Goal: Transaction & Acquisition: Purchase product/service

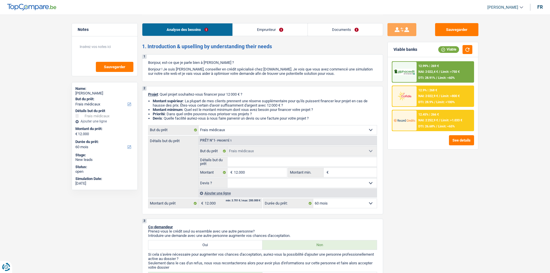
select select "medical"
select select "60"
select select "medical"
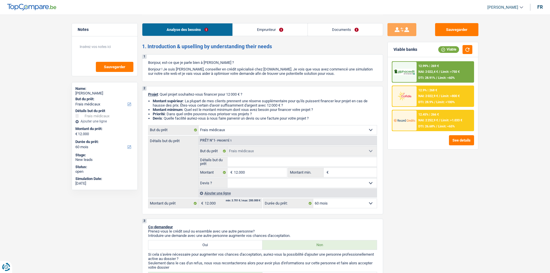
select select "60"
select select "publicEmployee"
select select "netSalary"
select select "mealVouchers"
select select "ownerWithoutMortgage"
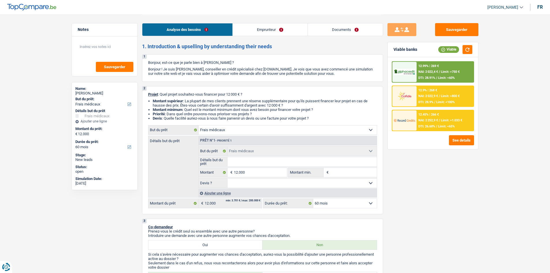
select select "personalLoan"
select select "miscellaneousCosts"
select select "24"
select select "carLoan"
select select "60"
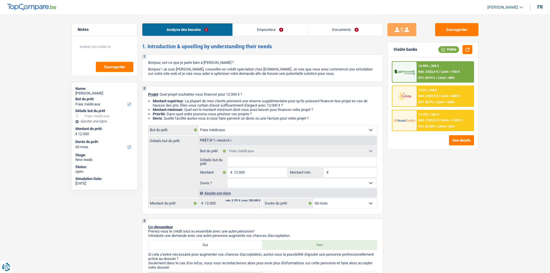
select select "medical"
select select "60"
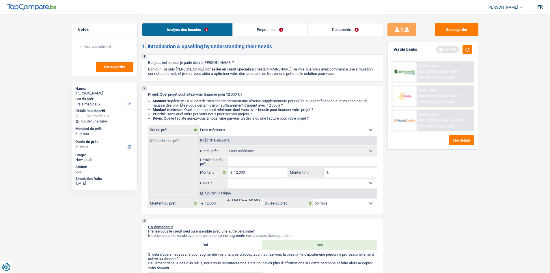
click at [259, 157] on input "Détails but du prêt" at bounding box center [301, 161] width 149 height 9
click at [268, 182] on select "Oui Non Non répondu Sélectionner une option" at bounding box center [301, 182] width 149 height 9
select select "yes"
click at [227, 178] on select "Oui Non Non répondu Sélectionner une option" at bounding box center [301, 182] width 149 height 9
select select "yes"
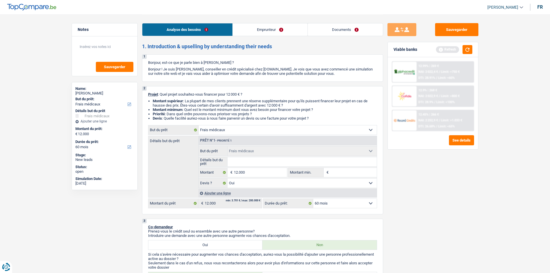
click at [269, 161] on input "Détails but du prêt" at bounding box center [301, 161] width 149 height 9
type input "C"
type input "Ch"
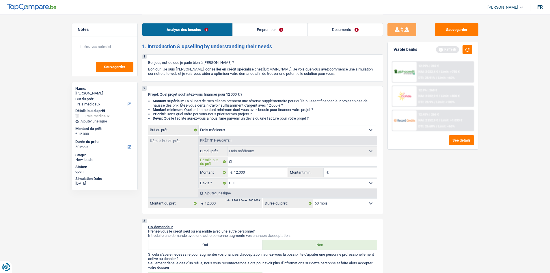
type input "Chi"
type input "Chir"
type input "Chiru"
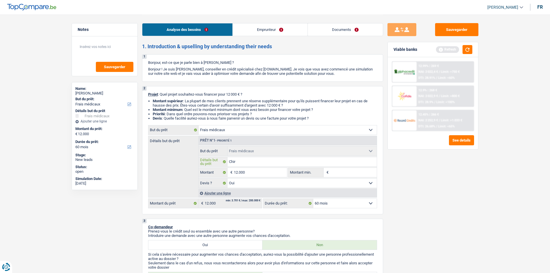
type input "Chiru"
type input "Chirur"
type input "Chirurg"
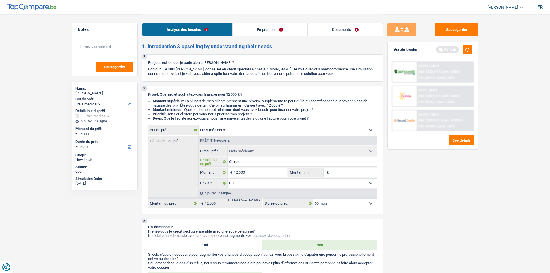
type input "Chirurgi"
type input "Chirurgie"
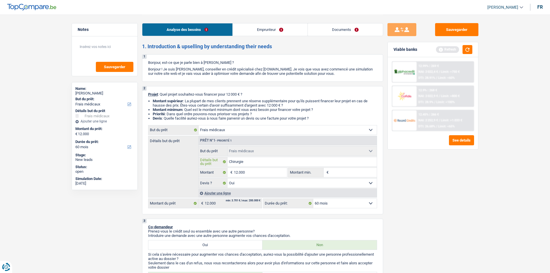
type input "Chirurgie"
type input "Chirurgie r"
type input "Chirurgie ré"
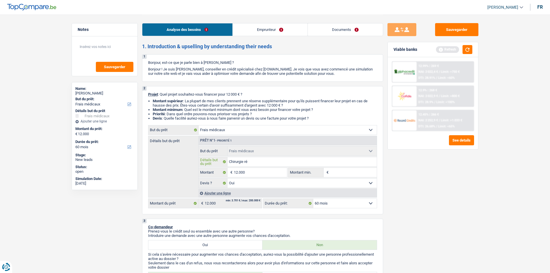
type input "Chirurgie rép"
type input "Chirurgie répa"
type input "Chirurgie répar"
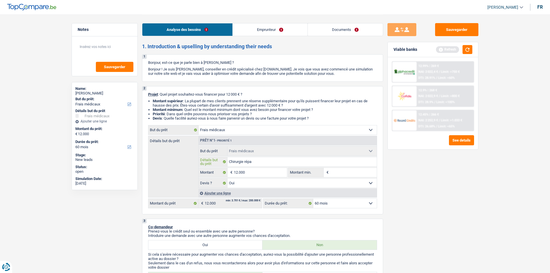
type input "Chirurgie répar"
type input "Chirurgie répara"
type input "Chirurgie réparat"
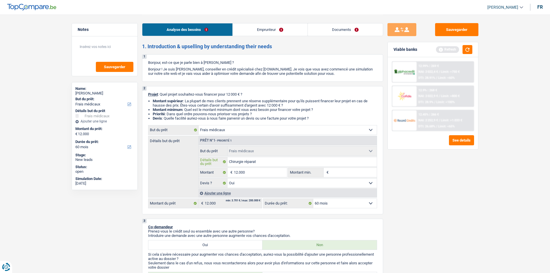
type input "Chirurgie réparatr"
type input "Chirurgie réparatri"
type input "Chirurgie réparatric"
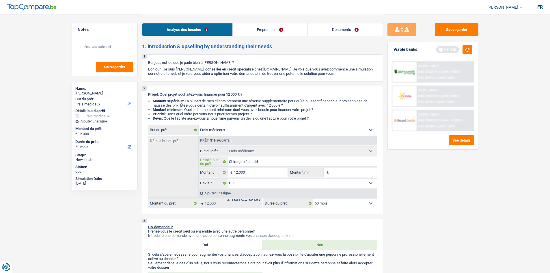
type input "Chirurgie réparatric"
type input "Chirurgie réparatrice"
type input "Chirurgie réparatrices"
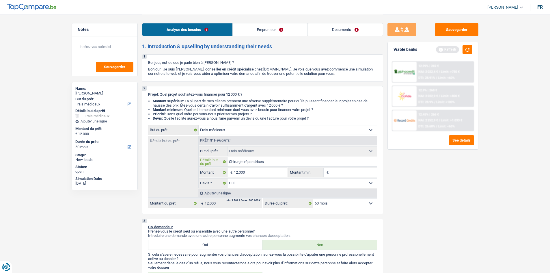
type input "Chirurgie réparatrices-"
type input "Chirurgie réparatrices"
type input "Chirurgie réparatrice"
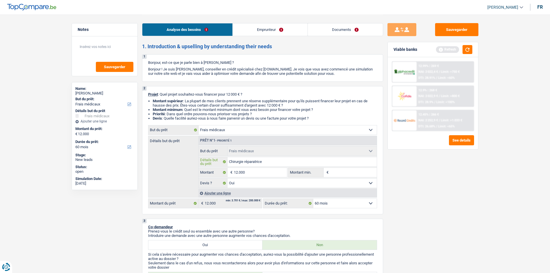
type input "Chirurgie réparatrice"
type input "Chirurgie réparatric"
type input "Chirurgie réparatri"
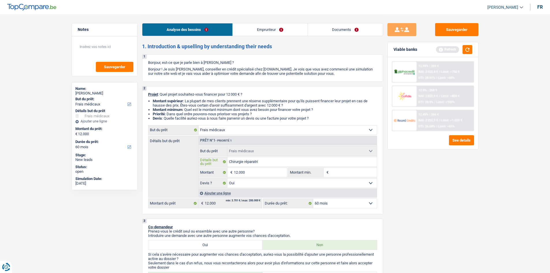
type input "Chirurgie réparatr"
type input "Chirurgie réparat"
type input "Chirurgie répara"
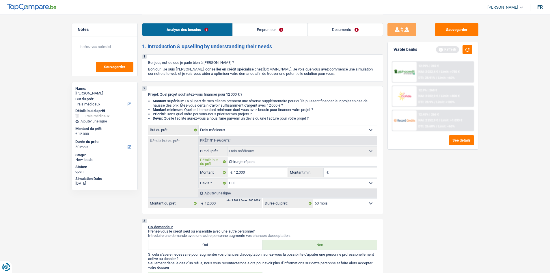
type input "Chirurgie répara"
type input "Chirurgie répar"
type input "Chirurgie répa"
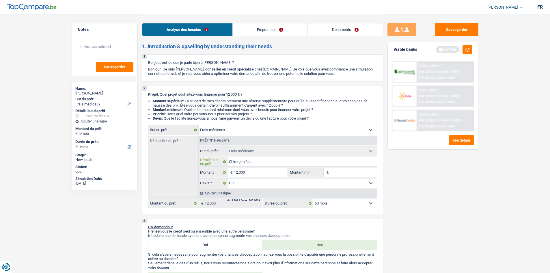
type input "Chirurgie rép"
type input "Chirurgie ré"
type input "Chirurgie r"
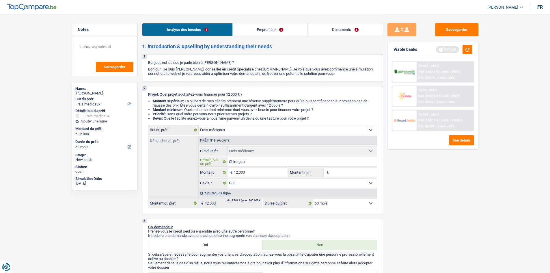
type input "Chirurgie r"
type input "Chirurgie"
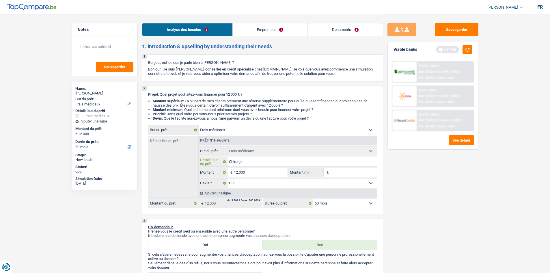
type input "Chirurgi"
type input "Chirurg"
type input "Chirur"
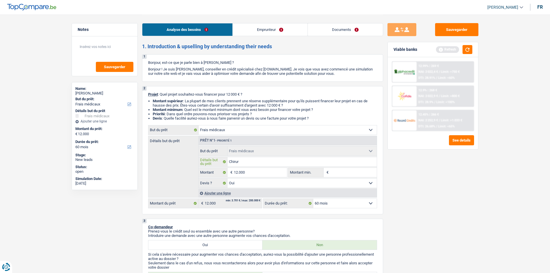
type input "Chirur"
type input "Chiru"
type input "Chir"
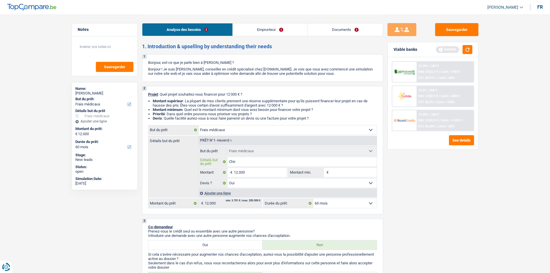
type input "Chi"
type input "Ch"
type input "C"
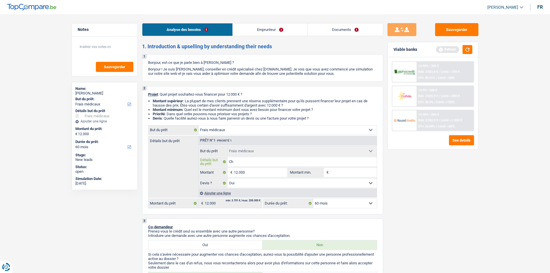
type input "C"
type input "Ch"
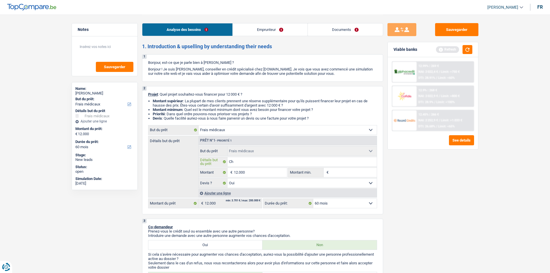
type input "Chr"
type input "Ch"
type input "Chi"
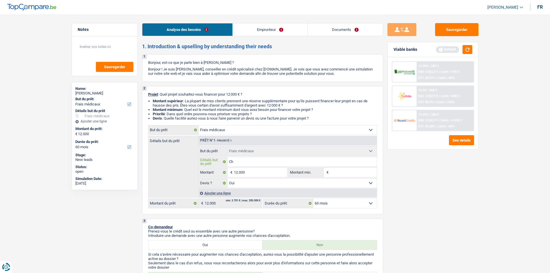
type input "Chi"
type input "Chir"
type input "Chiru"
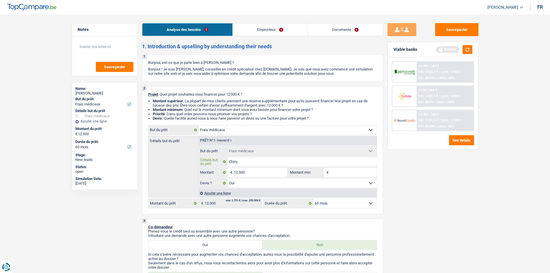
type input "Chirur"
type input "Chirurg"
type input "Chirurgi"
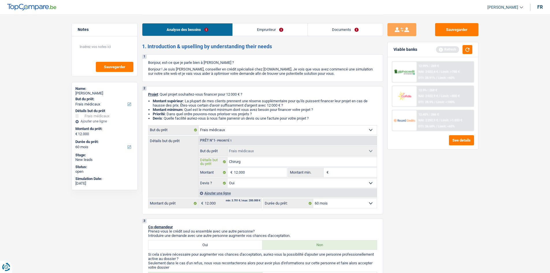
type input "Chirurgi"
type input "Chirurgie"
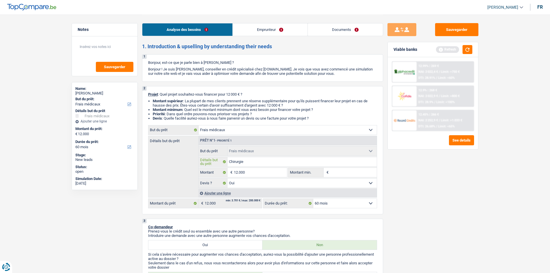
type input "Chirurgie d"
type input "Chirurgie de"
type input "Chirurgie des"
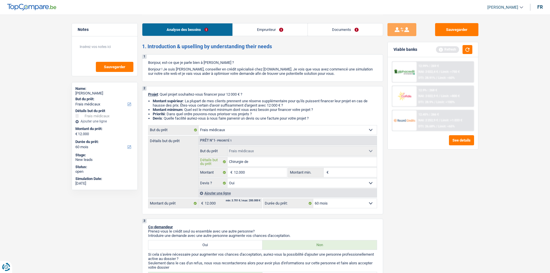
type input "Chirurgie des"
type input "Chirurgie des p"
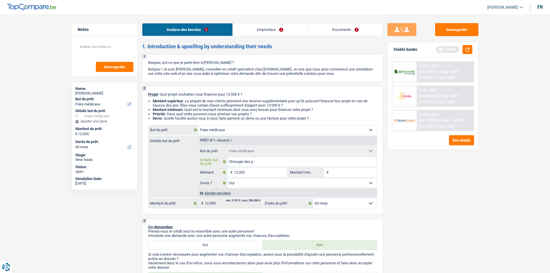
type input "Chirurgie des pa"
type input "Chirurgie des pau"
type input "Chirurgie des paup"
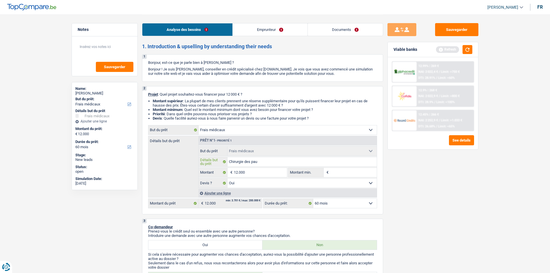
type input "Chirurgie des paup"
type input "Chirurgie des paupi"
type input "Chirurgie des paupiè"
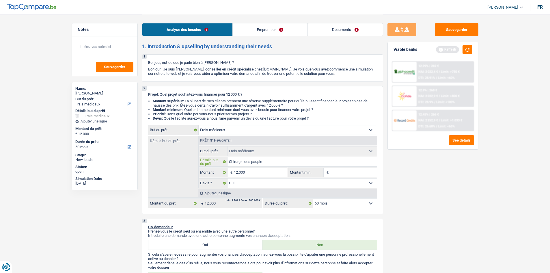
type input "Chirurgie des paupièr"
type input "Chirurgie des paupière"
type input "Chirurgie des paupières"
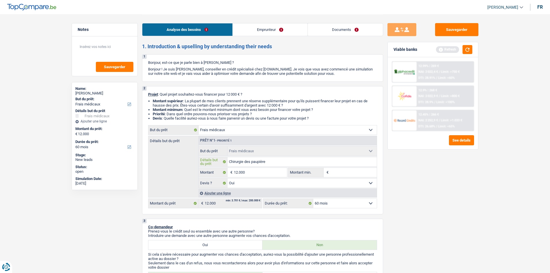
type input "Chirurgie des paupières"
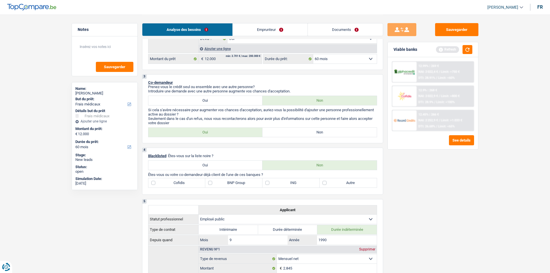
scroll to position [202, 0]
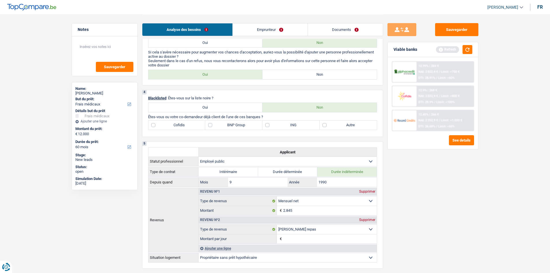
type input "Chirurgie des paupières"
click at [293, 75] on label "Non" at bounding box center [319, 74] width 114 height 9
click at [293, 75] on input "Non" at bounding box center [319, 74] width 114 height 9
radio input "true"
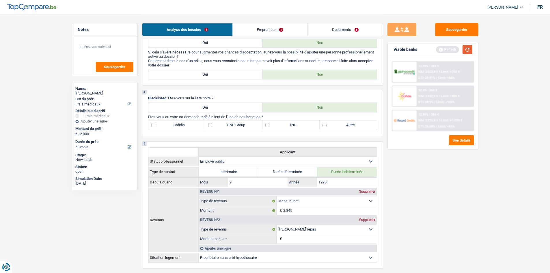
click at [470, 49] on button "button" at bounding box center [467, 49] width 10 height 9
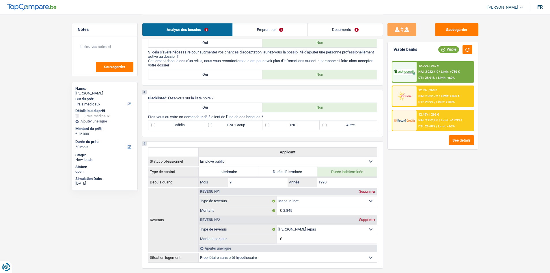
click at [324, 126] on label "Autre" at bounding box center [347, 124] width 57 height 9
click at [324, 126] on input "Autre" at bounding box center [347, 124] width 57 height 9
checkbox input "true"
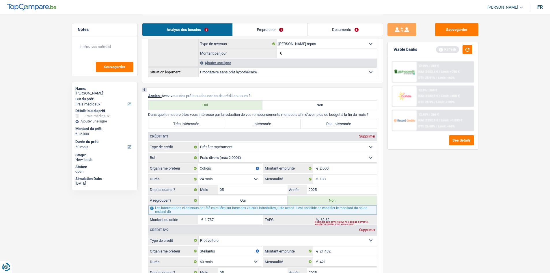
scroll to position [375, 0]
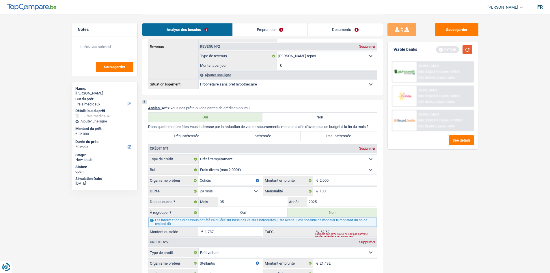
click at [467, 52] on button "button" at bounding box center [467, 49] width 10 height 9
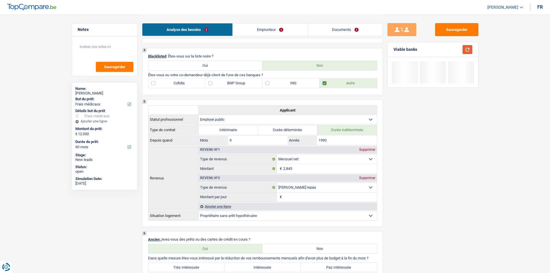
scroll to position [231, 0]
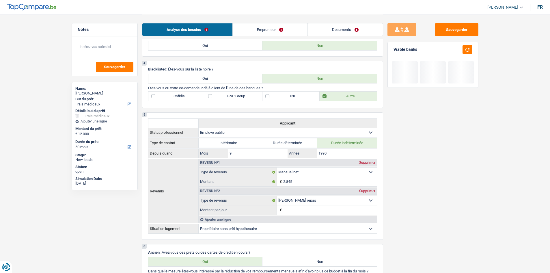
click at [274, 30] on link "Emprunteur" at bounding box center [270, 29] width 75 height 12
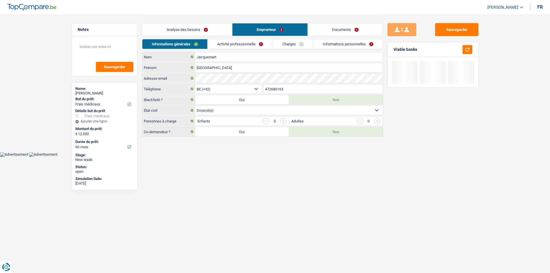
scroll to position [0, 0]
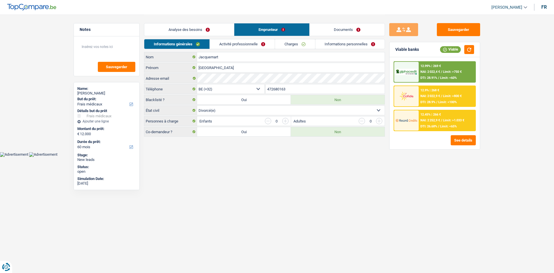
click at [253, 44] on link "Activité professionnelle" at bounding box center [242, 44] width 65 height 10
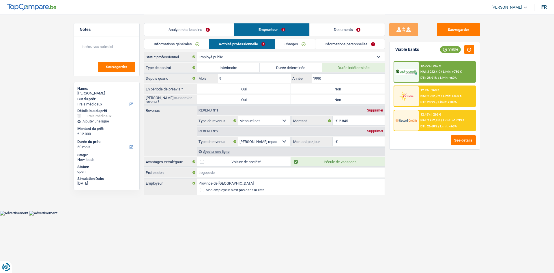
click at [322, 87] on label "Non" at bounding box center [338, 88] width 94 height 9
click at [322, 87] on input "Non" at bounding box center [338, 88] width 94 height 9
radio input "true"
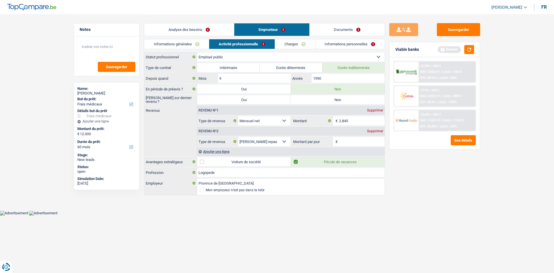
click at [323, 99] on label "Non" at bounding box center [338, 99] width 94 height 9
click at [323, 99] on input "Non" at bounding box center [338, 99] width 94 height 9
radio input "true"
click at [286, 141] on select "Allocation d'handicap Allocations chômage Allocations familiales Chèques repas …" at bounding box center [264, 141] width 52 height 9
select select "pension"
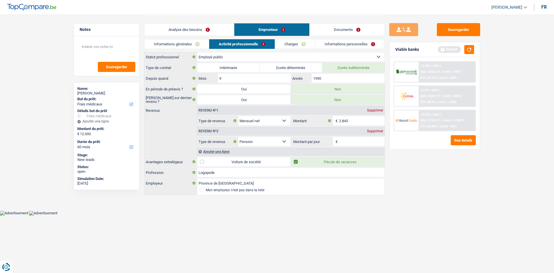
click at [238, 137] on select "Allocation d'handicap Allocations chômage Allocations familiales Chèques repas …" at bounding box center [264, 141] width 52 height 9
click at [355, 119] on input "2.845" at bounding box center [362, 120] width 46 height 9
click at [351, 147] on div "Revenu nº1 Supprimer Allocation d'handicap Allocations chômage Allocations fami…" at bounding box center [291, 131] width 188 height 50
click at [350, 142] on input "Montant" at bounding box center [362, 141] width 46 height 9
click at [354, 117] on input "2.845" at bounding box center [362, 120] width 46 height 9
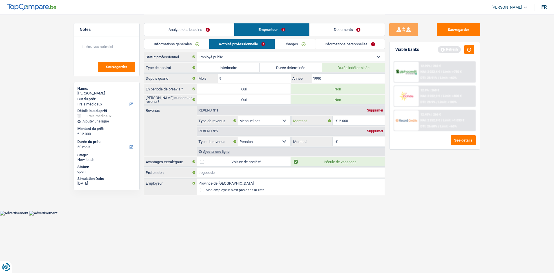
type input "2.660"
click at [356, 142] on input "Montant" at bounding box center [362, 141] width 46 height 9
type input "176"
click at [289, 42] on link "Charges" at bounding box center [295, 44] width 40 height 10
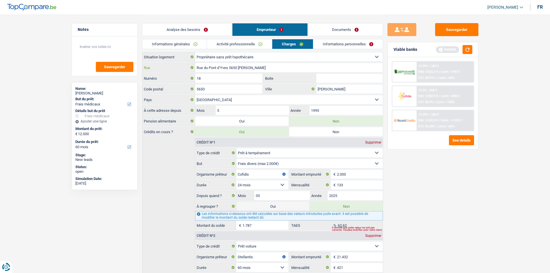
click at [266, 68] on input "Rue du Pont d’Yves 5650 yves gomezee" at bounding box center [289, 67] width 188 height 9
type input "Rue saint gangulphe"
click at [234, 87] on input "5650" at bounding box center [228, 88] width 67 height 9
type input "5620"
click at [345, 90] on input "Yves gomezee" at bounding box center [349, 88] width 67 height 9
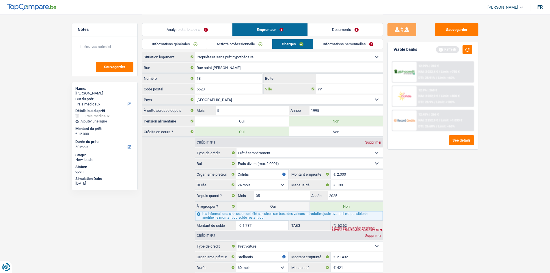
type input "Y"
type input "Florenne"
click at [327, 41] on link "Informations personnelles" at bounding box center [348, 44] width 70 height 10
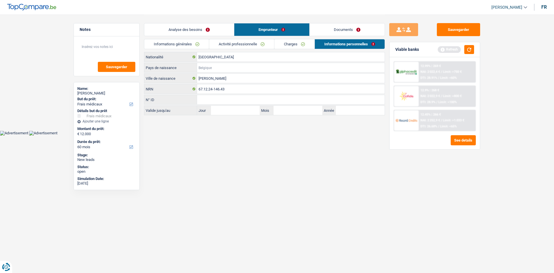
click at [210, 66] on input "Pays de naissance" at bounding box center [291, 67] width 188 height 9
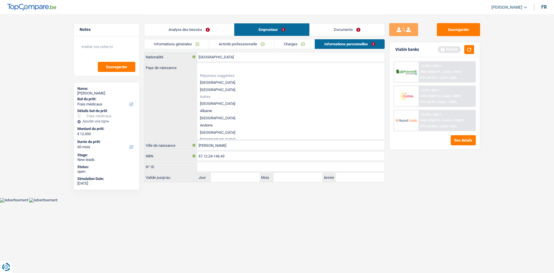
click at [221, 81] on li "[GEOGRAPHIC_DATA]" at bounding box center [291, 82] width 188 height 7
type input "[GEOGRAPHIC_DATA]"
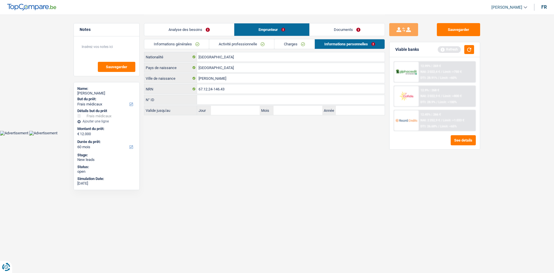
click at [205, 27] on link "Analyse des besoins" at bounding box center [189, 29] width 90 height 12
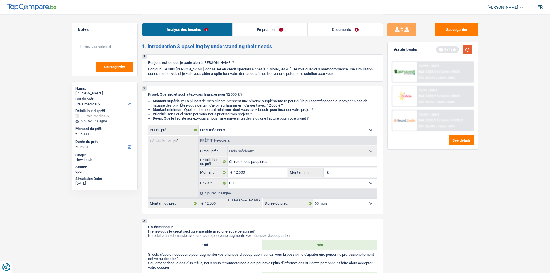
click at [462, 51] on button "button" at bounding box center [467, 49] width 10 height 9
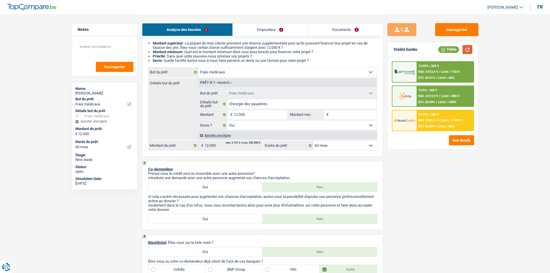
scroll to position [115, 0]
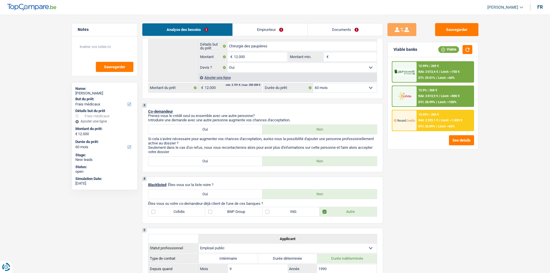
click at [343, 90] on select "12 mois 18 mois 24 mois 30 mois 36 mois 42 mois 48 mois 60 mois Sélectionner un…" at bounding box center [344, 87] width 63 height 9
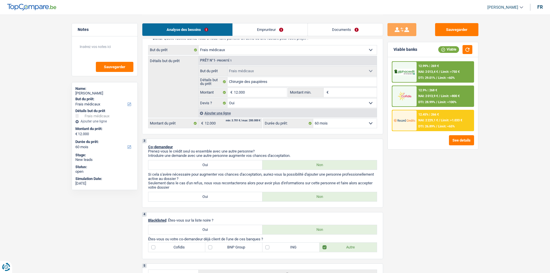
scroll to position [63, 0]
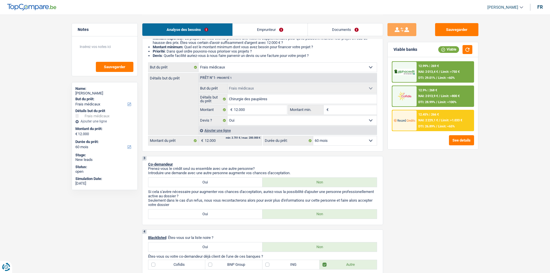
click at [330, 142] on select "12 mois 18 mois 24 mois 30 mois 36 mois 42 mois 48 mois 60 mois Sélectionner un…" at bounding box center [344, 140] width 63 height 9
click at [330, 140] on select "12 mois 18 mois 24 mois 30 mois 36 mois 42 mois 48 mois 60 mois Sélectionner un…" at bounding box center [344, 140] width 63 height 9
click at [330, 138] on select "12 mois 18 mois 24 mois 30 mois 36 mois 42 mois 48 mois 60 mois Sélectionner un…" at bounding box center [344, 140] width 63 height 9
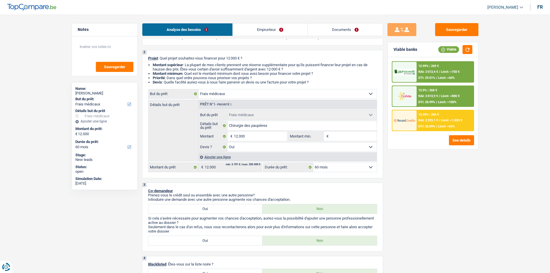
scroll to position [34, 0]
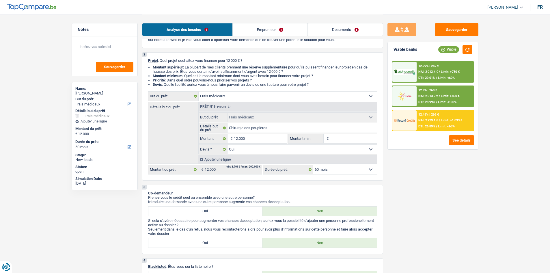
click at [327, 171] on select "12 mois 18 mois 24 mois 30 mois 36 mois 42 mois 48 mois 60 mois Sélectionner un…" at bounding box center [344, 169] width 63 height 9
click at [326, 172] on select "12 mois 18 mois 24 mois 30 mois 36 mois 42 mois 48 mois 60 mois Sélectionner un…" at bounding box center [344, 169] width 63 height 9
select select "24"
click at [313, 165] on select "12 mois 18 mois 24 mois 30 mois 36 mois 42 mois 48 mois 60 mois Sélectionner un…" at bounding box center [344, 169] width 63 height 9
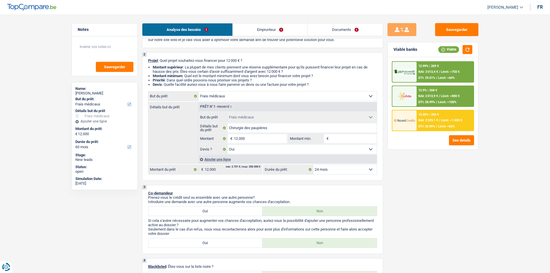
select select "24"
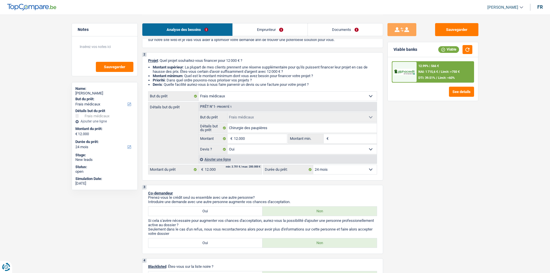
click at [427, 78] on span "DTI: 39.51%" at bounding box center [426, 78] width 17 height 4
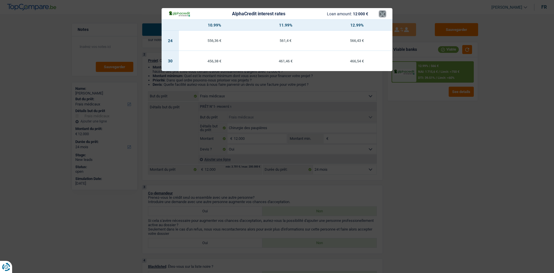
click at [383, 16] on button "×" at bounding box center [383, 14] width 6 height 6
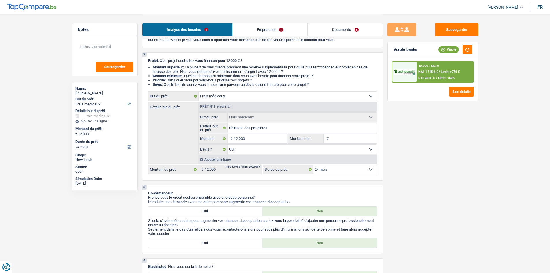
click at [349, 172] on select "12 mois 18 mois 24 mois 30 mois 36 mois 42 mois 48 mois 60 mois Sélectionner un…" at bounding box center [344, 169] width 63 height 9
select select "60"
click at [313, 165] on select "12 mois 18 mois 24 mois 30 mois 36 mois 42 mois 48 mois 60 mois Sélectionner un…" at bounding box center [344, 169] width 63 height 9
select select "60"
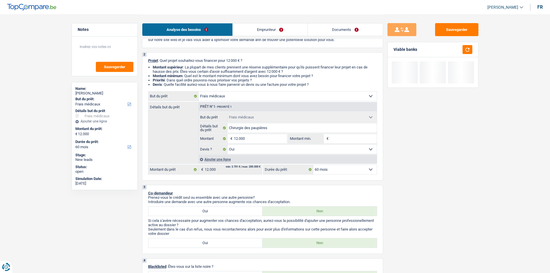
drag, startPoint x: 339, startPoint y: 230, endPoint x: 485, endPoint y: 176, distance: 156.0
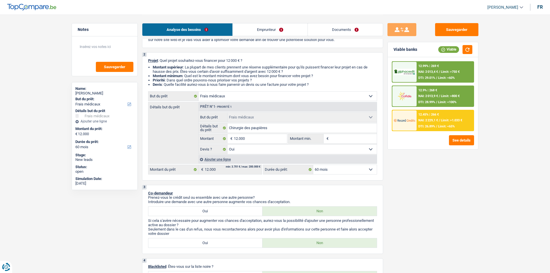
click at [351, 173] on select "12 mois 18 mois 24 mois 30 mois 36 mois 42 mois 48 mois 60 mois Sélectionner un…" at bounding box center [344, 169] width 63 height 9
select select "36"
click at [313, 165] on select "12 mois 18 mois 24 mois 30 mois 36 mois 42 mois 48 mois 60 mois Sélectionner un…" at bounding box center [344, 169] width 63 height 9
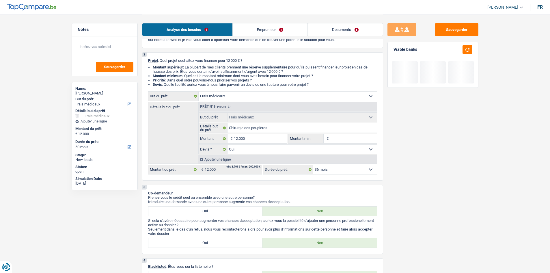
select select "36"
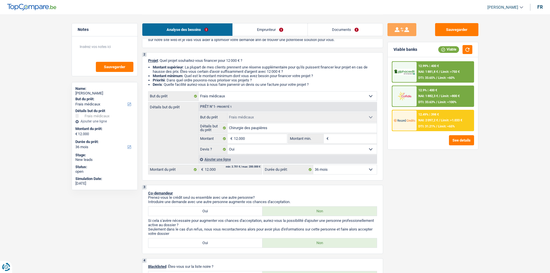
click at [432, 121] on span "NAI: 2 097,2 €" at bounding box center [428, 120] width 20 height 4
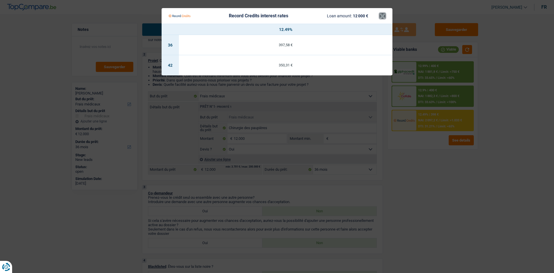
click at [383, 19] on button "×" at bounding box center [383, 16] width 6 height 6
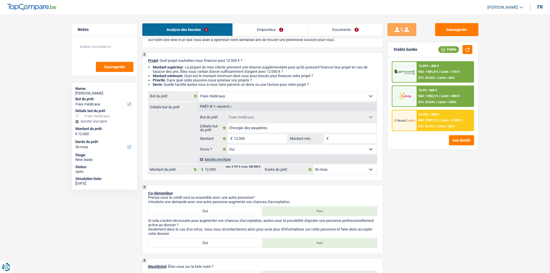
click at [433, 66] on div "12.99% | 400 €" at bounding box center [428, 66] width 20 height 4
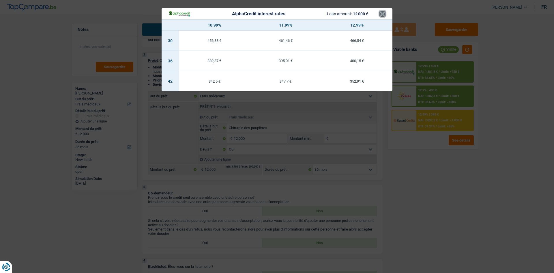
click at [384, 14] on button "×" at bounding box center [383, 14] width 6 height 6
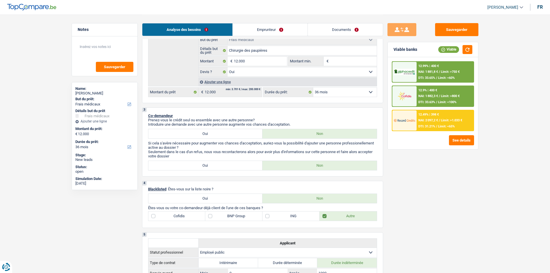
scroll to position [91, 0]
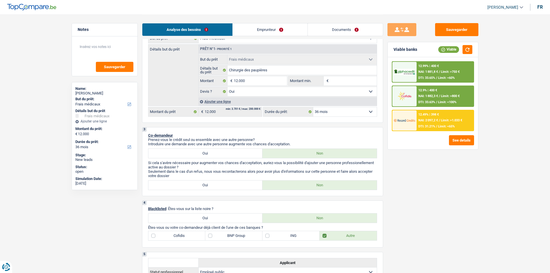
click at [335, 114] on select "12 mois 18 mois 24 mois 30 mois 36 mois 42 mois 48 mois 60 mois Sélectionner un…" at bounding box center [344, 111] width 63 height 9
click at [313, 107] on select "12 mois 18 mois 24 mois 30 mois 36 mois 42 mois 48 mois 60 mois Sélectionner un…" at bounding box center [344, 111] width 63 height 9
click at [429, 120] on span "NAI: 2 097,2 €" at bounding box center [428, 120] width 20 height 4
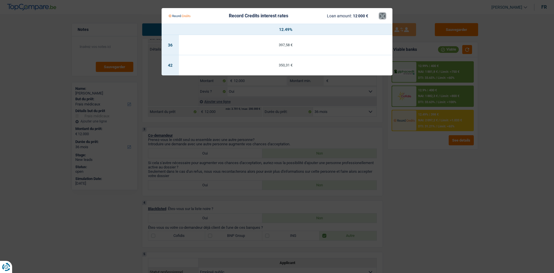
click at [380, 18] on button "×" at bounding box center [383, 16] width 6 height 6
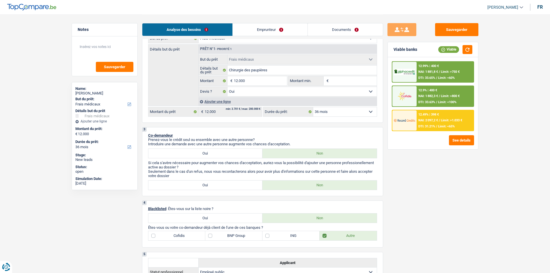
click at [434, 62] on div "12.99% | 400 € NAI: 1 881,8 € / Limit: >750 € DTI: 33.65% / Limit: <60%" at bounding box center [444, 72] width 57 height 20
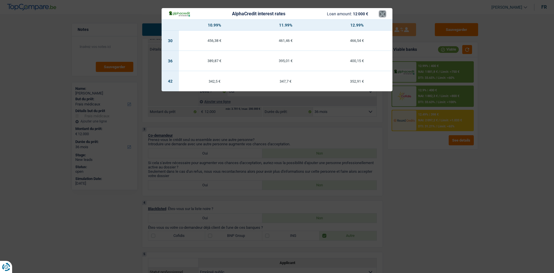
click at [380, 17] on button "×" at bounding box center [383, 14] width 6 height 6
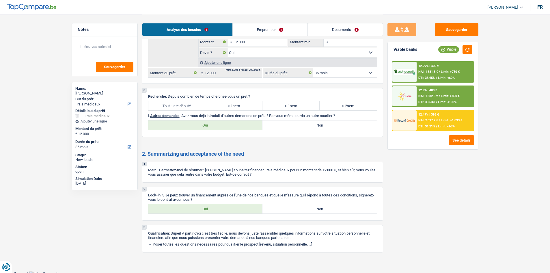
scroll to position [784, 0]
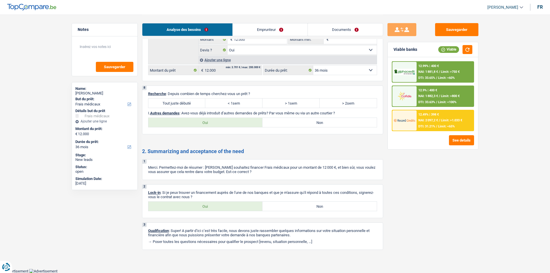
click at [185, 102] on label "Tout juste débuté" at bounding box center [176, 102] width 57 height 9
click at [185, 102] on input "Tout juste débuté" at bounding box center [176, 102] width 57 height 9
radio input "true"
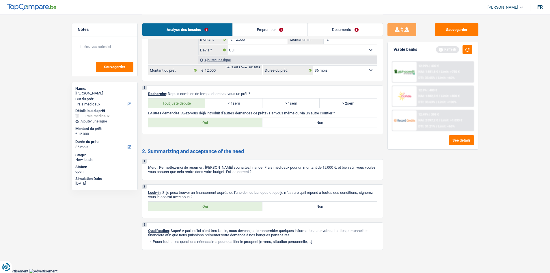
click at [295, 120] on label "Non" at bounding box center [319, 122] width 114 height 9
click at [295, 120] on input "Non" at bounding box center [319, 122] width 114 height 9
radio input "true"
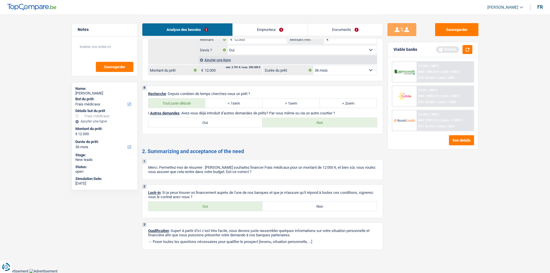
click at [225, 206] on label "Oui" at bounding box center [205, 205] width 114 height 9
click at [225, 206] on input "Oui" at bounding box center [205, 205] width 114 height 9
radio input "true"
click at [102, 46] on textarea at bounding box center [104, 48] width 57 height 17
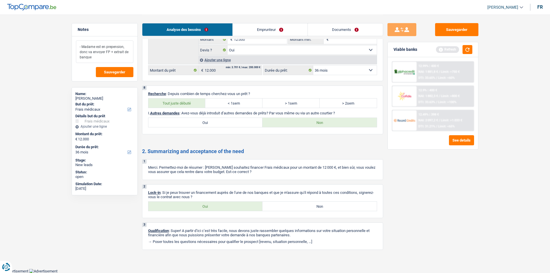
drag, startPoint x: 94, startPoint y: 57, endPoint x: 76, endPoint y: 42, distance: 23.1
click at [76, 42] on textarea "- Madame est en prepension, donc va envoyer FP + extrait de banque" at bounding box center [104, 51] width 57 height 23
type textarea "- Madame est en prepension, donc va envoyer FP + extrait de banque"
click at [127, 72] on button "Sauvegarder" at bounding box center [115, 72] width 38 height 10
click at [453, 29] on button "Sauvegarder" at bounding box center [456, 29] width 43 height 13
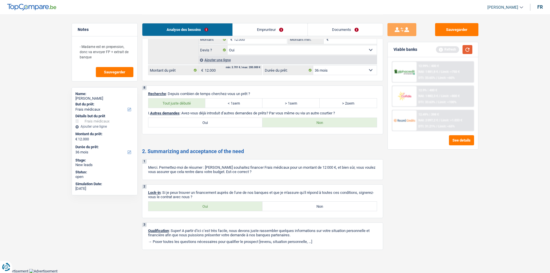
click at [468, 48] on button "button" at bounding box center [467, 49] width 10 height 9
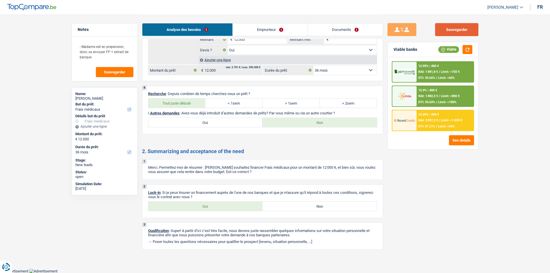
click at [458, 32] on button "Sauvegarder" at bounding box center [456, 29] width 43 height 13
click at [472, 30] on button "Sauvegarder" at bounding box center [456, 29] width 43 height 13
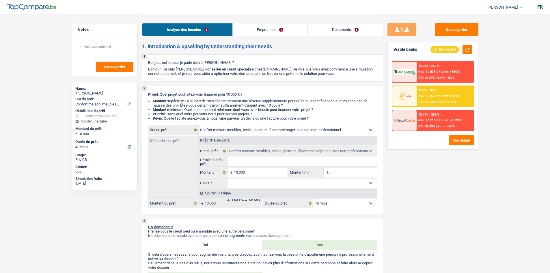
select select "household"
select select "48"
select select "household"
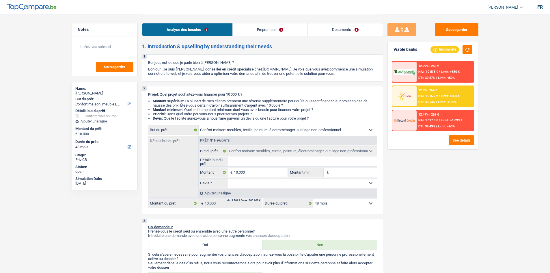
select select "48"
select select "invalid"
select select "disabilityPension"
select select "rents"
select select "household"
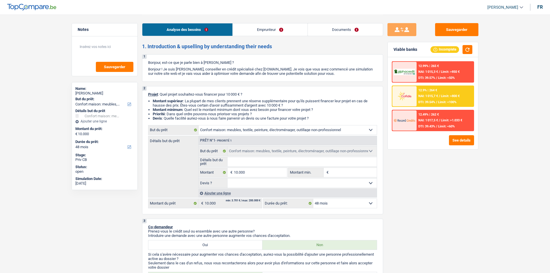
select select "household"
select select "48"
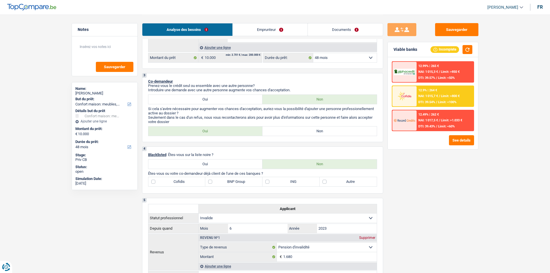
scroll to position [141, 0]
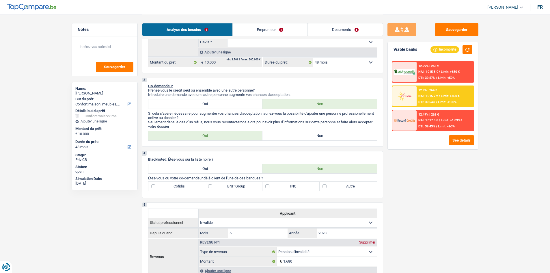
click at [266, 31] on link "Emprunteur" at bounding box center [270, 29] width 75 height 12
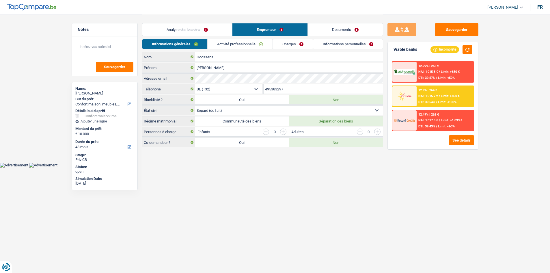
scroll to position [0, 0]
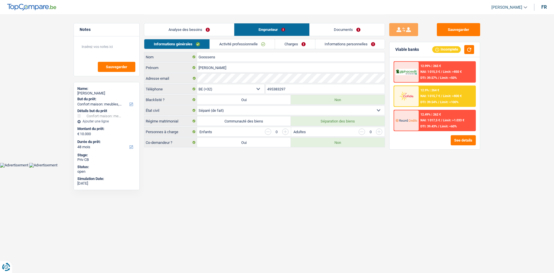
click at [323, 28] on link "Documents" at bounding box center [347, 29] width 75 height 12
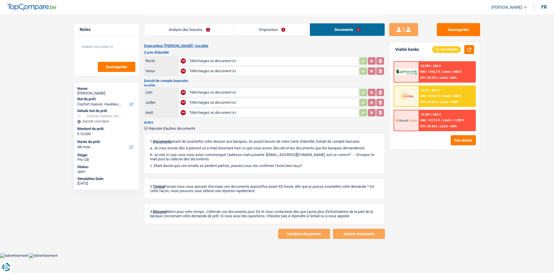
click at [190, 26] on link "Analyse des besoins" at bounding box center [189, 29] width 90 height 12
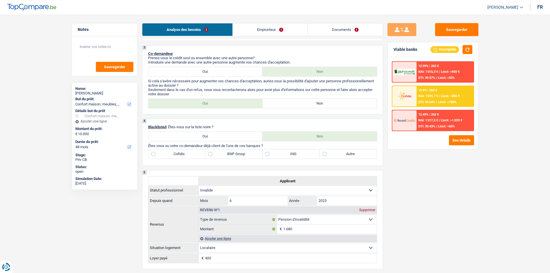
scroll to position [58, 0]
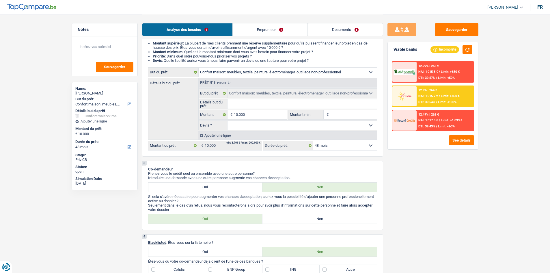
click at [340, 148] on select "12 mois 18 mois 24 mois 30 mois 36 mois 42 mois 48 mois Sélectionner une option" at bounding box center [344, 145] width 63 height 9
click at [261, 114] on input "10.000" at bounding box center [260, 114] width 53 height 9
type input "1.000"
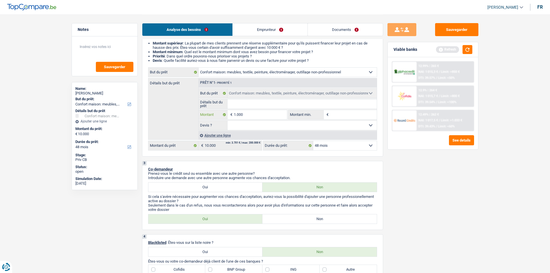
type input "10.001"
click at [343, 144] on select "12 mois 18 mois 24 mois 30 mois 36 mois 42 mois 48 mois Sélectionner une option" at bounding box center [344, 145] width 63 height 9
type input "10.001"
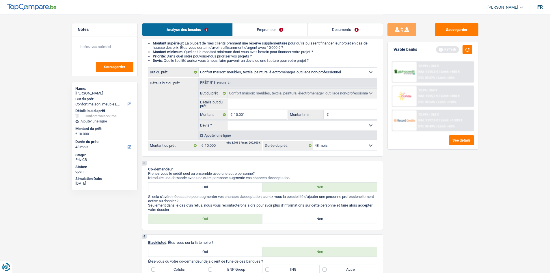
type input "10.001"
select select "60"
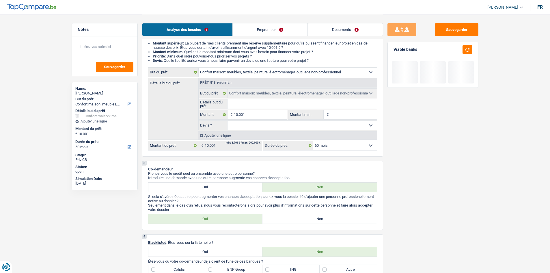
click at [313, 141] on select "12 mois 18 mois 24 mois 30 mois 36 mois 42 mois 48 mois 60 mois Sélectionner un…" at bounding box center [344, 145] width 63 height 9
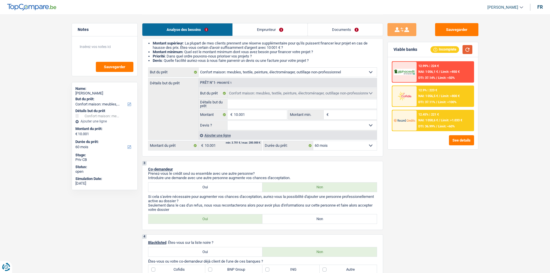
click at [469, 51] on button "button" at bounding box center [467, 49] width 10 height 9
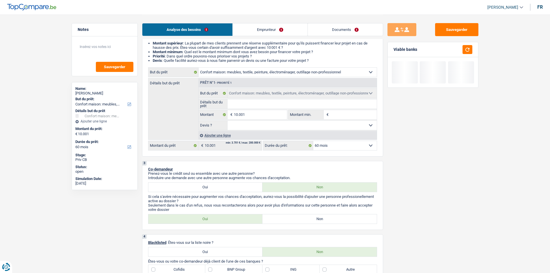
click at [306, 219] on label "Non" at bounding box center [319, 218] width 114 height 9
click at [306, 219] on input "Non" at bounding box center [319, 218] width 114 height 9
radio input "true"
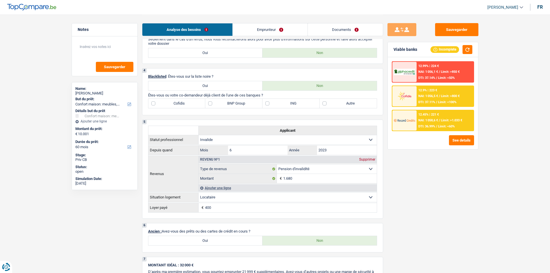
scroll to position [231, 0]
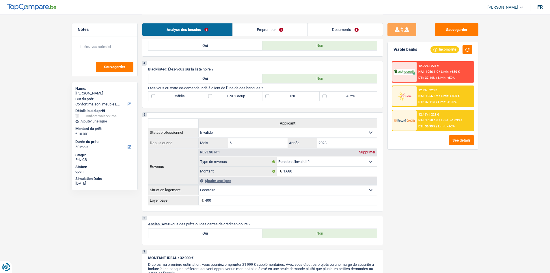
click at [327, 94] on label "Autre" at bounding box center [347, 95] width 57 height 9
click at [327, 94] on input "Autre" at bounding box center [347, 95] width 57 height 9
checkbox input "true"
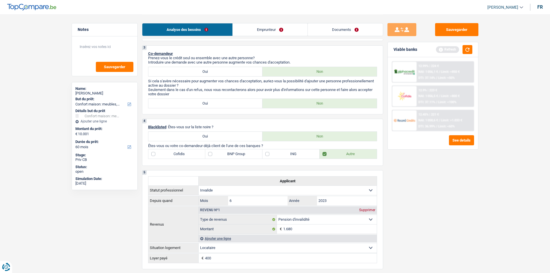
scroll to position [202, 0]
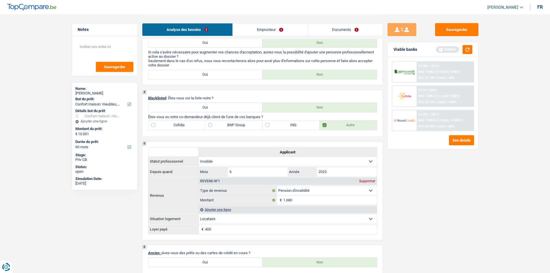
click at [275, 32] on link "Emprunteur" at bounding box center [270, 29] width 75 height 12
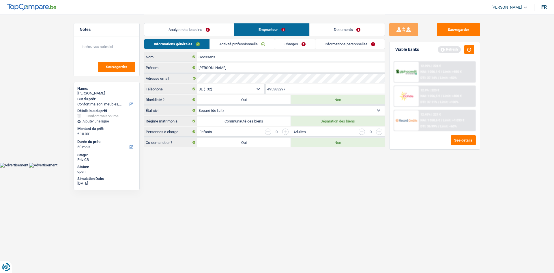
click at [246, 46] on link "Activité professionnelle" at bounding box center [242, 44] width 65 height 10
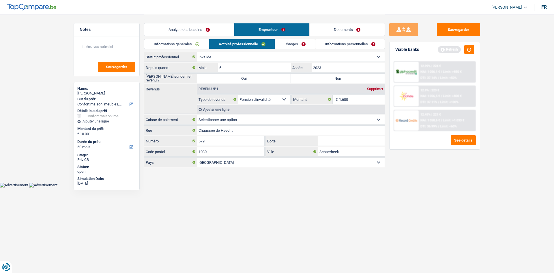
click at [299, 45] on link "Charges" at bounding box center [295, 44] width 40 height 10
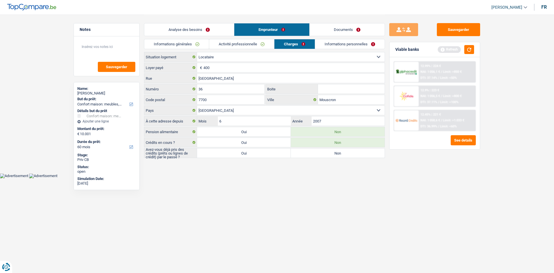
click at [331, 45] on link "Informations personnelles" at bounding box center [350, 44] width 70 height 10
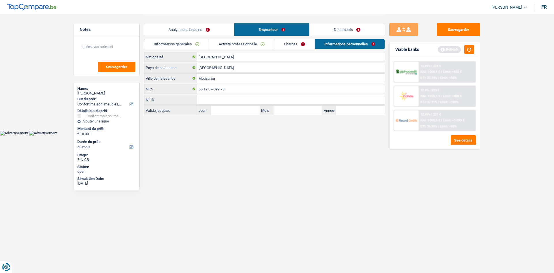
click at [296, 45] on link "Charges" at bounding box center [294, 44] width 40 height 10
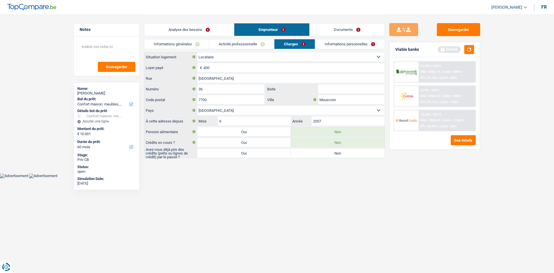
click at [252, 45] on link "Activité professionnelle" at bounding box center [241, 44] width 65 height 10
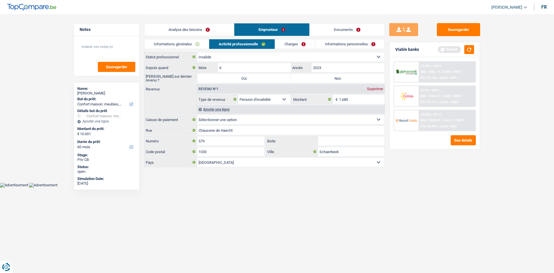
click at [202, 47] on link "Informations générales" at bounding box center [176, 44] width 65 height 10
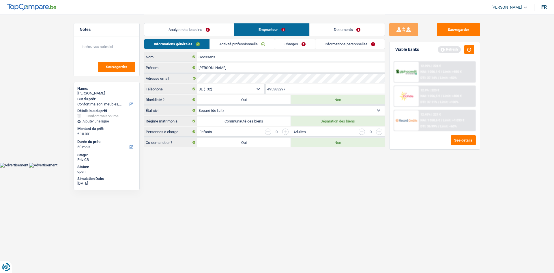
click at [229, 43] on link "Activité professionnelle" at bounding box center [242, 44] width 65 height 10
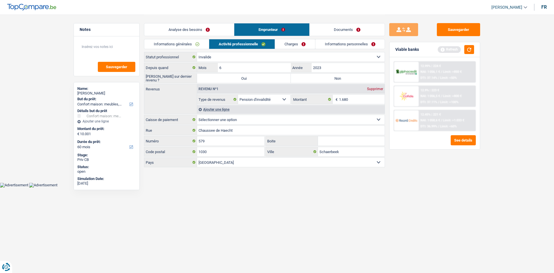
click at [190, 34] on link "Analyse des besoins" at bounding box center [189, 29] width 90 height 12
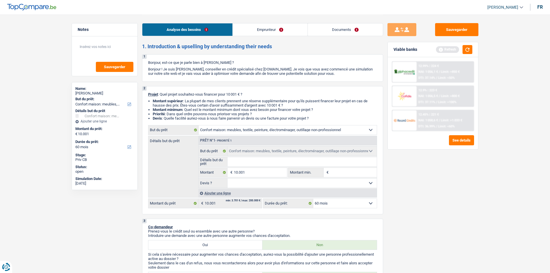
click at [304, 129] on select "Confort maison: meubles, textile, peinture, électroménager, outillage non-profe…" at bounding box center [288, 129] width 178 height 9
select select "car"
click at [199, 125] on select "Confort maison: meubles, textile, peinture, électroménager, outillage non-profe…" at bounding box center [288, 129] width 178 height 9
select select "car"
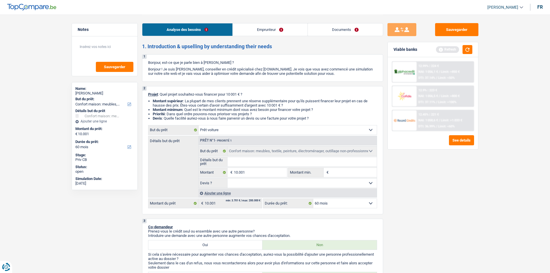
select select "car"
select select "household"
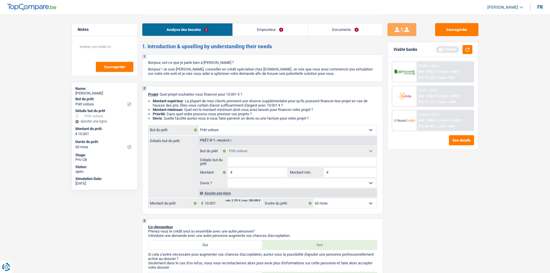
select select "household"
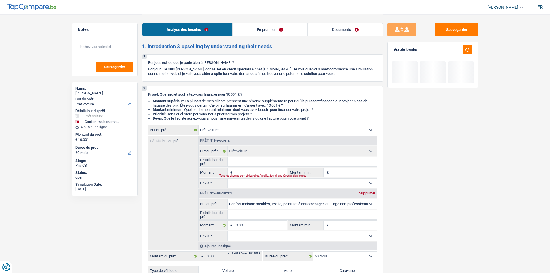
click at [370, 192] on div "Supprimer" at bounding box center [367, 192] width 19 height 3
type input "0"
select select
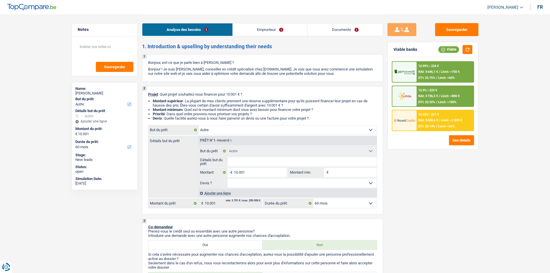
select select "other"
select select "60"
select select "other"
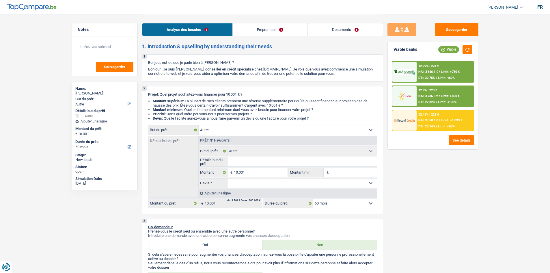
select select "60"
select select "invalid"
select select "previousEmployerCompensation"
select select "mutualityIndemnity"
select select "familyAllowances"
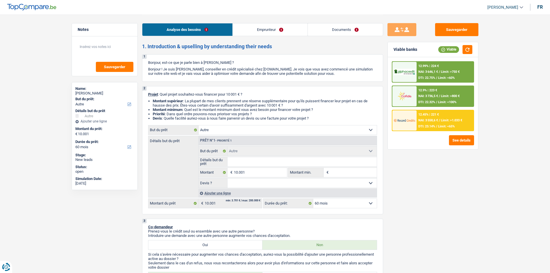
select select "disabilityPension"
select select "ownerWithoutMortgage"
select select "personalLoan"
select select "homeFurnishingOrRelocation"
select select "84"
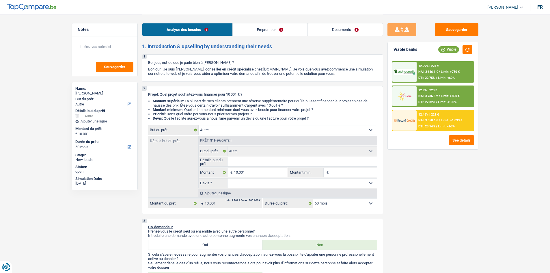
select select "other"
select select "60"
click at [255, 32] on link "Emprunteur" at bounding box center [270, 29] width 75 height 12
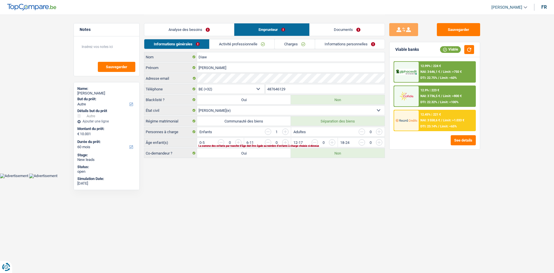
click at [274, 88] on input "487646129" at bounding box center [325, 88] width 119 height 9
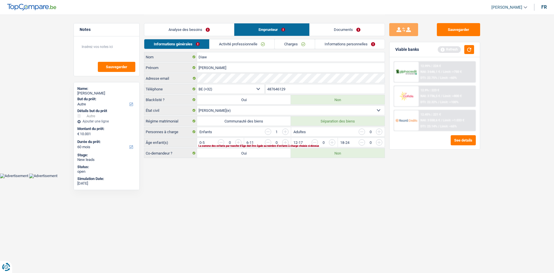
type input "487646129"
click at [329, 27] on link "Documents" at bounding box center [347, 29] width 75 height 12
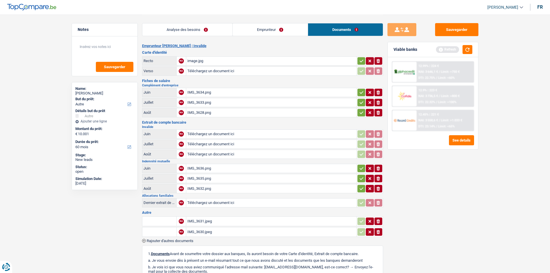
click at [186, 28] on link "Analyse des besoins" at bounding box center [187, 29] width 90 height 12
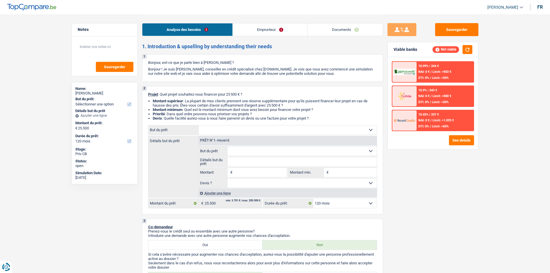
select select "120"
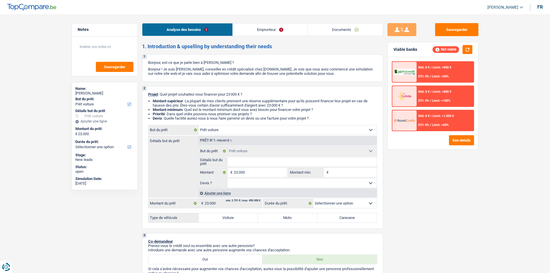
select select "car"
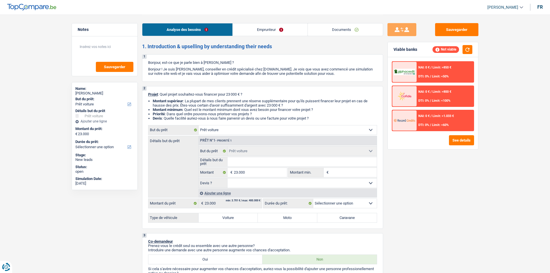
select select "car"
click at [250, 132] on select "Confort maison: meubles, textile, peinture, électroménager, outillage non-profe…" at bounding box center [288, 129] width 178 height 9
click at [199, 125] on select "Confort maison: meubles, textile, peinture, électroménager, outillage non-profe…" at bounding box center [288, 129] width 178 height 9
click at [234, 218] on label "Voiture" at bounding box center [228, 217] width 59 height 9
click at [234, 218] on input "Voiture" at bounding box center [228, 217] width 59 height 9
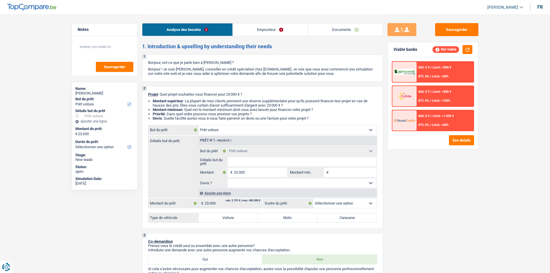
radio input "true"
select select "60"
radio input "true"
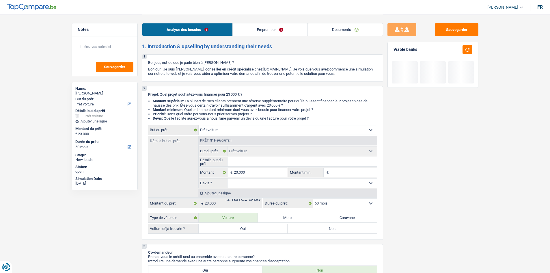
scroll to position [58, 0]
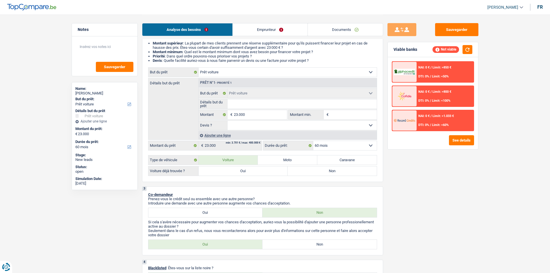
click at [250, 172] on label "Oui" at bounding box center [243, 170] width 89 height 9
click at [250, 172] on input "Oui" at bounding box center [243, 170] width 89 height 9
radio input "true"
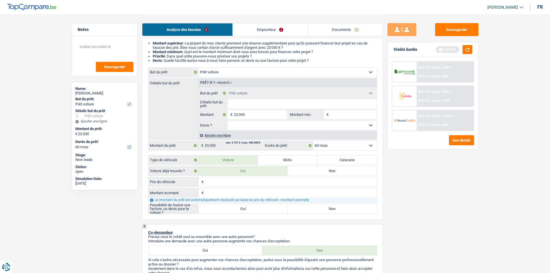
click at [248, 180] on input "Prix du véhicule" at bounding box center [291, 181] width 172 height 9
type input "2"
type input "23"
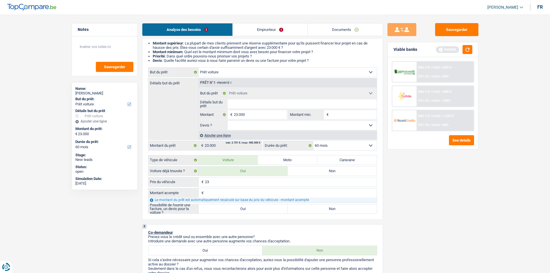
type input "230"
type input "2.300"
type input "23.000"
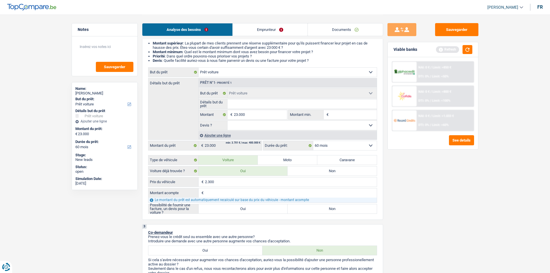
type input "23.000"
type input "0"
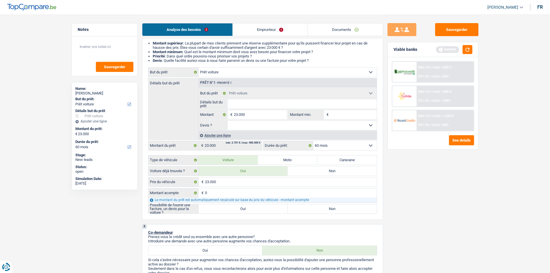
click at [239, 210] on label "Oui" at bounding box center [243, 208] width 89 height 9
click at [239, 210] on input "Oui" at bounding box center [243, 208] width 89 height 9
radio input "true"
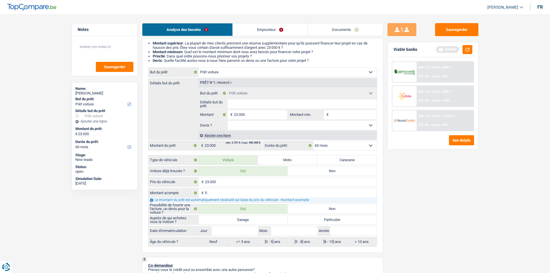
click at [256, 218] on label "Garage" at bounding box center [243, 219] width 89 height 9
click at [256, 218] on input "Garage" at bounding box center [243, 219] width 89 height 9
radio input "true"
click at [215, 243] on label "Neuf" at bounding box center [214, 241] width 30 height 9
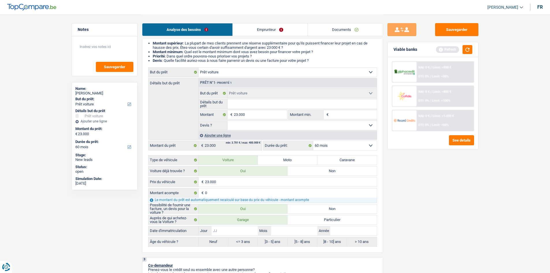
click at [225, 232] on input "Jour" at bounding box center [235, 230] width 46 height 9
type input "0"
type input "09"
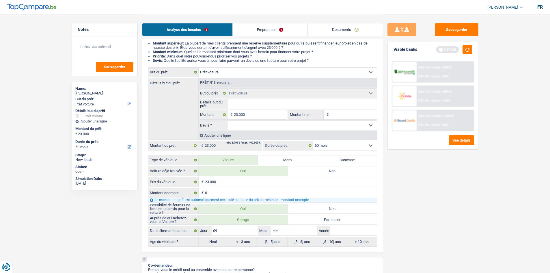
type input "0"
type input "09"
type input "2"
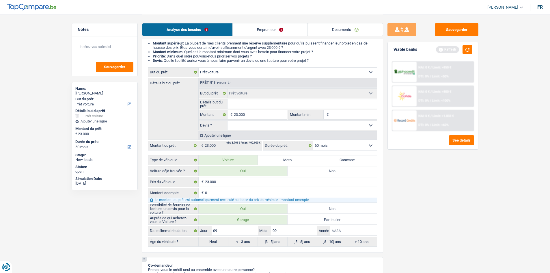
type input "2"
type input "20"
type input "202"
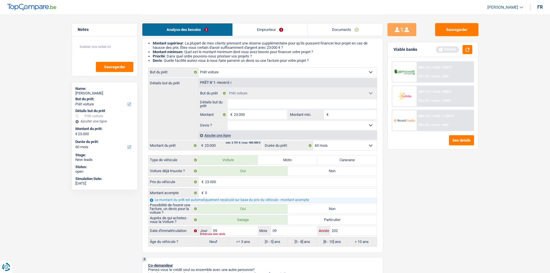
type input "2025"
click at [432, 225] on div "Sauvegarder Viable banks Refresh NAI: 0 € / Limit: >850 € DTI: 0% / Limit: <50%…" at bounding box center [433, 143] width 100 height 240
radio input "false"
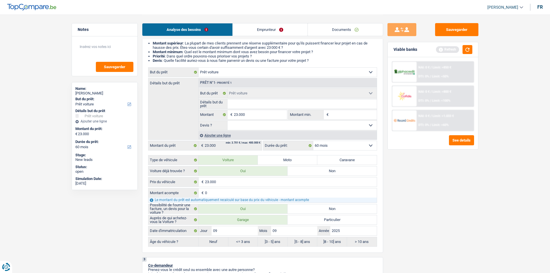
radio input "true"
select select "84"
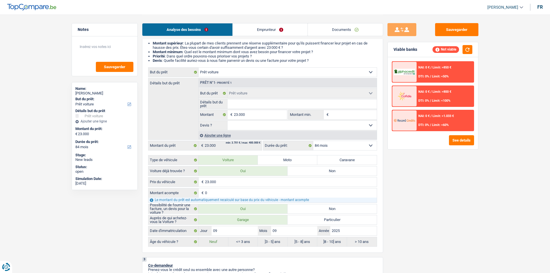
click at [305, 125] on select "Oui Non Non répondu Sélectionner une option" at bounding box center [301, 125] width 149 height 9
select select "yes"
click at [227, 121] on select "Oui Non Non répondu Sélectionner une option" at bounding box center [301, 125] width 149 height 9
select select "yes"
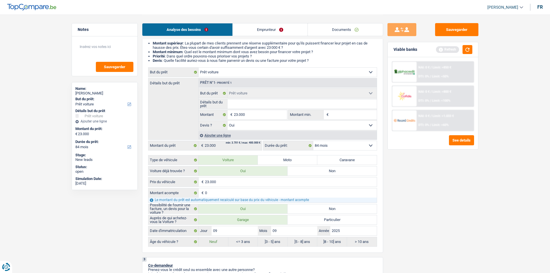
click at [270, 101] on input "Détails but du prêt" at bounding box center [301, 103] width 149 height 9
type input "D"
type input "Da"
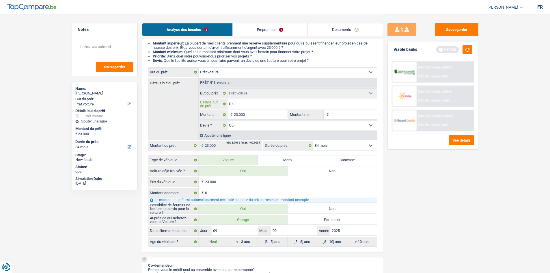
type input "Dac"
type input "Daci"
type input "Dacia"
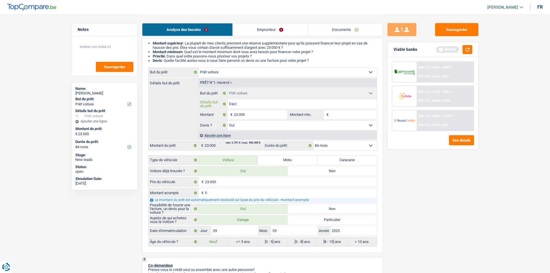
type input "Dacia"
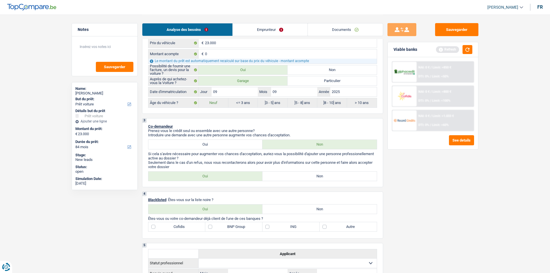
scroll to position [202, 0]
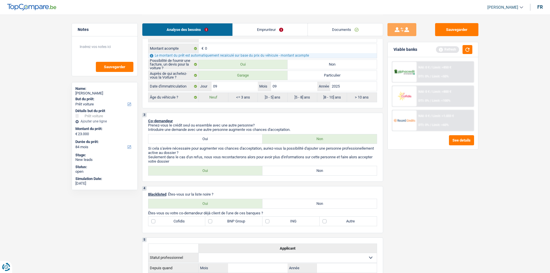
type input "Dacia"
click at [295, 171] on label "Non" at bounding box center [319, 170] width 114 height 9
click at [295, 171] on input "Non" at bounding box center [319, 170] width 114 height 9
radio input "true"
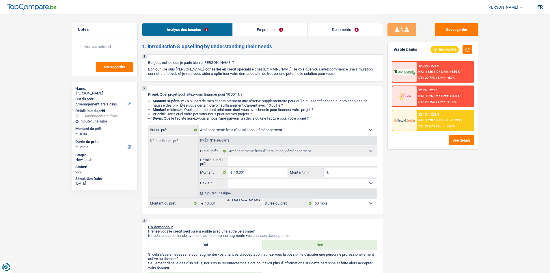
select select "movingOrInstallation"
select select "60"
select select "movingOrInstallation"
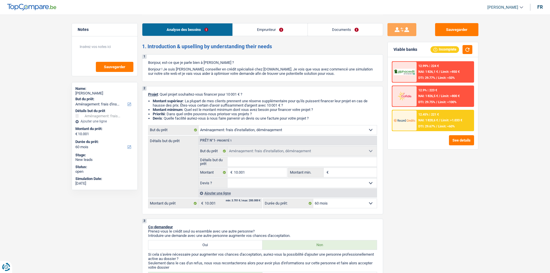
select select "60"
select select "worker"
select select "netSalary"
select select "rents"
select select "movingOrInstallation"
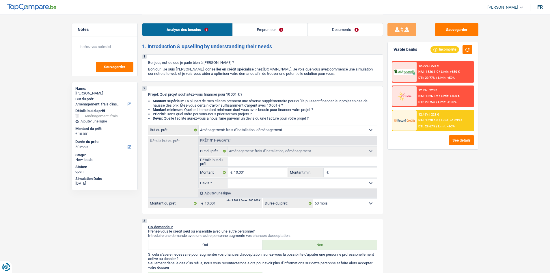
select select "movingOrInstallation"
select select "60"
click at [281, 130] on select "Confort maison: meubles, textile, peinture, électroménager, outillage non-profe…" at bounding box center [288, 129] width 178 height 9
select select "household"
click at [199, 125] on select "Confort maison: meubles, textile, peinture, électroménager, outillage non-profe…" at bounding box center [288, 129] width 178 height 9
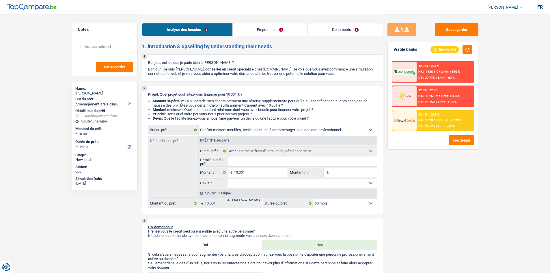
select select "household"
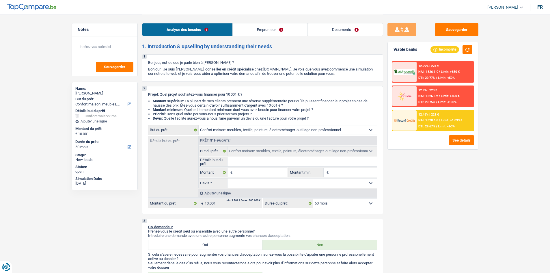
select select "movingOrInstallation"
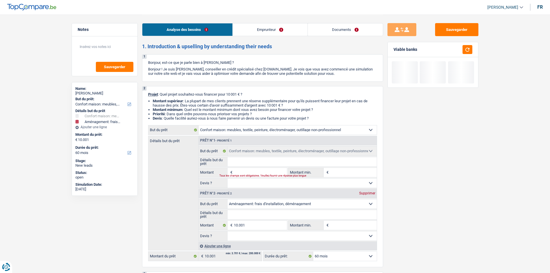
click at [369, 192] on div "Supprimer" at bounding box center [367, 192] width 19 height 3
type input "0"
select select
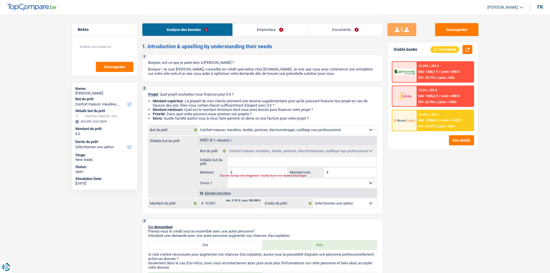
click at [251, 170] on input "Montant" at bounding box center [260, 172] width 53 height 9
type input "1"
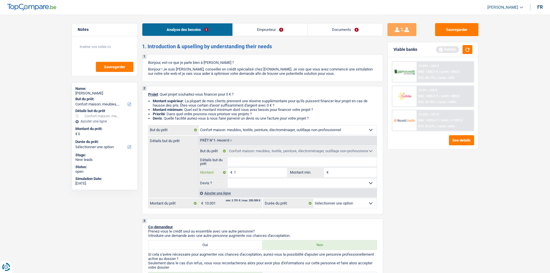
type input "10"
type input "100"
type input "1.000"
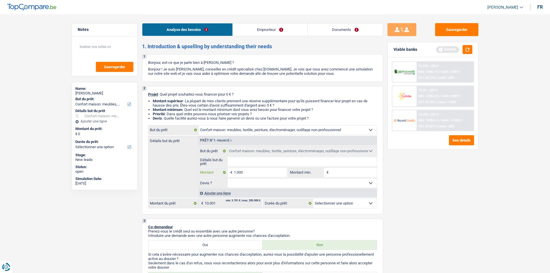
type input "1.000"
type input "10.001"
click at [353, 204] on select "12 mois 18 mois 24 mois Sélectionner une option" at bounding box center [344, 203] width 63 height 9
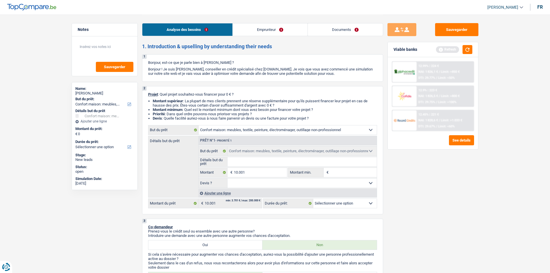
type input "10.001"
select select "60"
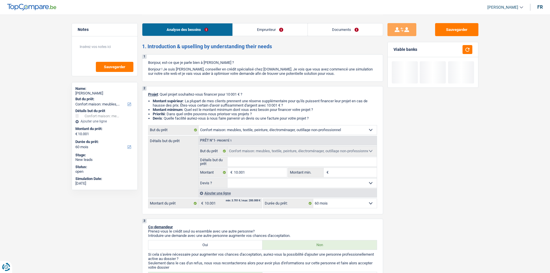
click at [313, 199] on select "12 mois 18 mois 24 mois 30 mois 36 mois 42 mois 48 mois 60 mois Sélectionner un…" at bounding box center [344, 203] width 63 height 9
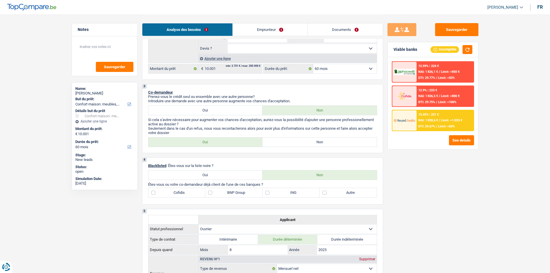
scroll to position [144, 0]
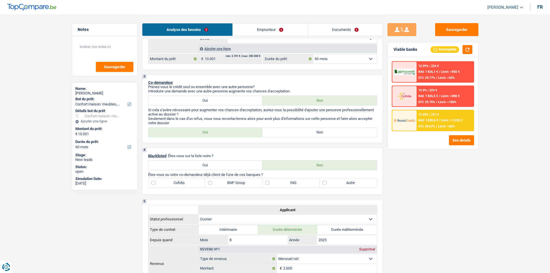
click at [318, 134] on label "Non" at bounding box center [319, 132] width 114 height 9
click at [322, 132] on label "Non" at bounding box center [319, 132] width 114 height 9
click at [322, 132] on input "Non" at bounding box center [319, 132] width 114 height 9
radio input "true"
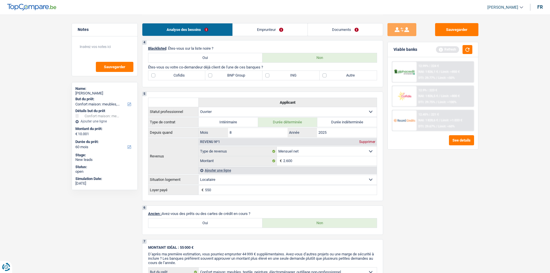
scroll to position [260, 0]
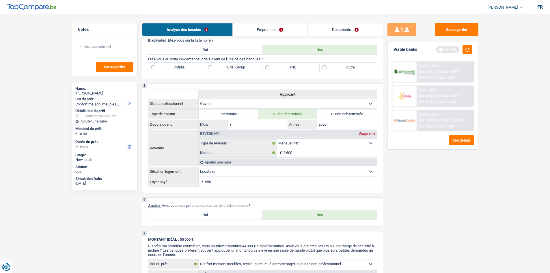
click at [323, 68] on label "Autre" at bounding box center [347, 67] width 57 height 9
click at [323, 68] on input "Autre" at bounding box center [347, 67] width 57 height 9
checkbox input "true"
click at [268, 25] on link "Emprunteur" at bounding box center [270, 29] width 75 height 12
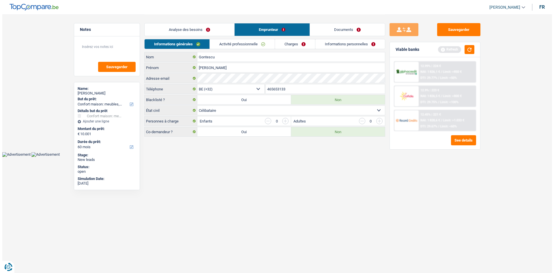
scroll to position [0, 0]
click at [261, 43] on link "Activité professionnelle" at bounding box center [242, 44] width 65 height 10
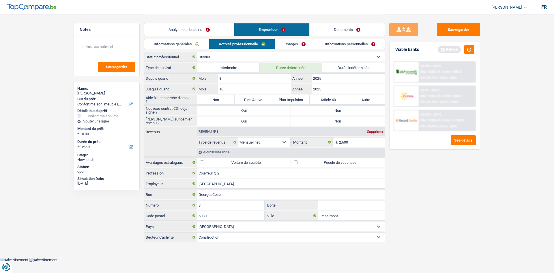
click at [213, 98] on label "Non" at bounding box center [216, 99] width 38 height 9
click at [213, 98] on input "Non" at bounding box center [216, 99] width 38 height 9
radio input "true"
click at [92, 51] on textarea at bounding box center [106, 48] width 57 height 17
click at [110, 47] on textarea "Il va signer un CDi à la fin du CDD" at bounding box center [106, 48] width 57 height 17
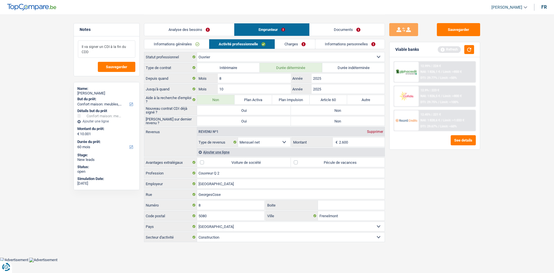
type textarea "Il va signer un CDI à la fin du CDD"
click at [308, 112] on label "Non" at bounding box center [338, 110] width 94 height 9
click at [308, 112] on input "Non" at bounding box center [338, 110] width 94 height 9
radio input "true"
click at [310, 122] on label "Non" at bounding box center [338, 120] width 94 height 9
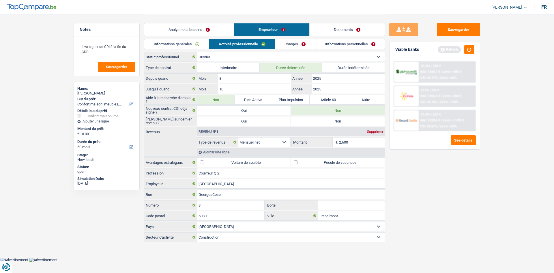
click at [310, 122] on input "Non" at bounding box center [338, 120] width 94 height 9
radio input "true"
click at [221, 151] on div "Ajouter une ligne" at bounding box center [291, 152] width 188 height 8
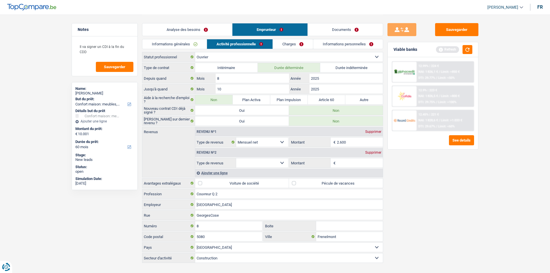
click at [281, 162] on select "Allocation d'handicap Allocations chômage Allocations familiales Chèques repas …" at bounding box center [262, 162] width 52 height 9
select select "mealVouchers"
click at [236, 158] on select "Allocation d'handicap Allocations chômage Allocations familiales Chèques repas …" at bounding box center [262, 162] width 52 height 9
click at [341, 164] on input "Montant par jour" at bounding box center [360, 162] width 46 height 9
type input "8,0"
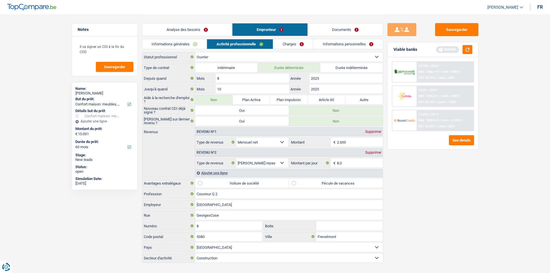
click at [294, 46] on link "Charges" at bounding box center [293, 44] width 40 height 10
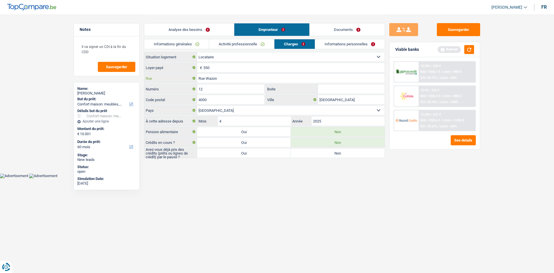
click at [244, 78] on input "Rue Wazon" at bounding box center [291, 78] width 188 height 9
type input "[GEOGRAPHIC_DATA]"
click at [233, 101] on input "4000" at bounding box center [230, 99] width 67 height 9
type input "4"
type input "6000"
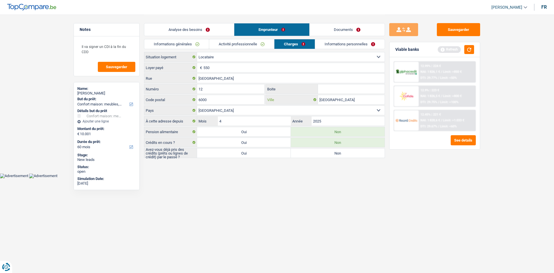
type input "[GEOGRAPHIC_DATA]"
click at [310, 152] on label "Non" at bounding box center [338, 152] width 94 height 9
click at [310, 152] on input "Non" at bounding box center [338, 152] width 94 height 9
radio input "true"
click at [246, 122] on input "4" at bounding box center [254, 120] width 73 height 9
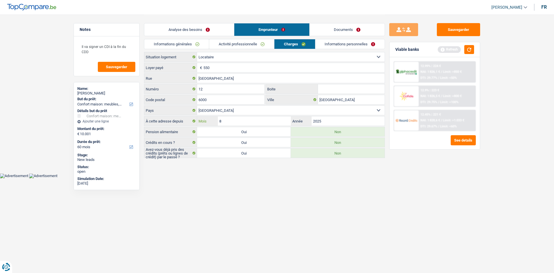
type input "8"
click at [333, 40] on link "Informations personnelles" at bounding box center [350, 44] width 70 height 10
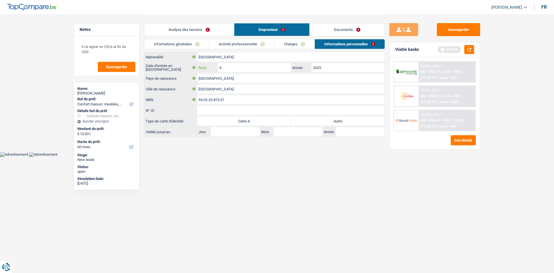
click at [241, 64] on input "4" at bounding box center [254, 67] width 73 height 9
type input "3"
click at [356, 30] on link "Documents" at bounding box center [347, 29] width 75 height 12
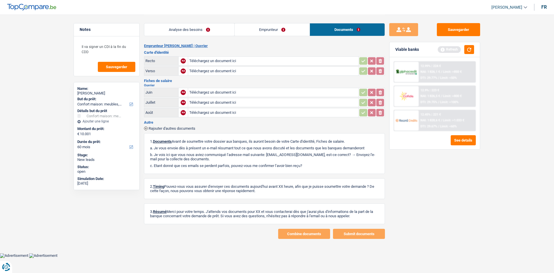
click at [268, 32] on link "Emprunteur" at bounding box center [272, 29] width 75 height 12
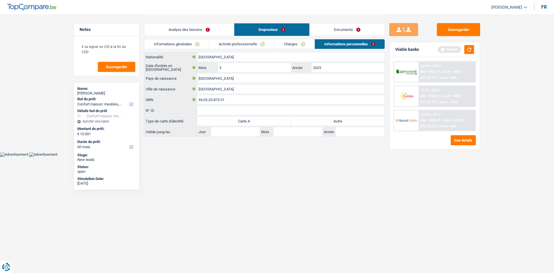
click at [337, 120] on label "Autre" at bounding box center [338, 120] width 94 height 9
click at [337, 120] on input "Autre" at bounding box center [338, 120] width 94 height 9
radio input "true"
click at [324, 27] on link "Documents" at bounding box center [347, 29] width 75 height 12
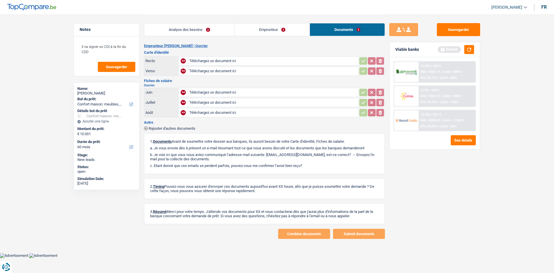
click at [209, 27] on link "Analyse des besoins" at bounding box center [189, 29] width 90 height 12
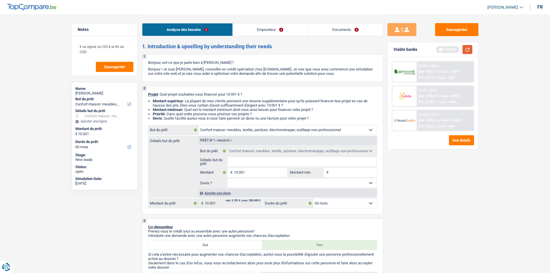
click at [466, 49] on button "button" at bounding box center [467, 49] width 10 height 9
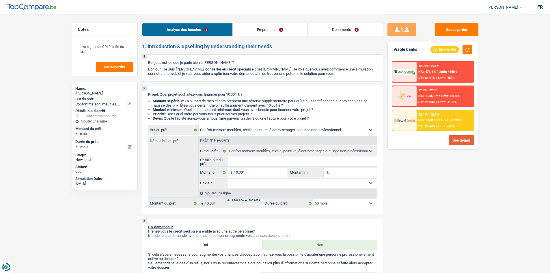
click at [459, 140] on button "See details" at bounding box center [461, 140] width 25 height 10
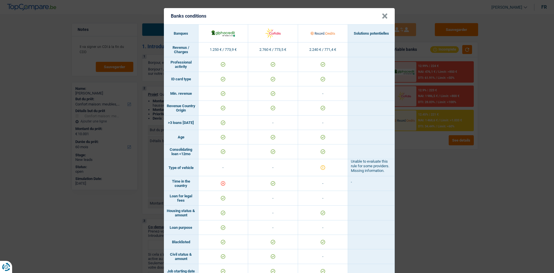
click at [383, 14] on button "×" at bounding box center [385, 16] width 6 height 6
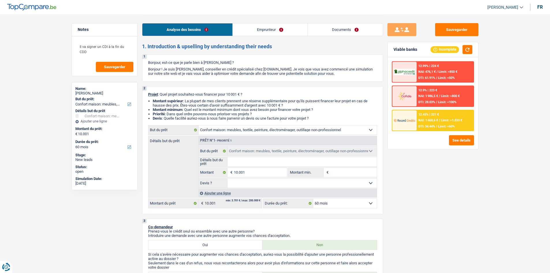
click at [437, 121] on span "NAI: 1 468,6 €" at bounding box center [428, 120] width 20 height 4
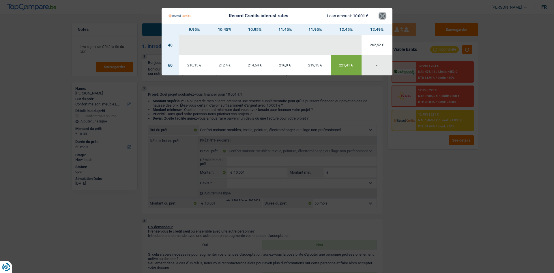
click at [382, 14] on button "×" at bounding box center [383, 16] width 6 height 6
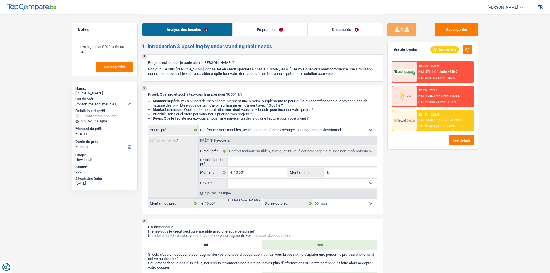
click at [272, 25] on link "Emprunteur" at bounding box center [270, 29] width 75 height 12
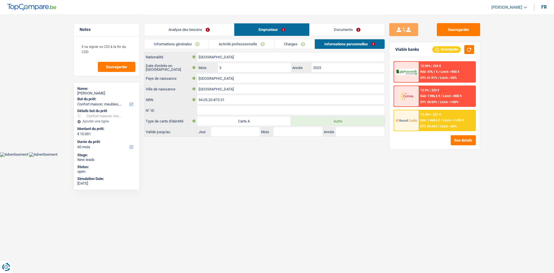
click at [218, 42] on link "Activité professionnelle" at bounding box center [241, 44] width 65 height 10
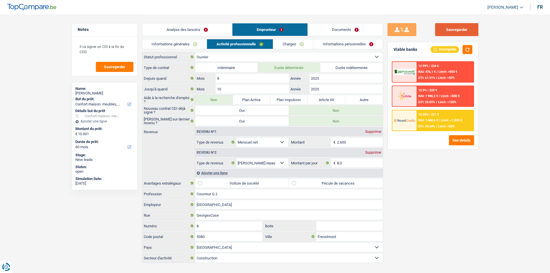
click at [443, 27] on button "Sauvegarder" at bounding box center [456, 29] width 43 height 13
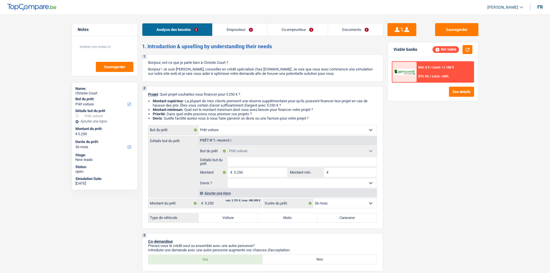
select select "car"
select select "36"
select select "car"
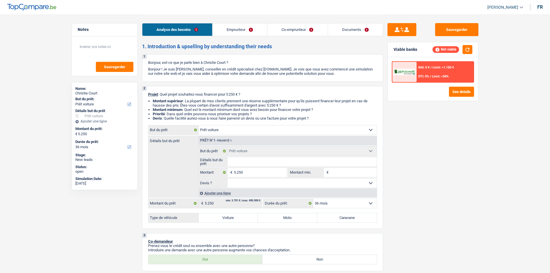
select select "36"
select select "unemployed"
select select "familyAllowances"
select select "unemployment"
select select "rents"
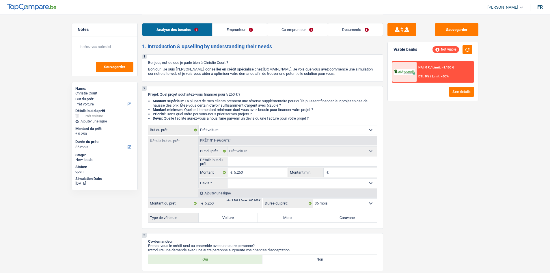
select select "car"
select select "36"
click at [233, 125] on select "Confort maison: meubles, textile, peinture, électroménager, outillage non-profe…" at bounding box center [288, 129] width 178 height 9
select select "household"
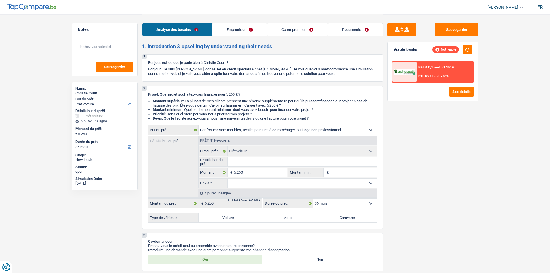
click at [199, 125] on select "Confort maison: meubles, textile, peinture, électroménager, outillage non-profe…" at bounding box center [288, 129] width 178 height 9
select select "household"
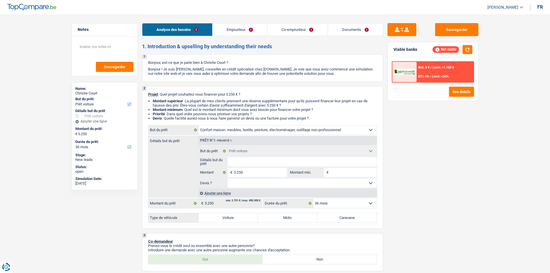
select select "household"
select select "car"
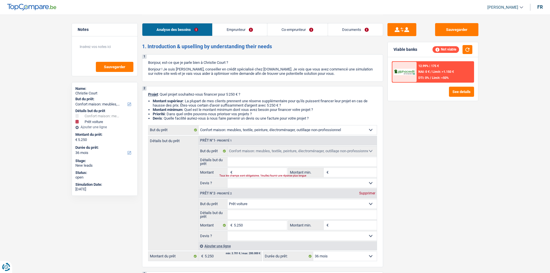
click at [365, 193] on div "Supprimer" at bounding box center [367, 192] width 19 height 3
type input "0"
select select
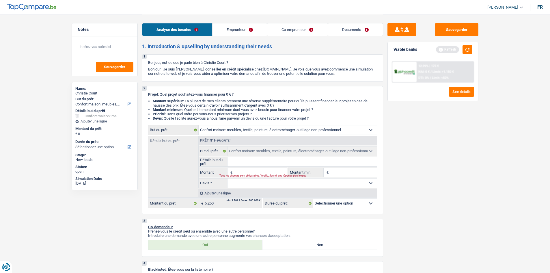
click at [249, 175] on div "Tous les champs sont obligatoires. Veuillez fournir une réponse plus longue" at bounding box center [249, 176] width 60 height 2
click at [253, 171] on input "Montant" at bounding box center [260, 172] width 53 height 9
type input "5"
type input "6"
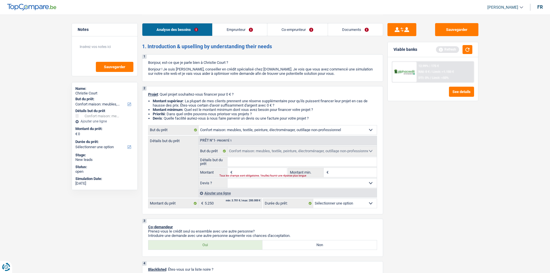
type input "6"
type input "60"
type input "600"
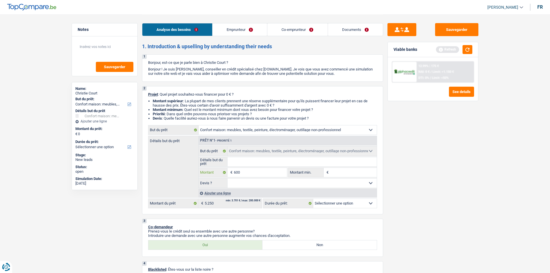
type input "6.000"
click at [350, 200] on select "12 mois 18 mois 24 mois Sélectionner une option" at bounding box center [344, 203] width 63 height 9
type input "6.000"
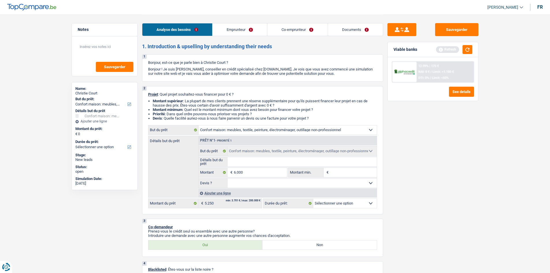
type input "6.000"
select select "42"
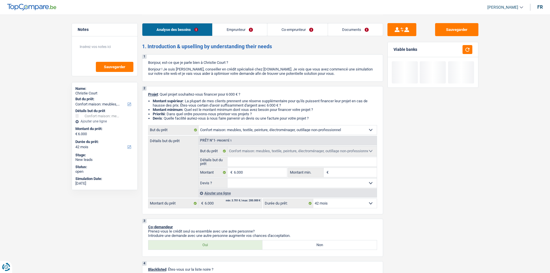
click at [313, 199] on select "12 mois 18 mois 24 mois 30 mois 36 mois 42 mois Sélectionner une option" at bounding box center [344, 203] width 63 height 9
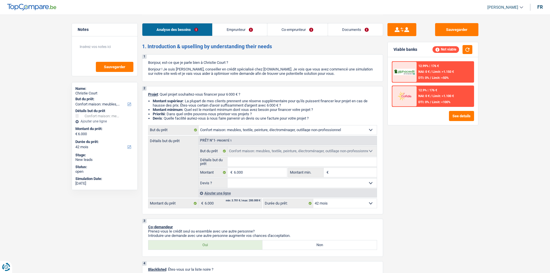
click at [469, 44] on div "Viable banks Not viable" at bounding box center [433, 49] width 90 height 15
click at [467, 48] on button "button" at bounding box center [467, 49] width 10 height 9
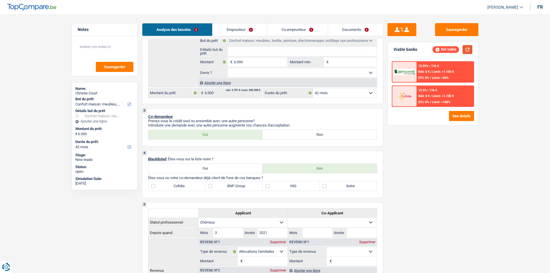
scroll to position [144, 0]
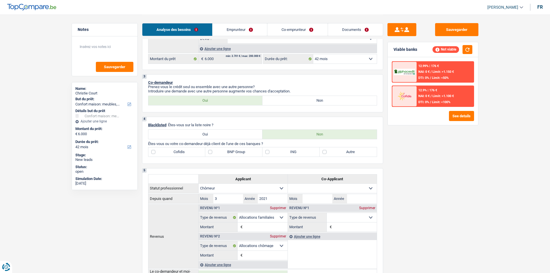
click at [322, 154] on label "Autre" at bounding box center [347, 151] width 57 height 9
click at [322, 154] on input "Autre" at bounding box center [347, 151] width 57 height 9
checkbox input "true"
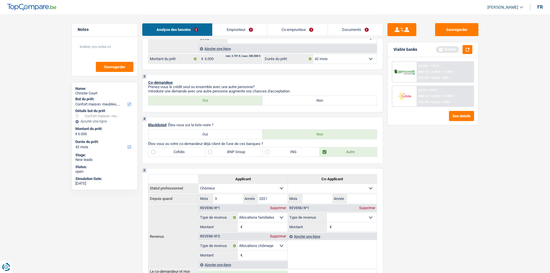
click at [266, 152] on label "ING" at bounding box center [290, 151] width 57 height 9
click at [266, 152] on input "ING" at bounding box center [290, 151] width 57 height 9
checkbox input "true"
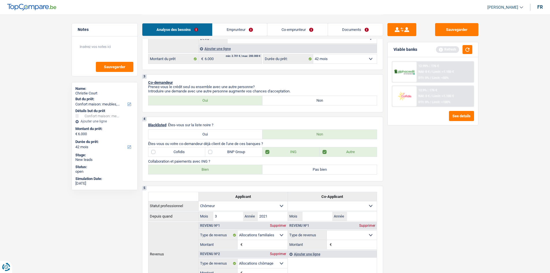
click at [218, 171] on label "Bien" at bounding box center [205, 169] width 114 height 9
click at [218, 171] on input "Bien" at bounding box center [205, 169] width 114 height 9
radio input "true"
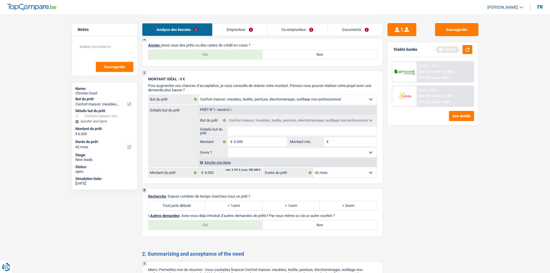
scroll to position [375, 0]
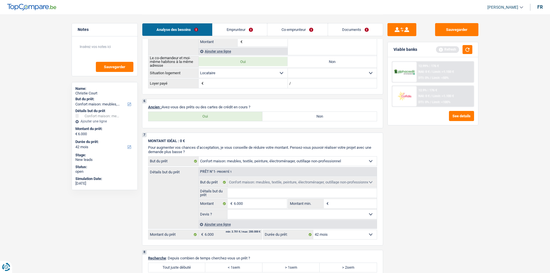
drag, startPoint x: 213, startPoint y: 119, endPoint x: 221, endPoint y: 114, distance: 10.0
click at [213, 119] on label "Oui" at bounding box center [205, 116] width 114 height 9
click at [213, 119] on input "Oui" at bounding box center [205, 116] width 114 height 9
radio input "true"
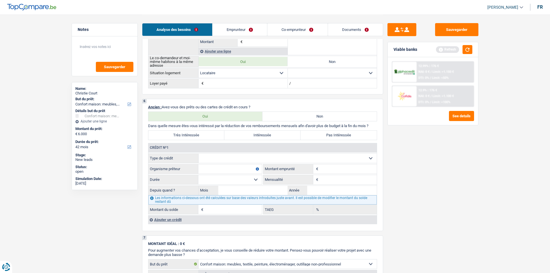
click at [245, 155] on select "Carte ou ouverture de crédit Prêt hypothécaire Vente à tempérament Prêt à tempé…" at bounding box center [288, 158] width 178 height 9
select select "carLoan"
type input "0"
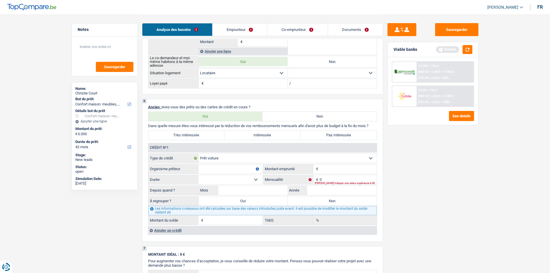
click at [236, 169] on input "Organisme prêteur" at bounding box center [229, 168] width 63 height 9
type input "Alpha crédit"
click at [330, 179] on input "0" at bounding box center [347, 179] width 57 height 9
type input "163"
click at [255, 180] on select "12 mois 18 mois 24 mois Sélectionner une option" at bounding box center [229, 179] width 63 height 9
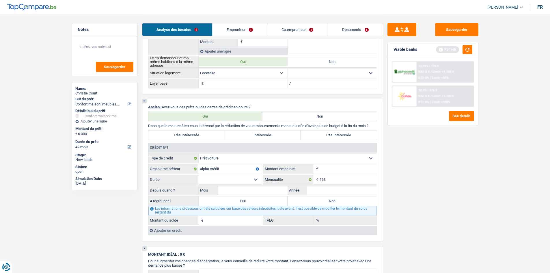
drag, startPoint x: 421, startPoint y: 190, endPoint x: 422, endPoint y: 196, distance: 5.3
click at [422, 195] on div "Sauvegarder Viable banks Refresh 12.99% | 176 € NAI: 0 € / Limit: >1.150 € DTI:…" at bounding box center [433, 143] width 100 height 240
click at [239, 189] on input "Mois" at bounding box center [253, 190] width 70 height 9
type input "09"
click at [255, 180] on select "12 mois 18 mois 24 mois Sélectionner une option" at bounding box center [229, 179] width 63 height 9
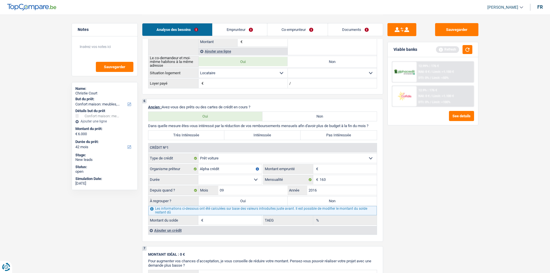
click at [399, 142] on div "Sauvegarder Viable banks Refresh 12.99% | 176 € NAI: 0 € / Limit: >1.150 € DTI:…" at bounding box center [433, 143] width 100 height 240
click at [323, 186] on input "2016" at bounding box center [342, 190] width 70 height 9
type input "2019"
click at [340, 169] on input "Montant" at bounding box center [347, 168] width 57 height 9
type input "16.000"
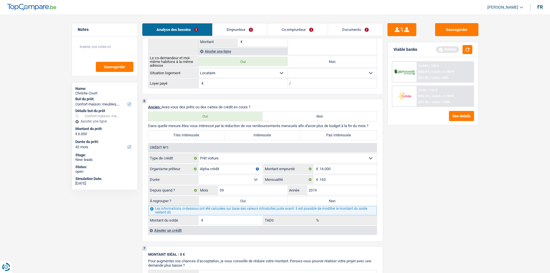
click at [257, 181] on select "12 mois 18 mois 24 mois 30 mois 36 mois 42 mois 48 mois 60 mois 72 mois 84 mois…" at bounding box center [229, 179] width 63 height 9
select select "60"
click at [198, 175] on select "12 mois 18 mois 24 mois 30 mois 36 mois 42 mois 48 mois 60 mois 72 mois 84 mois…" at bounding box center [229, 179] width 63 height 9
type input "1"
type input "0,00"
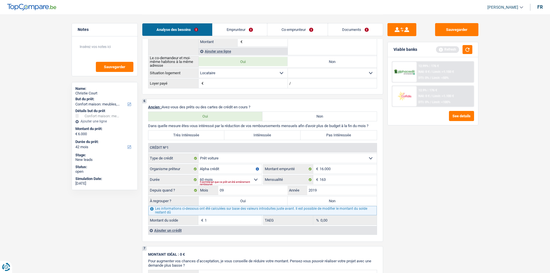
click at [421, 197] on div "Sauvegarder Viable banks Refresh 12.99% | 176 € NAI: 0 € / Limit: >1.150 € DTI:…" at bounding box center [433, 143] width 100 height 240
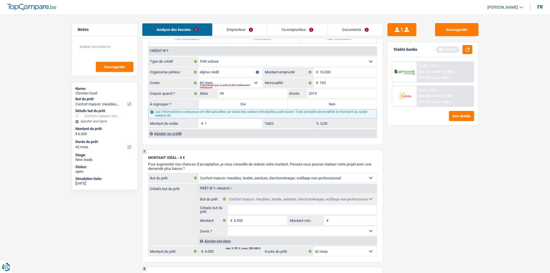
scroll to position [491, 0]
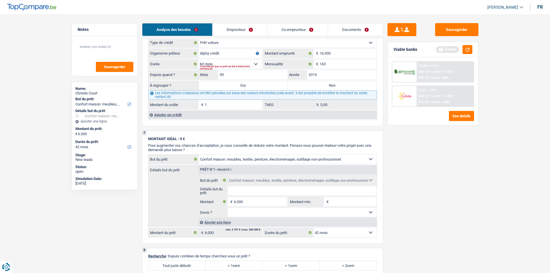
click at [175, 115] on div "Ajouter un crédit" at bounding box center [262, 114] width 229 height 9
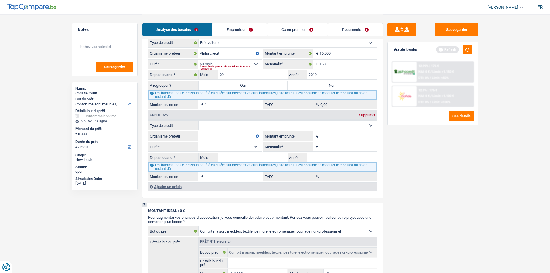
click at [252, 124] on select "Carte ou ouverture de crédit Prêt hypothécaire Vente à tempérament Prêt à tempé…" at bounding box center [288, 125] width 178 height 9
select select "carLoan"
type input "0"
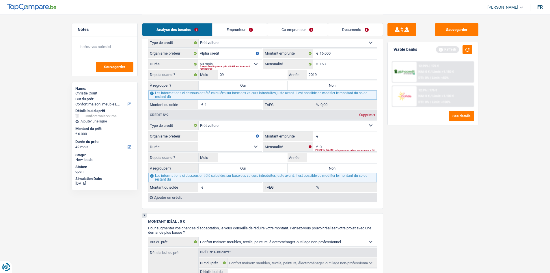
click at [223, 137] on input "Organisme prêteur" at bounding box center [229, 135] width 63 height 9
type input "Record"
type input "11.438"
type input "225"
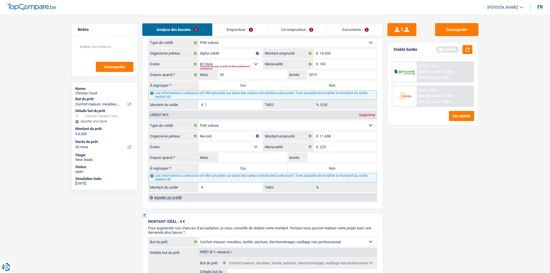
click at [247, 146] on select "12 mois 18 mois 24 mois 30 mois 36 mois 42 mois 48 mois 60 mois Sélectionner un…" at bounding box center [229, 146] width 63 height 9
select select "60"
click at [198, 142] on select "12 mois 18 mois 24 mois 30 mois 36 mois 42 mois 48 mois 60 mois Sélectionner un…" at bounding box center [229, 146] width 63 height 9
click at [245, 157] on input "Mois" at bounding box center [253, 157] width 70 height 9
type input "04"
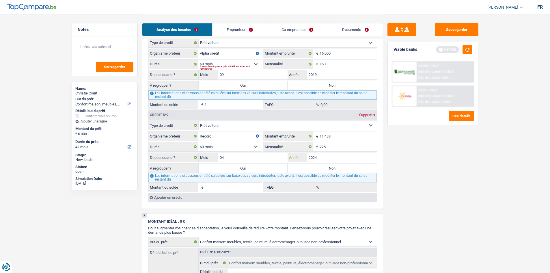
type input "2024"
type input "8.577"
type input "6,94"
click at [177, 196] on div "Ajouter un crédit" at bounding box center [262, 197] width 229 height 9
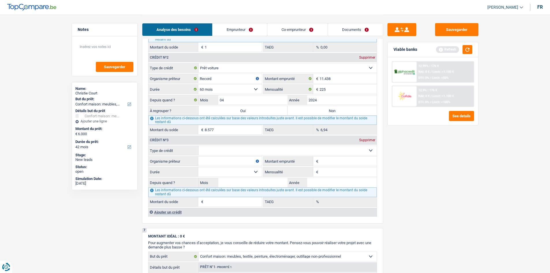
scroll to position [577, 0]
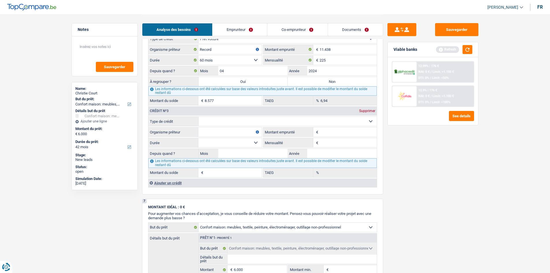
click at [240, 119] on select "Carte ou ouverture de crédit Prêt hypothécaire Vente à tempérament Prêt à tempé…" at bounding box center [288, 121] width 178 height 9
select select "personalLoan"
type input "0"
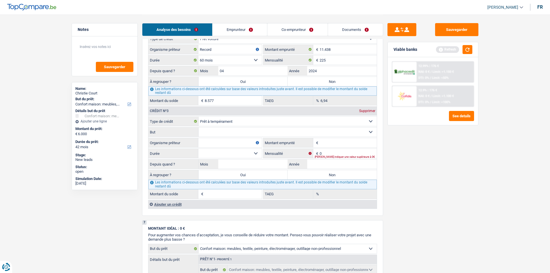
click at [246, 122] on select "Carte ou ouverture de crédit Prêt hypothécaire Vente à tempérament Prêt à tempé…" at bounding box center [288, 121] width 178 height 9
select select "carLoan"
click at [199, 117] on select "Carte ou ouverture de crédit Prêt hypothécaire Vente à tempérament Prêt à tempé…" at bounding box center [288, 121] width 178 height 9
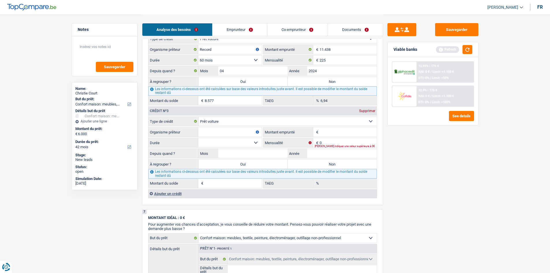
click at [228, 133] on input "Organisme prêteur" at bounding box center [229, 131] width 63 height 9
click at [249, 151] on input "Mois" at bounding box center [253, 153] width 70 height 9
type input "11"
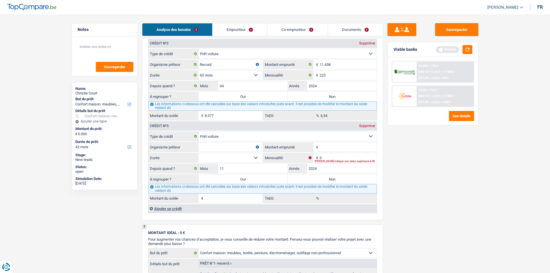
scroll to position [548, 0]
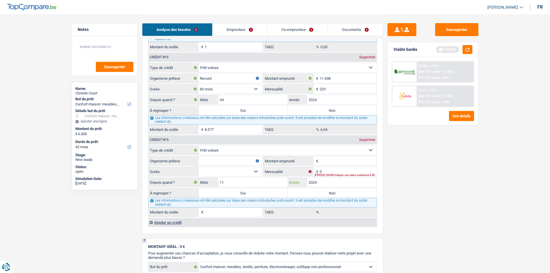
type input "2024"
click at [242, 179] on input "11" at bounding box center [253, 181] width 70 height 9
type input "10"
click at [324, 162] on input "Montant emprunté" at bounding box center [347, 160] width 57 height 9
type input "14.499"
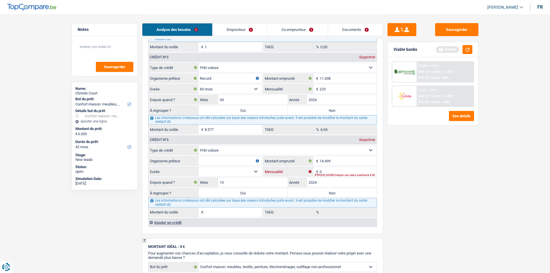
click at [335, 170] on input "0" at bounding box center [347, 171] width 57 height 9
type input "202"
click at [256, 170] on select "12 mois 18 mois 24 mois 30 mois 36 mois 42 mois 48 mois 60 mois Sélectionner un…" at bounding box center [229, 171] width 63 height 9
select select "60"
click at [198, 167] on select "12 mois 18 mois 24 mois 30 mois 36 mois 42 mois 48 mois 60 mois Sélectionner un…" at bounding box center [229, 171] width 63 height 9
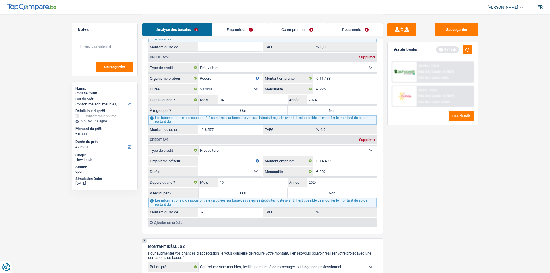
type input "11.456"
type input "0,00"
click at [221, 158] on input "Organisme prêteur" at bounding box center [229, 160] width 63 height 9
type input "R"
type input "ING"
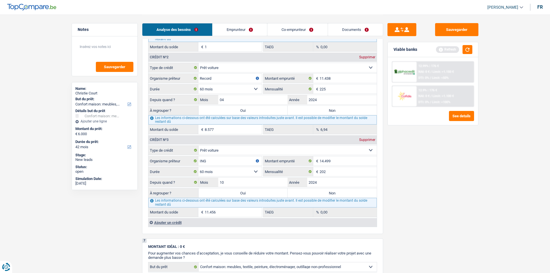
click at [425, 173] on div "Sauvegarder Viable banks Refresh 12.99% | 176 € NAI: 0 € / Limit: >1.150 € DTI:…" at bounding box center [433, 143] width 100 height 240
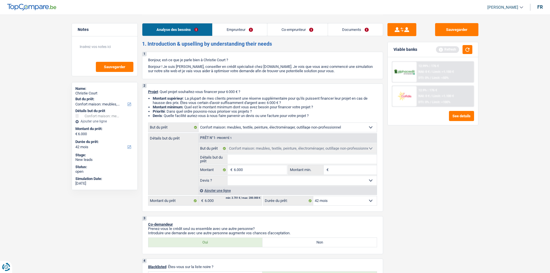
scroll to position [0, 0]
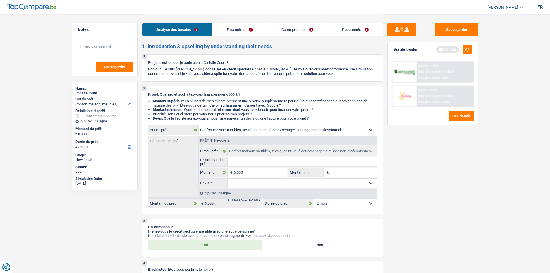
click at [244, 28] on link "Emprunteur" at bounding box center [239, 29] width 55 height 12
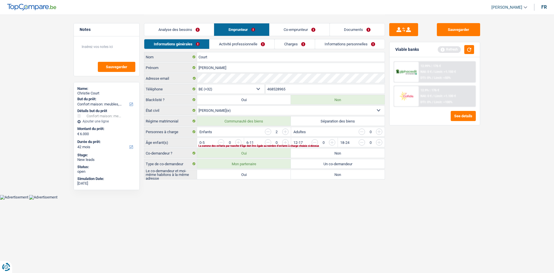
click at [332, 143] on input "button" at bounding box center [449, 143] width 240 height 9
click at [284, 141] on input "button" at bounding box center [402, 143] width 240 height 9
click at [247, 175] on label "Oui" at bounding box center [244, 174] width 94 height 9
click at [247, 175] on input "Oui" at bounding box center [244, 174] width 94 height 9
radio input "true"
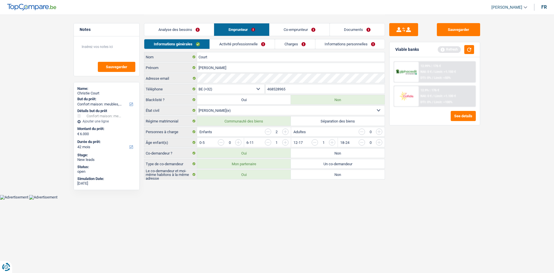
click at [245, 45] on link "Activité professionnelle" at bounding box center [242, 44] width 65 height 10
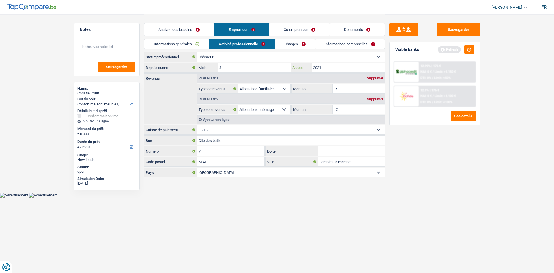
click at [326, 68] on input "2021" at bounding box center [348, 67] width 73 height 9
type input "2016"
click at [347, 108] on input "Montant" at bounding box center [362, 109] width 46 height 9
type input "750"
click at [349, 88] on input "Montant" at bounding box center [362, 88] width 46 height 9
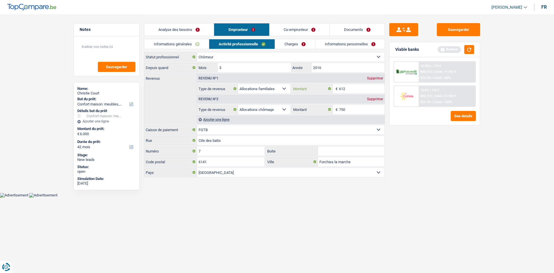
type input "612"
click at [293, 43] on link "Charges" at bounding box center [295, 44] width 40 height 10
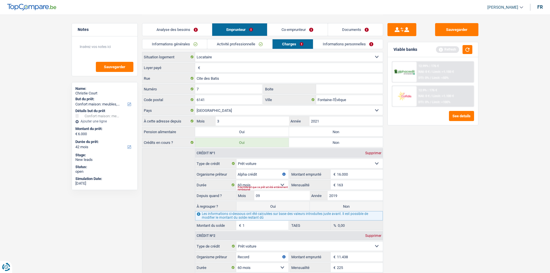
click at [216, 68] on input "Loyer payé" at bounding box center [291, 67] width 181 height 9
type input "800"
click at [228, 91] on input "7" at bounding box center [228, 88] width 67 height 9
click at [352, 99] on input "Fontaine-l'Évêque" at bounding box center [349, 99] width 67 height 9
click at [332, 42] on link "Informations personnelles" at bounding box center [348, 44] width 70 height 10
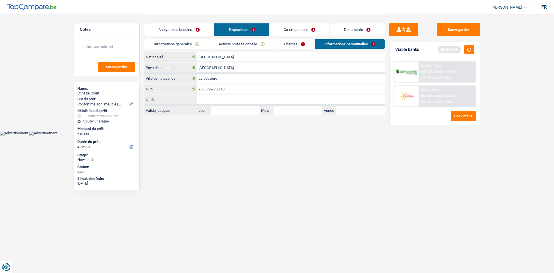
click at [289, 27] on link "Co-emprunteur" at bounding box center [300, 29] width 60 height 12
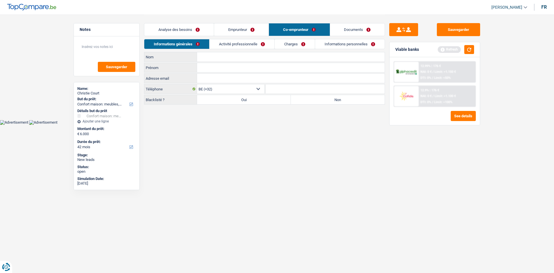
click at [223, 58] on input "Nom" at bounding box center [291, 56] width 188 height 9
type input "Braibant"
type input "Jerome"
click at [336, 99] on label "Non" at bounding box center [338, 99] width 94 height 9
click at [336, 99] on input "Non" at bounding box center [338, 99] width 94 height 9
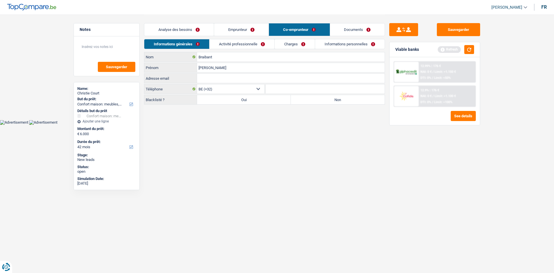
radio input "true"
click at [254, 41] on link "Activité professionnelle" at bounding box center [242, 44] width 65 height 10
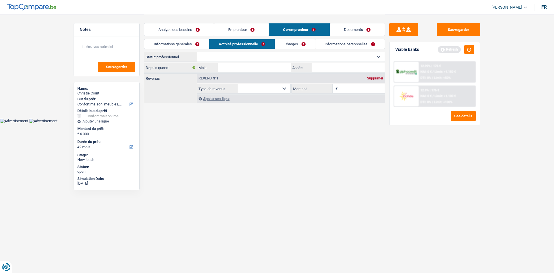
click at [255, 56] on select "Ouvrier Employé privé Employé public Invalide Indépendant Pensionné Chômeur Mut…" at bounding box center [291, 56] width 188 height 9
select select "worker"
click at [197, 52] on select "Ouvrier Employé privé Employé public Invalide Indépendant Pensionné Chômeur Mut…" at bounding box center [291, 56] width 188 height 9
select select "netSalary"
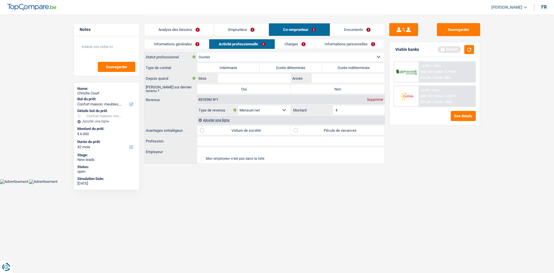
click at [335, 69] on label "Durée indéterminée" at bounding box center [353, 67] width 63 height 9
click at [335, 69] on input "Durée indéterminée" at bounding box center [353, 67] width 63 height 9
radio input "true"
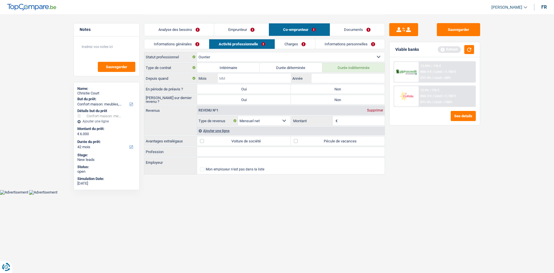
click at [263, 82] on input "Mois" at bounding box center [254, 78] width 73 height 9
type input "09"
type input "2008"
click at [253, 78] on input "09" at bounding box center [254, 78] width 73 height 9
click at [325, 87] on label "Non" at bounding box center [338, 88] width 94 height 9
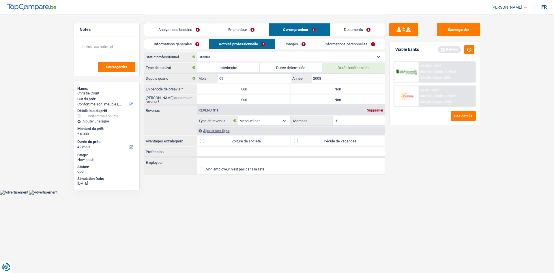
click at [325, 87] on input "Non" at bounding box center [338, 88] width 94 height 9
radio input "true"
click at [326, 97] on label "Non" at bounding box center [338, 99] width 94 height 9
click at [326, 97] on input "Non" at bounding box center [338, 99] width 94 height 9
radio input "true"
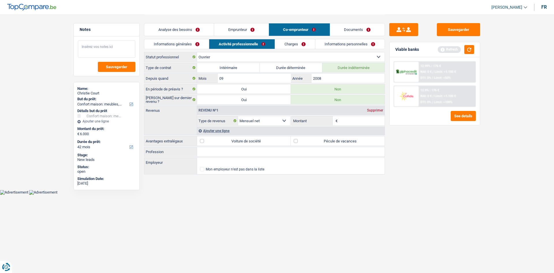
click at [113, 48] on textarea at bounding box center [106, 48] width 57 height 17
type textarea "- Co demandeur: a la mutuelle depuis juillet 2022"
click at [345, 120] on input "Montant" at bounding box center [362, 120] width 46 height 9
type input "0"
click at [222, 129] on div "Ajouter une ligne" at bounding box center [291, 130] width 188 height 8
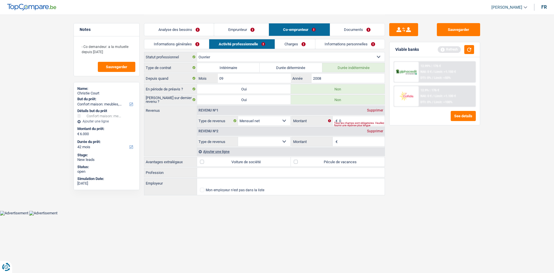
click at [288, 142] on select "Allocation d'handicap Allocations chômage Allocations familiales Chèques repas …" at bounding box center [264, 141] width 52 height 9
select select "mutualityIndemnity"
click at [238, 137] on select "Allocation d'handicap Allocations chômage Allocations familiales Chèques repas …" at bounding box center [264, 141] width 52 height 9
click at [346, 140] on input "Montant" at bounding box center [362, 141] width 46 height 9
type input "2.017"
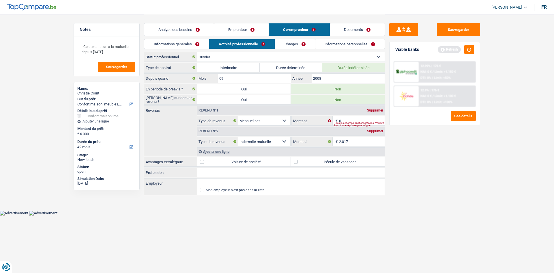
click at [237, 171] on input "Profession" at bounding box center [291, 172] width 188 height 9
type input "Machiniste"
click at [297, 161] on label "Pécule de vacances" at bounding box center [338, 161] width 94 height 9
click at [297, 161] on input "Pécule de vacances" at bounding box center [338, 161] width 94 height 9
checkbox input "true"
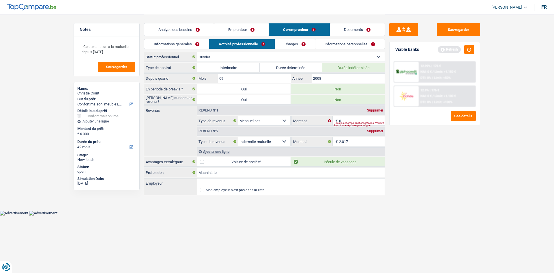
click at [294, 42] on link "Charges" at bounding box center [295, 44] width 40 height 10
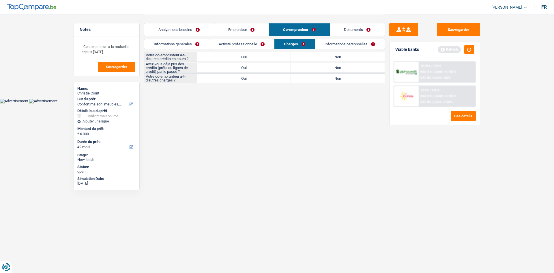
drag, startPoint x: 309, startPoint y: 55, endPoint x: 305, endPoint y: 66, distance: 11.9
click at [309, 55] on label "Non" at bounding box center [338, 56] width 94 height 9
click at [309, 55] on input "Non" at bounding box center [338, 56] width 94 height 9
radio input "true"
click at [281, 68] on label "Oui" at bounding box center [244, 67] width 94 height 9
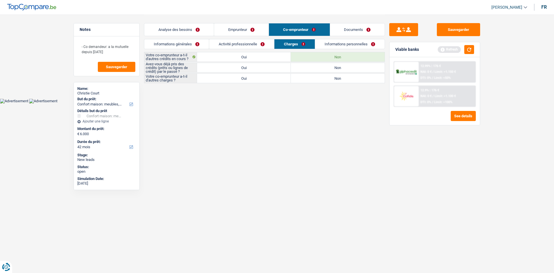
click at [281, 68] on input "Oui" at bounding box center [244, 67] width 94 height 9
radio input "true"
click at [328, 80] on label "Non" at bounding box center [338, 78] width 94 height 9
click at [328, 80] on input "Non" at bounding box center [338, 78] width 94 height 9
radio input "true"
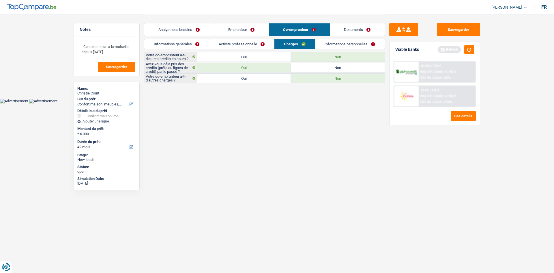
click at [339, 40] on link "Informations personnelles" at bounding box center [350, 44] width 70 height 10
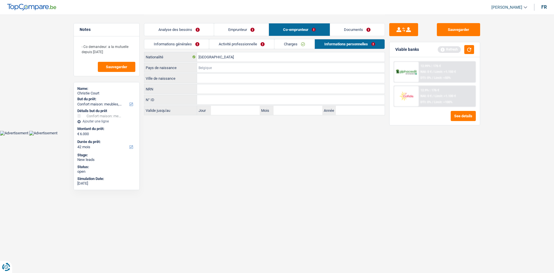
click at [220, 63] on input "Pays de naissance" at bounding box center [291, 67] width 188 height 9
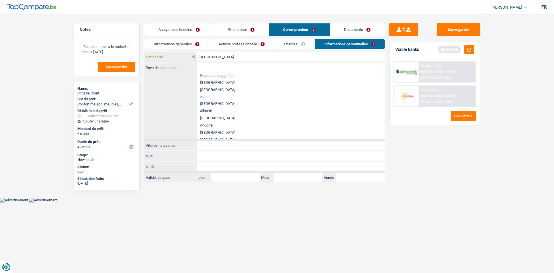
drag, startPoint x: 221, startPoint y: 55, endPoint x: 196, endPoint y: 55, distance: 25.1
click at [196, 55] on div "Belgique Nationalité" at bounding box center [264, 56] width 240 height 9
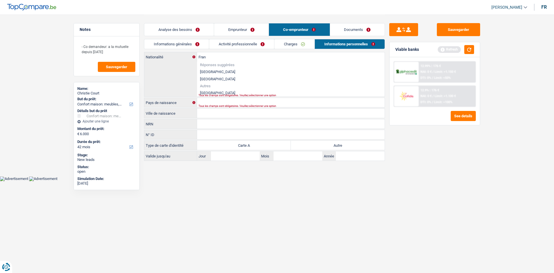
click at [222, 90] on li "[GEOGRAPHIC_DATA]" at bounding box center [291, 92] width 188 height 7
type input "[GEOGRAPHIC_DATA]"
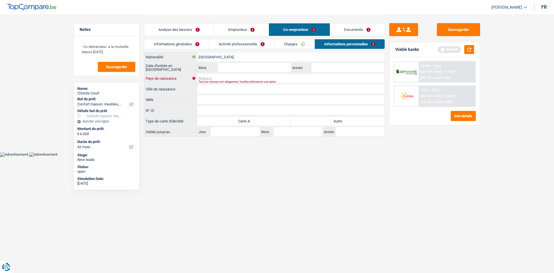
click at [220, 76] on input "Pays de naissance" at bounding box center [291, 78] width 188 height 9
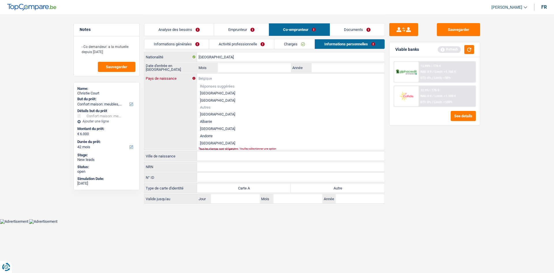
type input "F"
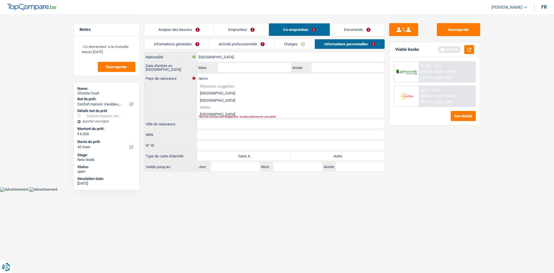
click at [216, 113] on li "[GEOGRAPHIC_DATA]" at bounding box center [291, 114] width 188 height 7
type input "[GEOGRAPHIC_DATA]"
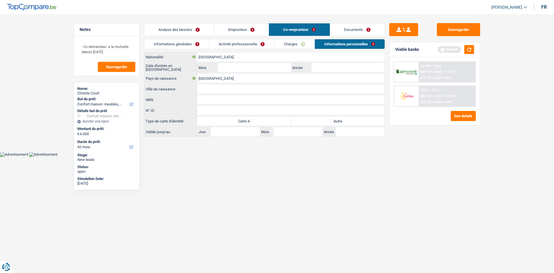
click at [215, 88] on input "Ville de naissance" at bounding box center [291, 88] width 188 height 9
type input "Maubeuge"
click at [235, 68] on input "Mois" at bounding box center [254, 67] width 73 height 9
type input "08"
type input "2023"
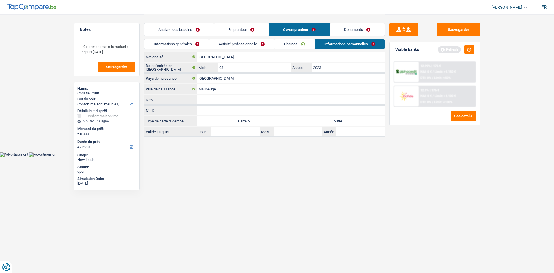
click at [329, 123] on label "Autre" at bounding box center [338, 120] width 94 height 9
click at [329, 123] on input "Autre" at bounding box center [338, 120] width 94 height 9
radio input "true"
drag, startPoint x: 233, startPoint y: 42, endPoint x: 220, endPoint y: 42, distance: 12.7
click at [233, 42] on link "Activité professionnelle" at bounding box center [241, 44] width 65 height 10
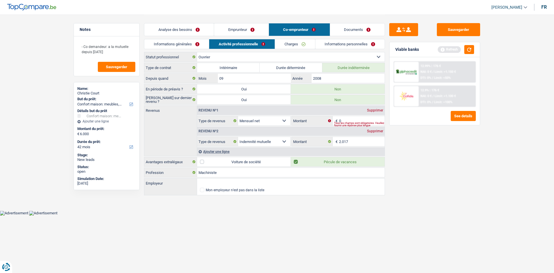
click at [186, 41] on link "Informations générales" at bounding box center [176, 44] width 65 height 10
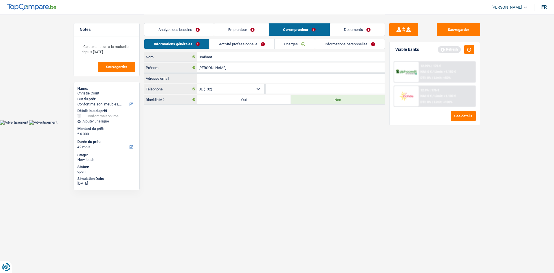
click at [179, 32] on link "Analyse des besoins" at bounding box center [179, 29] width 70 height 12
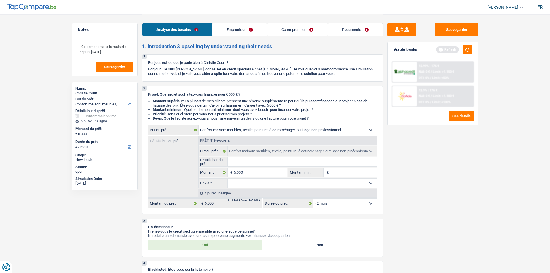
click at [252, 31] on link "Emprunteur" at bounding box center [239, 29] width 55 height 12
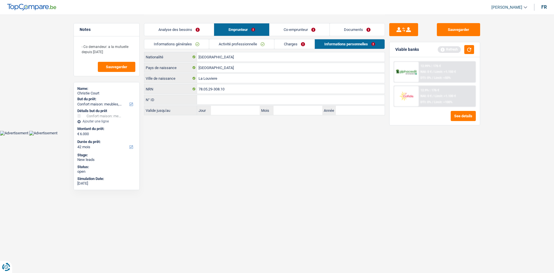
click at [286, 31] on link "Co-emprunteur" at bounding box center [300, 29] width 60 height 12
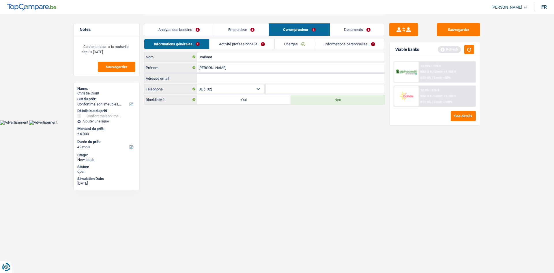
click at [334, 31] on link "Documents" at bounding box center [357, 29] width 55 height 12
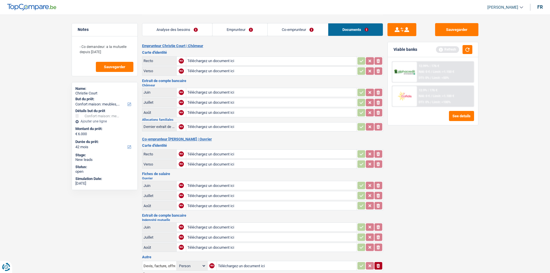
click at [193, 27] on link "Analyse des besoins" at bounding box center [177, 29] width 70 height 12
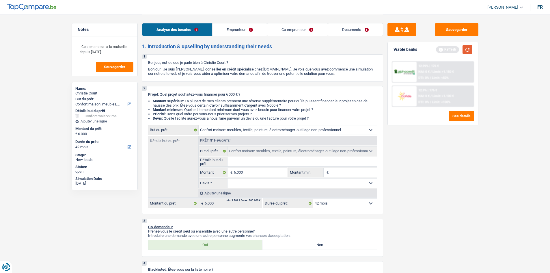
click at [469, 48] on button "button" at bounding box center [467, 49] width 10 height 9
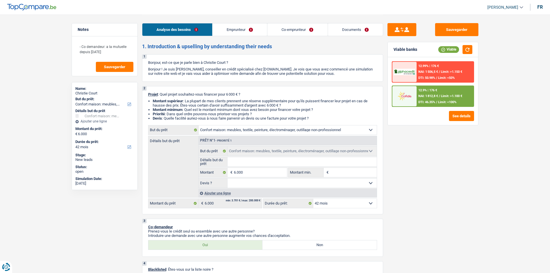
click at [347, 33] on link "Documents" at bounding box center [355, 29] width 55 height 12
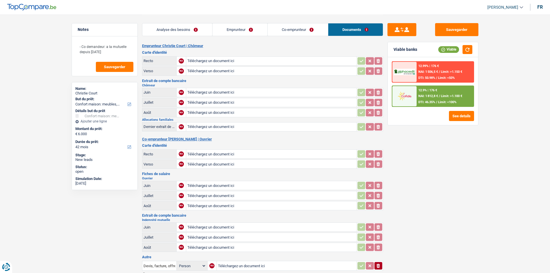
click at [295, 27] on link "Co-emprunteur" at bounding box center [298, 29] width 60 height 12
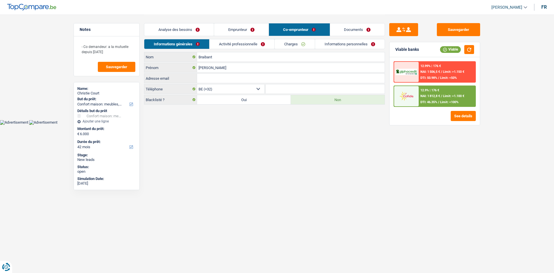
click at [238, 26] on link "Emprunteur" at bounding box center [241, 29] width 55 height 12
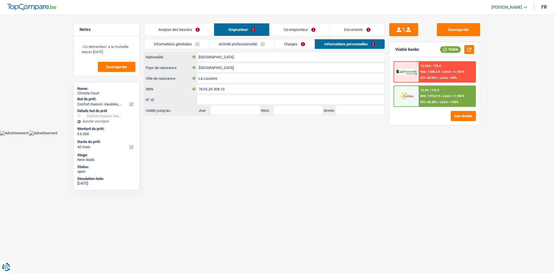
click at [188, 28] on link "Analyse des besoins" at bounding box center [179, 29] width 70 height 12
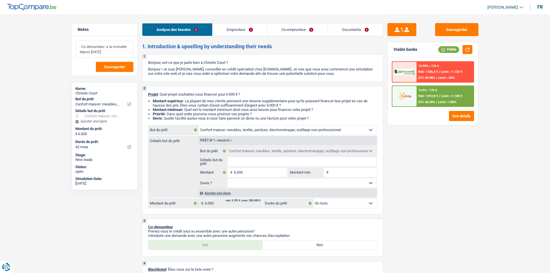
click at [115, 51] on textarea "- Co demandeur: a la mutuelle depuis juillet 2022" at bounding box center [104, 48] width 57 height 17
click at [367, 29] on link "Documents" at bounding box center [355, 29] width 55 height 12
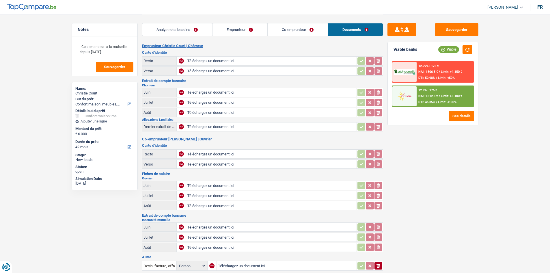
click at [297, 36] on div "Analyse des besoins Emprunteur Co-emprunteur Documents" at bounding box center [262, 26] width 241 height 25
click at [300, 33] on link "Co-emprunteur" at bounding box center [298, 29] width 60 height 12
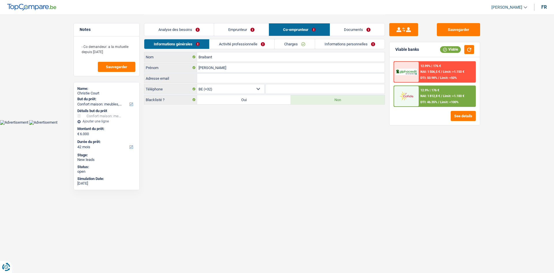
click at [323, 42] on link "Informations personnelles" at bounding box center [350, 44] width 70 height 10
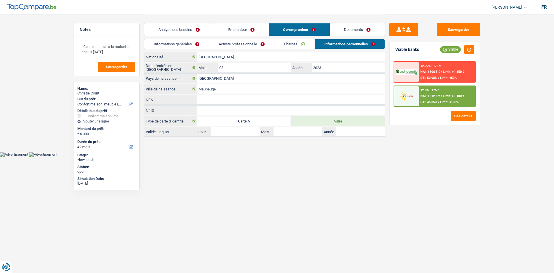
click at [184, 30] on link "Analyse des besoins" at bounding box center [179, 29] width 70 height 12
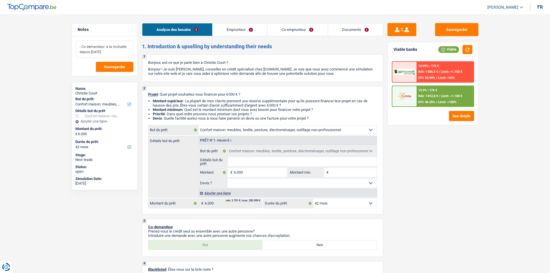
drag, startPoint x: 111, startPoint y: 51, endPoint x: 77, endPoint y: 48, distance: 33.7
click at [77, 48] on textarea "- Co demandeur: a la mutuelle depuis juillet 2022" at bounding box center [104, 48] width 57 height 17
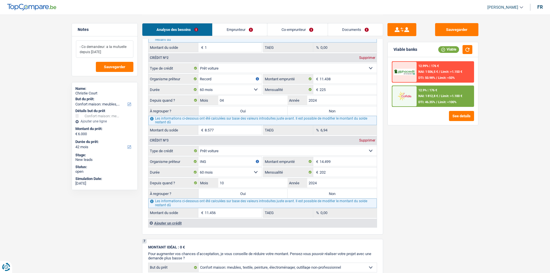
scroll to position [569, 0]
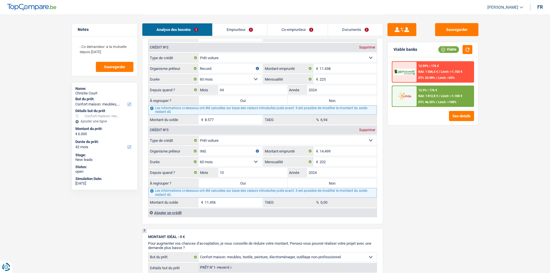
click at [270, 101] on label "Oui" at bounding box center [243, 100] width 89 height 9
click at [270, 101] on input "Oui" at bounding box center [243, 100] width 89 height 9
radio input "true"
type input "14.577"
type input "8.577"
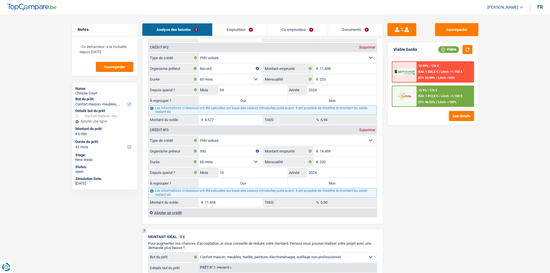
type input "8.577"
select select "refinancing"
select select "60"
select select "refinancing"
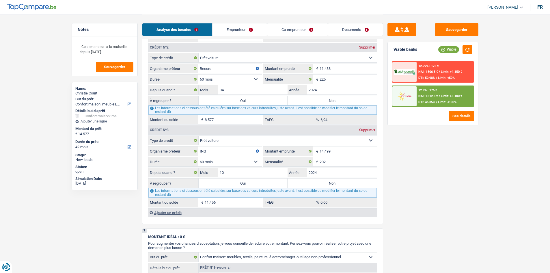
select select "refinancing"
select select "60"
select select "refinancing"
select select "60"
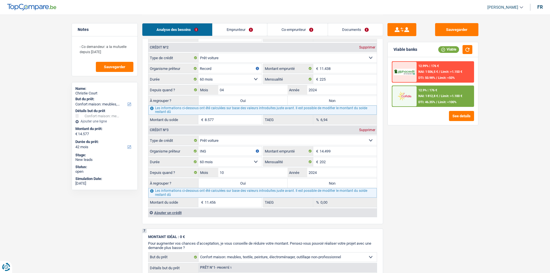
select select "household"
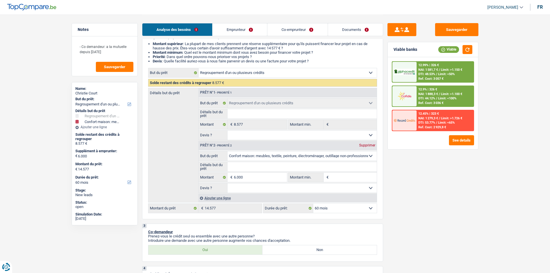
scroll to position [58, 0]
click at [444, 92] on span "Limit: >1.100 €" at bounding box center [451, 94] width 21 height 4
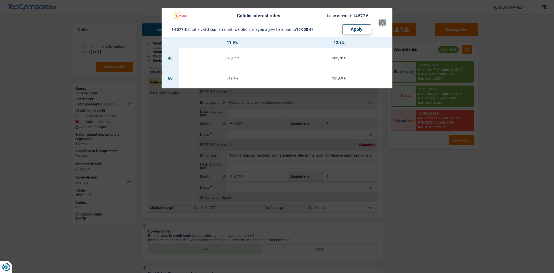
click at [383, 23] on button "×" at bounding box center [383, 23] width 6 height 6
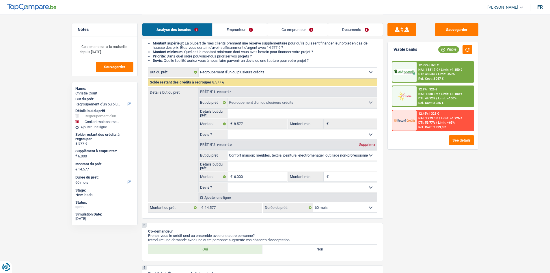
click at [436, 71] on span "NAI: 1 581,7 €" at bounding box center [428, 70] width 20 height 4
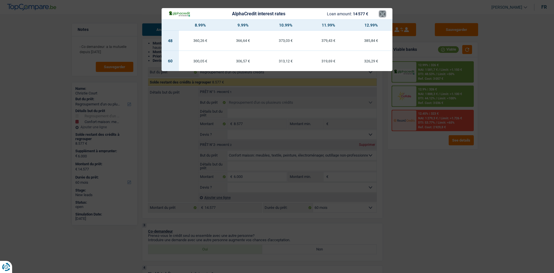
click at [380, 14] on button "×" at bounding box center [383, 14] width 6 height 6
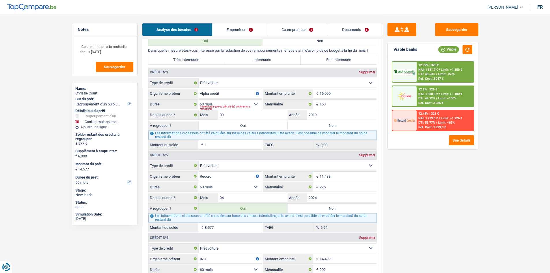
scroll to position [519, 0]
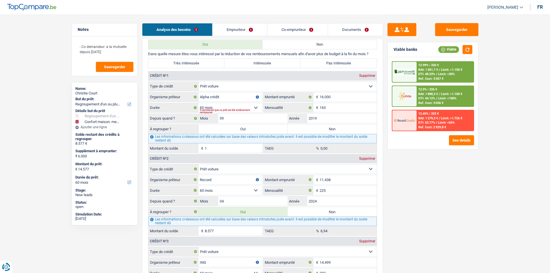
click at [314, 214] on label "Non" at bounding box center [331, 211] width 89 height 9
click at [314, 214] on input "Non" at bounding box center [331, 211] width 89 height 9
radio input "true"
select select "household"
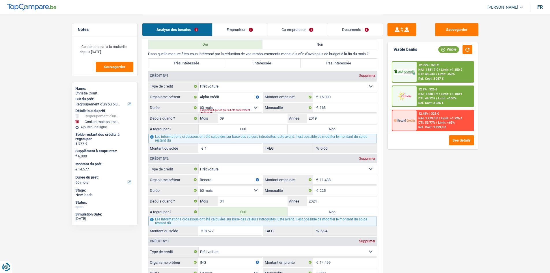
select select "42"
select select "household"
type input "6.000"
select select "42"
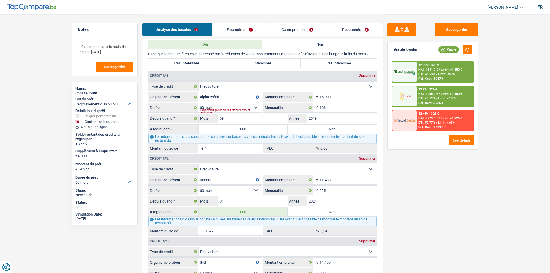
select select "household"
type input "6.000"
select select "42"
radio input "false"
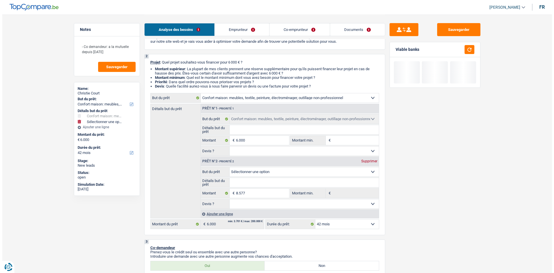
scroll to position [0, 0]
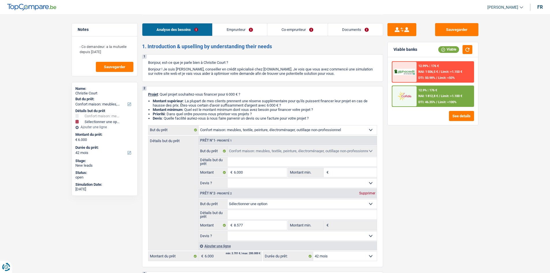
click at [369, 195] on div "Prêt n°2 - Priorité 2 Supprimer" at bounding box center [288, 193] width 178 height 9
click at [365, 192] on div "Supprimer" at bounding box center [367, 192] width 19 height 3
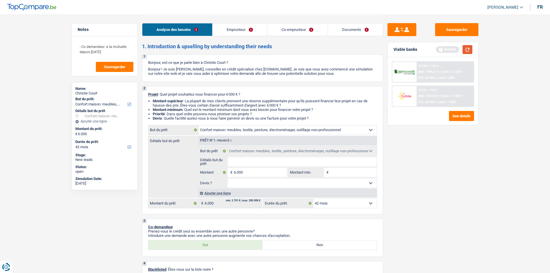
click at [468, 48] on button "button" at bounding box center [467, 49] width 10 height 9
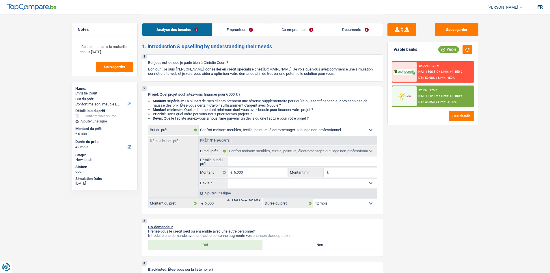
click at [427, 98] on span "NAI: 1 812,8 €" at bounding box center [428, 96] width 20 height 4
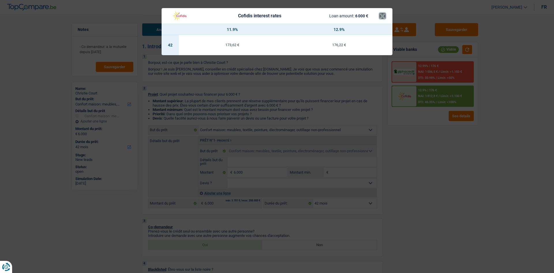
click at [381, 14] on button "×" at bounding box center [383, 16] width 6 height 6
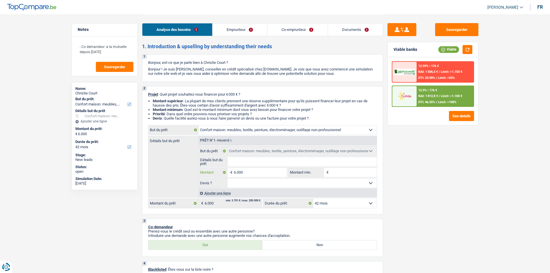
click at [247, 177] on input "6.000" at bounding box center [260, 172] width 53 height 9
type input "600"
type input "60"
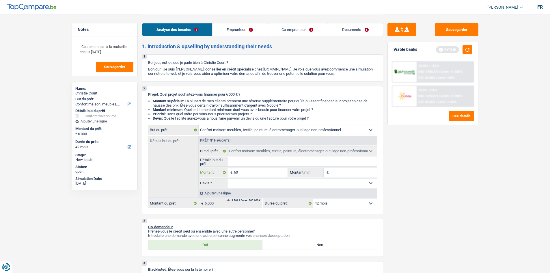
type input "6"
type input "5"
type input "53"
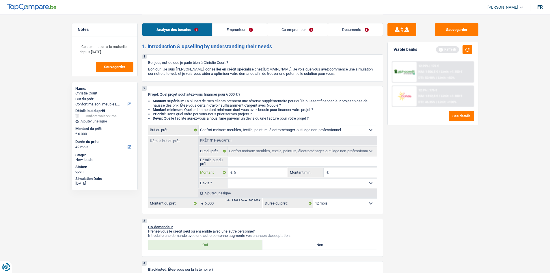
type input "53"
type input "530"
type input "5.300"
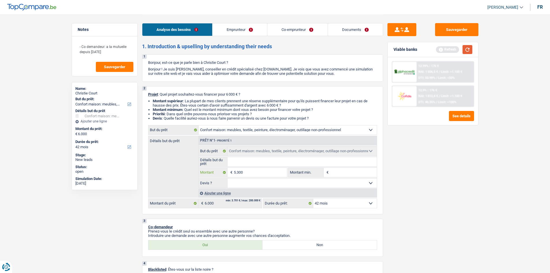
type input "5.300"
select select "36"
type input "5.300"
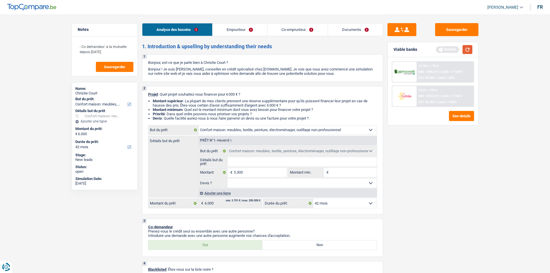
type input "5.300"
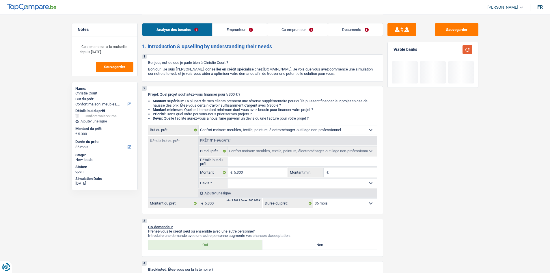
click at [470, 50] on button "button" at bounding box center [467, 49] width 10 height 9
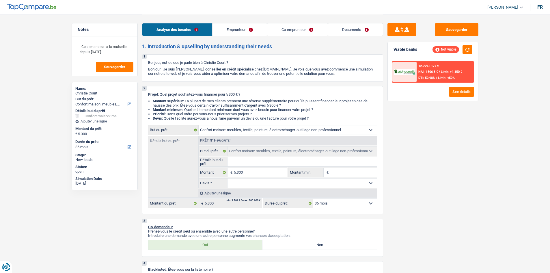
click at [328, 207] on select "12 mois 18 mois 24 mois 30 mois 36 mois Sélectionner une option" at bounding box center [344, 203] width 63 height 9
click at [313, 199] on select "12 mois 18 mois 24 mois 30 mois 36 mois Sélectionner une option" at bounding box center [344, 203] width 63 height 9
click at [464, 93] on button "See details" at bounding box center [461, 92] width 25 height 10
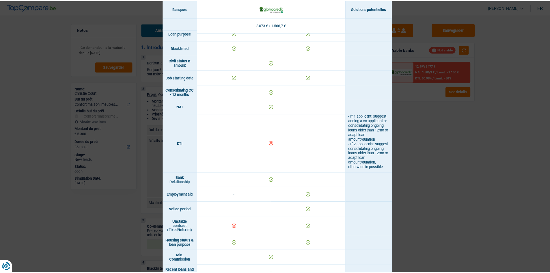
scroll to position [263, 0]
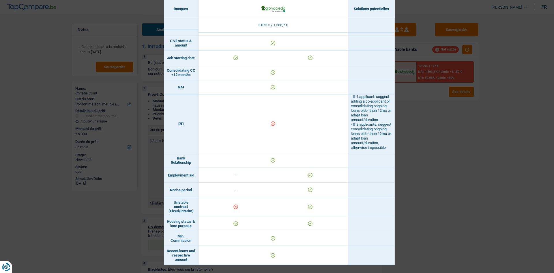
click at [415, 124] on div "Banks conditions × Banques Solutions potentielles Revenus / Charges 3.073 € / 1…" at bounding box center [277, 136] width 554 height 273
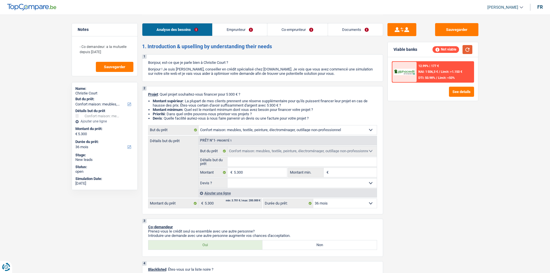
click at [470, 51] on button "button" at bounding box center [467, 49] width 10 height 9
click at [262, 175] on input "5.300" at bounding box center [260, 172] width 53 height 9
click at [254, 174] on input "5.300" at bounding box center [260, 172] width 53 height 9
type input "530"
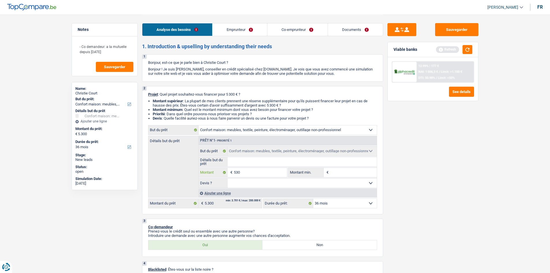
type input "53"
type input "5"
type input "6"
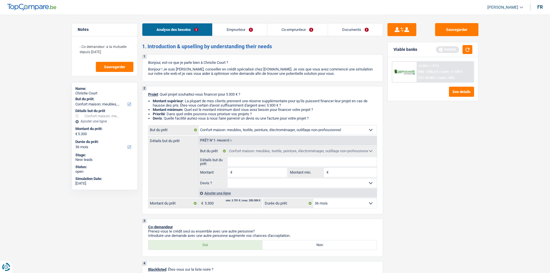
type input "6"
type input "60"
type input "600"
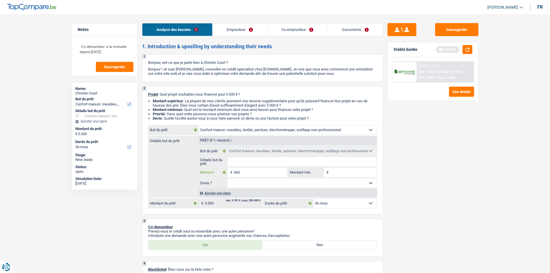
type input "6.000"
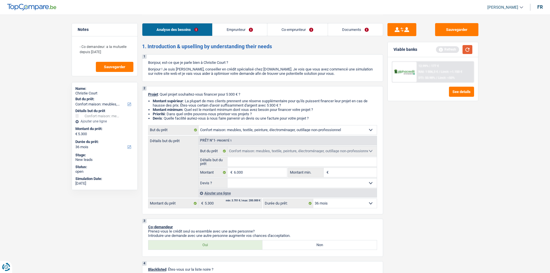
type input "6.000"
click at [463, 53] on button "button" at bounding box center [467, 49] width 10 height 9
select select "42"
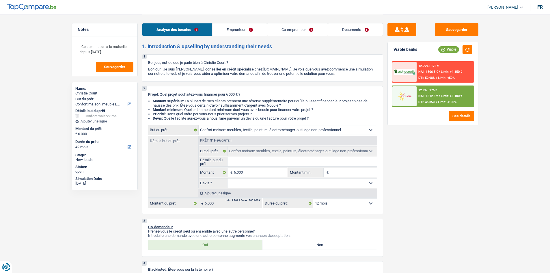
click at [452, 101] on span "Limit: <100%" at bounding box center [447, 102] width 18 height 4
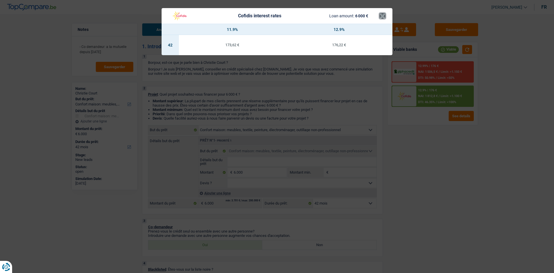
click at [382, 16] on button "×" at bounding box center [383, 16] width 6 height 6
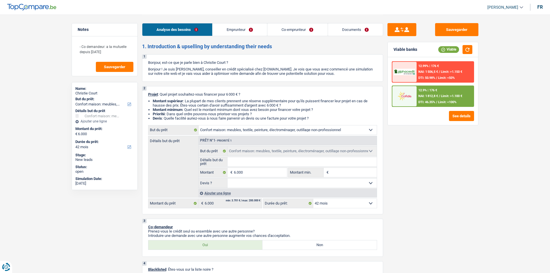
click at [334, 203] on select "12 mois 18 mois 24 mois 30 mois 36 mois 42 mois Sélectionner une option" at bounding box center [344, 203] width 63 height 9
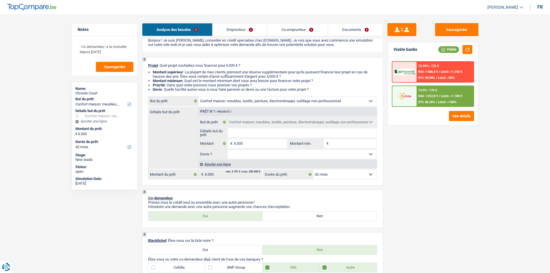
click at [359, 174] on select "12 mois 18 mois 24 mois 30 mois 36 mois 42 mois Sélectionner une option" at bounding box center [344, 174] width 63 height 9
click at [443, 176] on div "Sauvegarder Viable banks Viable 12.99% | 176 € NAI: 1 506,5 € / Limit: >1.150 €…" at bounding box center [433, 143] width 100 height 240
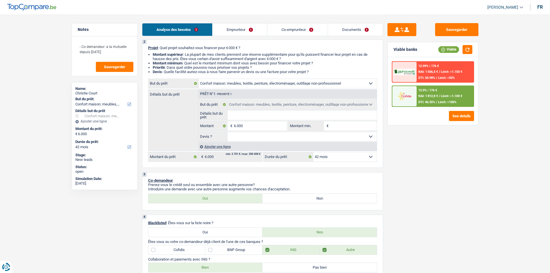
scroll to position [0, 0]
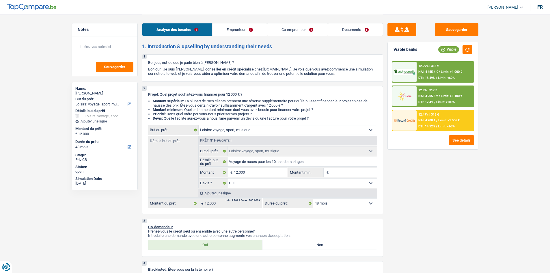
select select "hobbies"
select select "48"
select select "hobbies"
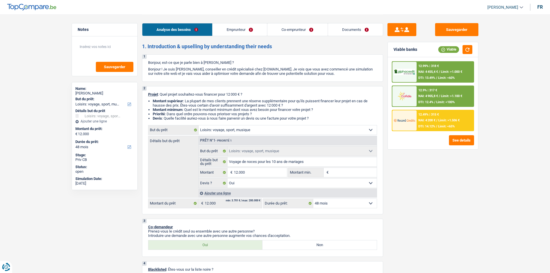
select select "yes"
select select "48"
select select "privateEmployee"
select select "netSalary"
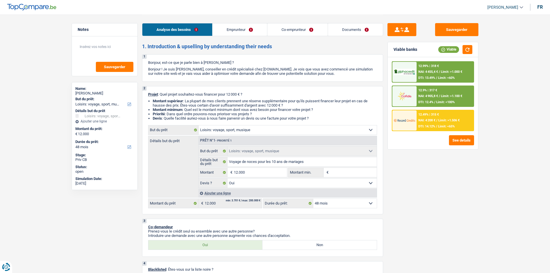
select select "familyAllowances"
select select "mealVouchers"
select select "netSalary"
select select "mealVouchers"
select select "ownerWithMortgage"
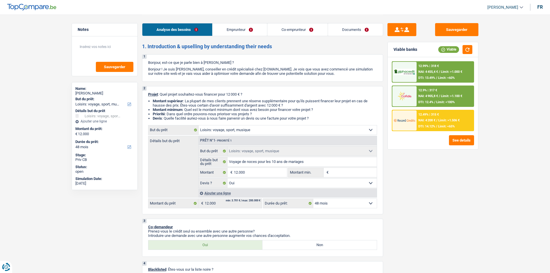
select select "mortgage"
select select "360"
select select "hobbies"
select select "yes"
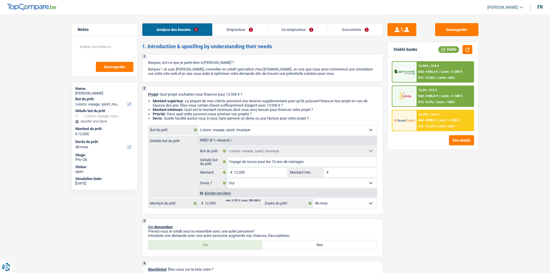
select select "48"
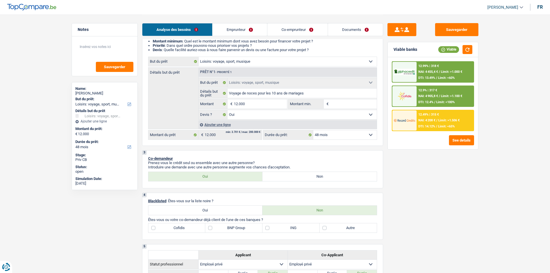
scroll to position [29, 0]
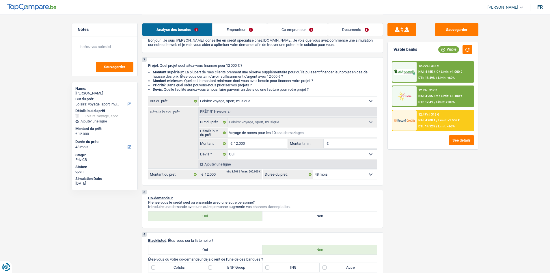
click at [244, 31] on link "Emprunteur" at bounding box center [239, 29] width 55 height 12
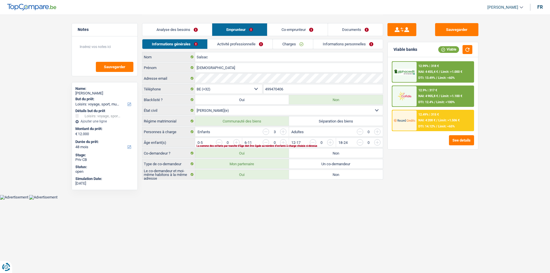
scroll to position [0, 0]
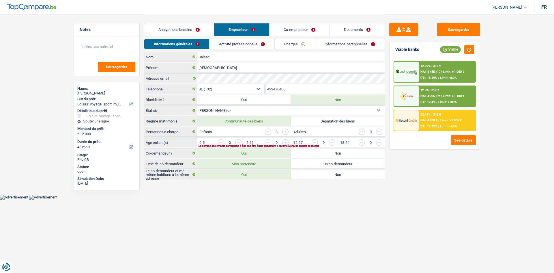
click at [189, 29] on link "Analyse des besoins" at bounding box center [179, 29] width 70 height 12
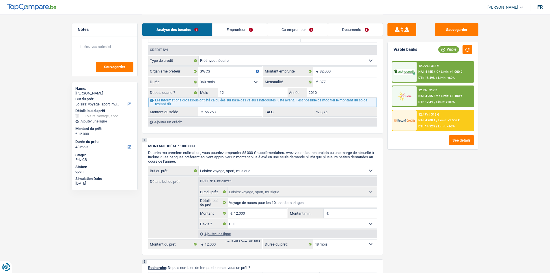
scroll to position [491, 0]
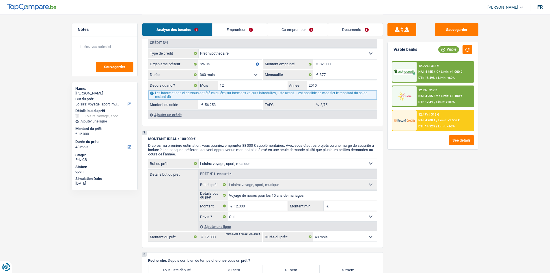
click at [176, 115] on div "Ajouter un crédit" at bounding box center [262, 114] width 229 height 9
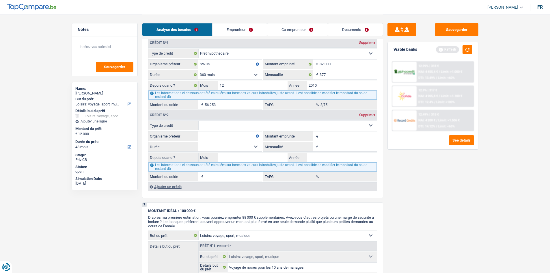
click at [229, 125] on select "Carte ou ouverture de crédit Prêt hypothécaire Vente à tempérament Prêt à tempé…" at bounding box center [288, 125] width 178 height 9
select select "carLoan"
type input "0"
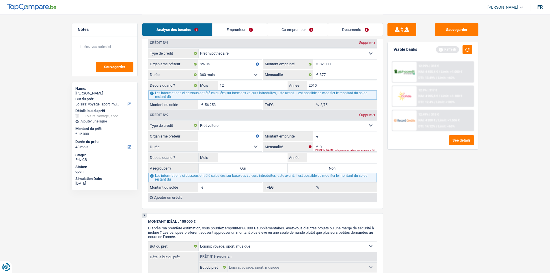
click at [229, 132] on input "Organisme prêteur" at bounding box center [229, 135] width 63 height 9
type input "Record"
click at [330, 138] on input "Montant emprunté" at bounding box center [347, 135] width 57 height 9
type input "24.000"
click at [257, 145] on select "12 mois 18 mois 24 mois 30 mois 36 mois 42 mois 48 mois 60 mois 72 mois 84 mois…" at bounding box center [229, 146] width 63 height 9
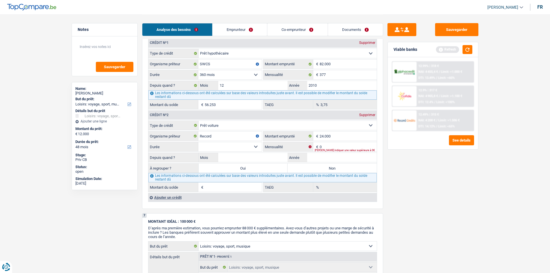
select select "60"
click at [198, 142] on select "12 mois 18 mois 24 mois 30 mois 36 mois 42 mois 48 mois 60 mois 72 mois 84 mois…" at bounding box center [229, 146] width 63 height 9
click at [337, 147] on input "0" at bounding box center [347, 146] width 57 height 9
type input "492"
click at [266, 157] on input "Mois" at bounding box center [253, 157] width 70 height 9
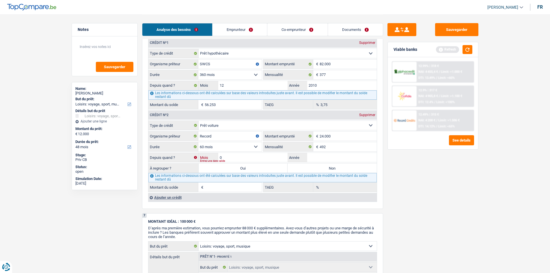
type input "01"
type input "2025"
type input "21.354"
type input "8,80"
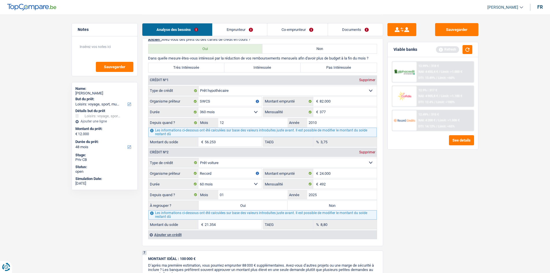
scroll to position [404, 0]
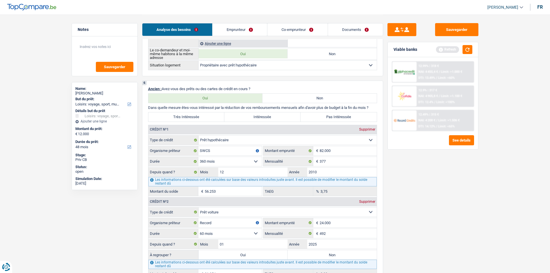
click at [322, 118] on label "Pas Intéressée" at bounding box center [338, 116] width 76 height 9
click at [322, 118] on input "Pas Intéressée" at bounding box center [338, 116] width 76 height 9
radio input "true"
click at [244, 25] on link "Emprunteur" at bounding box center [239, 29] width 55 height 12
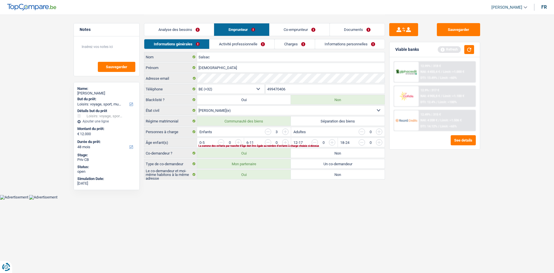
click at [286, 143] on input "button" at bounding box center [402, 143] width 240 height 9
click at [288, 143] on input "button" at bounding box center [402, 143] width 240 height 9
click at [239, 43] on link "Activité professionnelle" at bounding box center [242, 44] width 65 height 10
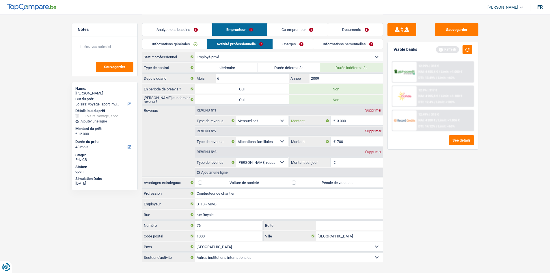
click at [348, 121] on input "3.000" at bounding box center [360, 120] width 46 height 9
type input "3.050"
click at [343, 159] on input "Montant par jour" at bounding box center [360, 162] width 46 height 9
type input "8,0"
click at [288, 42] on link "Charges" at bounding box center [293, 44] width 40 height 10
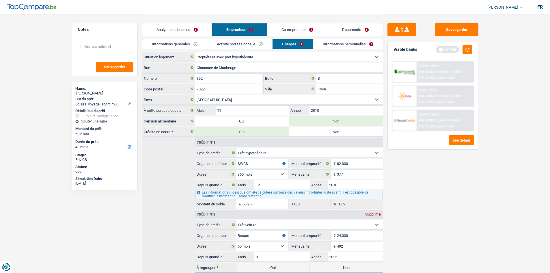
click at [340, 44] on link "Informations personnelles" at bounding box center [348, 44] width 70 height 10
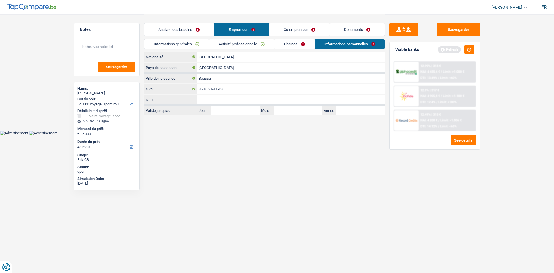
click at [290, 31] on link "Co-emprunteur" at bounding box center [300, 29] width 60 height 12
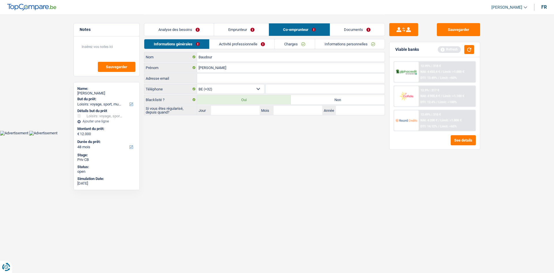
click at [257, 45] on link "Activité professionnelle" at bounding box center [242, 44] width 65 height 10
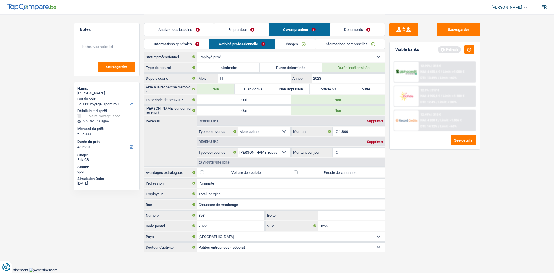
click at [292, 151] on label "Montant par jour" at bounding box center [312, 151] width 41 height 9
click at [0, 0] on input "Montant par jour" at bounding box center [0, 0] width 0 height 0
click at [286, 151] on select "Allocation d'handicap Allocations chômage Allocations familiales Chèques repas …" at bounding box center [264, 151] width 52 height 9
select select "familyAllowances"
click at [238, 147] on select "Allocation d'handicap Allocations chômage Allocations familiales Chèques repas …" at bounding box center [264, 151] width 52 height 9
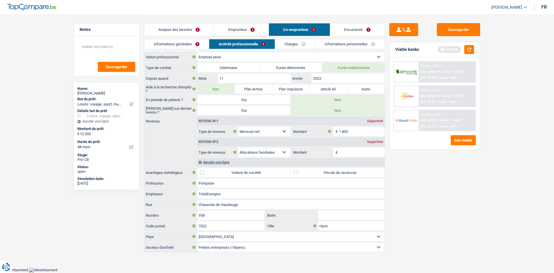
click at [342, 150] on input "Montant" at bounding box center [362, 151] width 46 height 9
type input "8"
click at [285, 152] on select "Allocation d'handicap Allocations chômage Allocations familiales Chèques repas …" at bounding box center [264, 151] width 52 height 9
click at [375, 140] on div "Supprimer" at bounding box center [375, 141] width 19 height 3
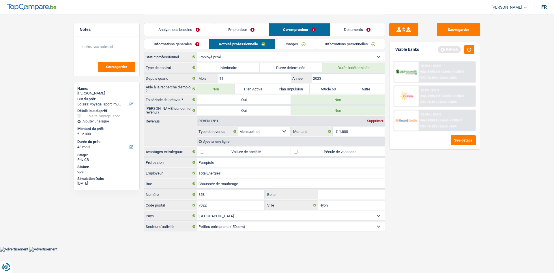
click at [239, 28] on link "Emprunteur" at bounding box center [241, 29] width 55 height 12
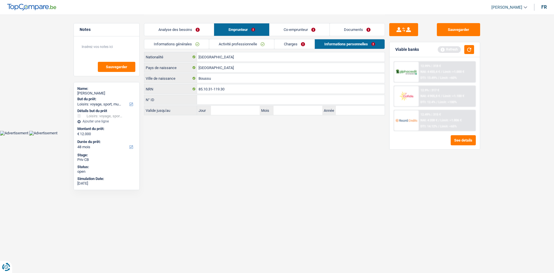
click at [293, 29] on link "Co-emprunteur" at bounding box center [300, 29] width 60 height 12
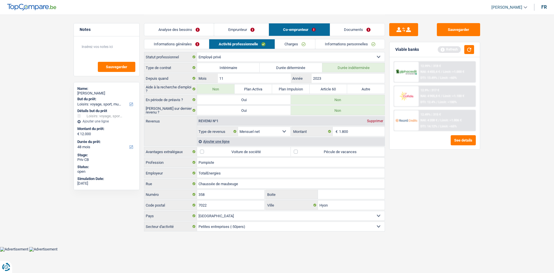
click at [297, 153] on label "Pécule de vacances" at bounding box center [338, 151] width 94 height 9
click at [297, 153] on input "Pécule de vacances" at bounding box center [338, 151] width 94 height 9
checkbox input "true"
click at [250, 27] on link "Emprunteur" at bounding box center [241, 29] width 55 height 12
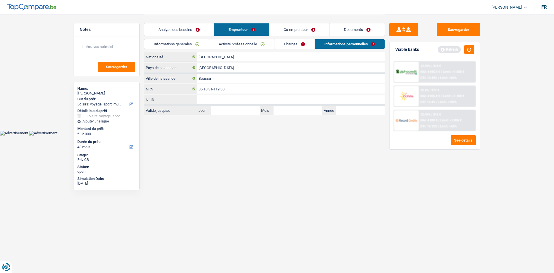
click at [233, 46] on link "Activité professionnelle" at bounding box center [241, 44] width 65 height 10
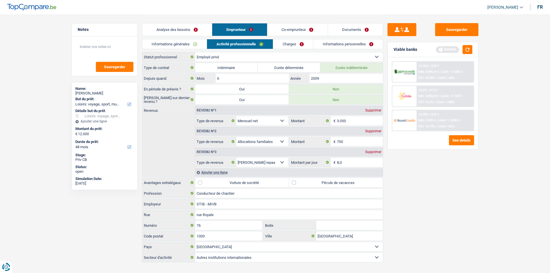
click at [296, 182] on label "Pécule de vacances" at bounding box center [336, 182] width 94 height 9
click at [296, 182] on input "Pécule de vacances" at bounding box center [336, 182] width 94 height 9
checkbox input "true"
click at [311, 26] on link "Co-emprunteur" at bounding box center [297, 29] width 60 height 12
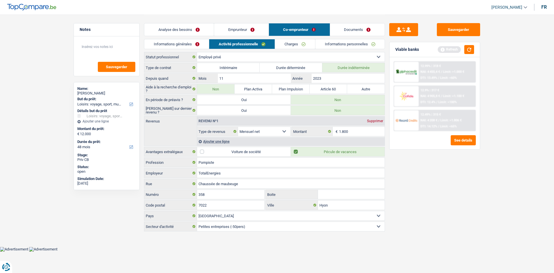
click at [351, 43] on link "Informations personnelles" at bounding box center [350, 44] width 70 height 10
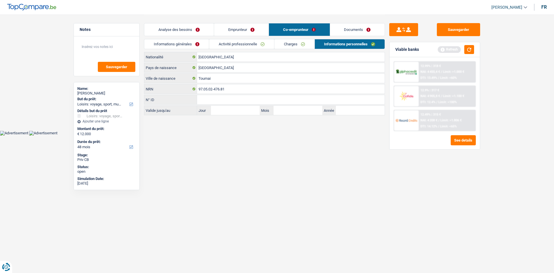
click at [303, 44] on link "Charges" at bounding box center [294, 44] width 40 height 10
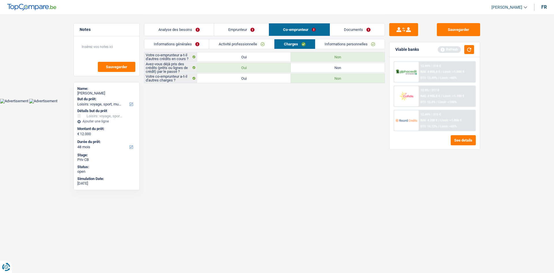
click at [330, 44] on link "Informations personnelles" at bounding box center [350, 44] width 70 height 10
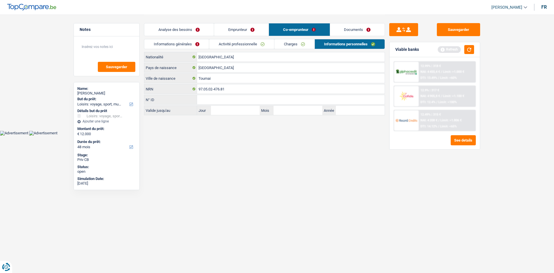
click at [252, 31] on link "Emprunteur" at bounding box center [241, 29] width 55 height 12
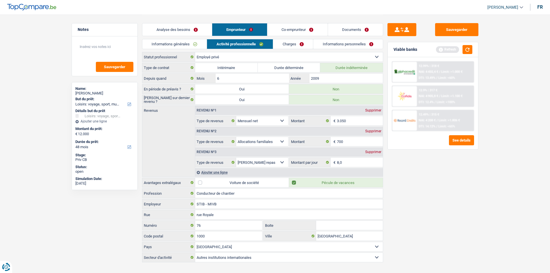
click at [327, 45] on link "Informations personnelles" at bounding box center [348, 44] width 70 height 10
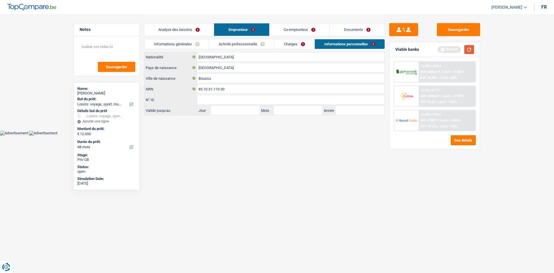
click at [468, 50] on button "button" at bounding box center [469, 49] width 10 height 9
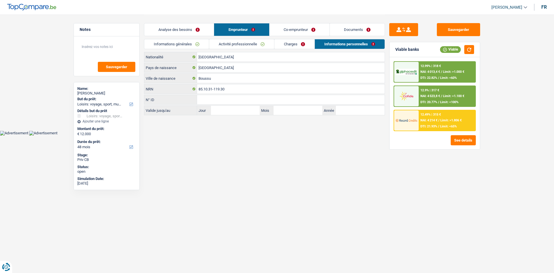
click at [175, 29] on link "Analyse des besoins" at bounding box center [179, 29] width 70 height 12
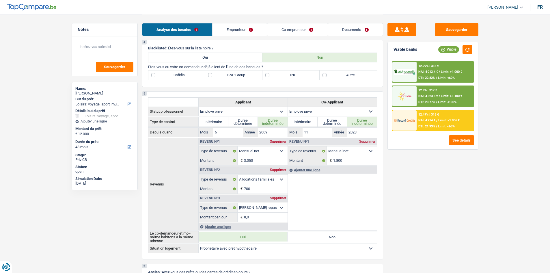
scroll to position [231, 0]
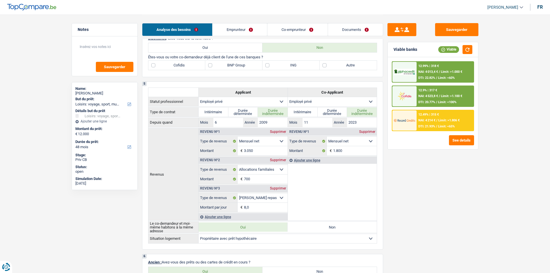
click at [265, 67] on label "ING" at bounding box center [290, 65] width 57 height 9
click at [265, 67] on input "ING" at bounding box center [290, 65] width 57 height 9
checkbox input "true"
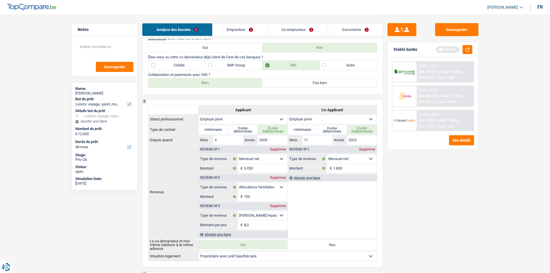
click at [216, 81] on label "Bien" at bounding box center [205, 82] width 114 height 9
click at [216, 81] on input "Bien" at bounding box center [205, 82] width 114 height 9
radio input "true"
click at [325, 64] on label "Autre" at bounding box center [347, 65] width 57 height 9
click at [325, 64] on input "Autre" at bounding box center [347, 65] width 57 height 9
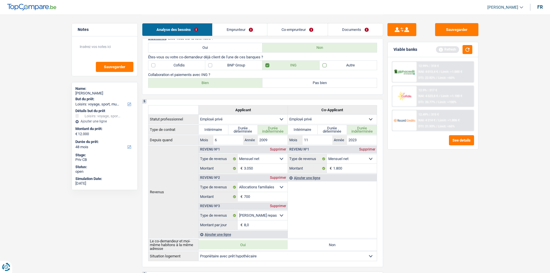
checkbox input "true"
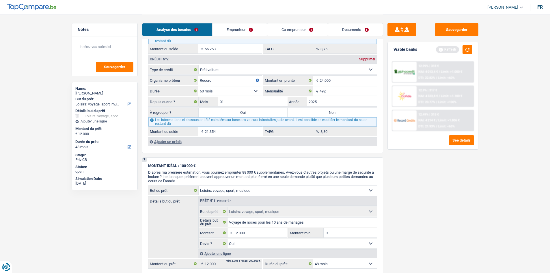
scroll to position [519, 0]
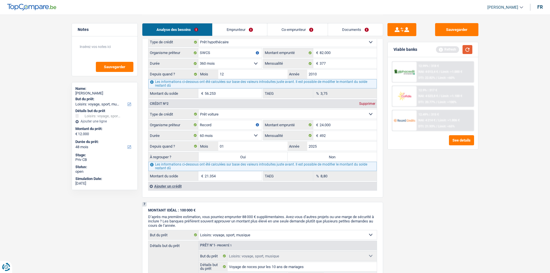
click at [466, 49] on button "button" at bounding box center [467, 49] width 10 height 9
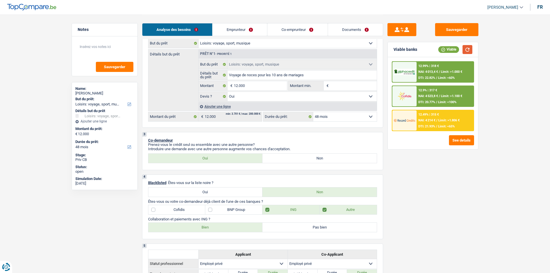
scroll to position [0, 0]
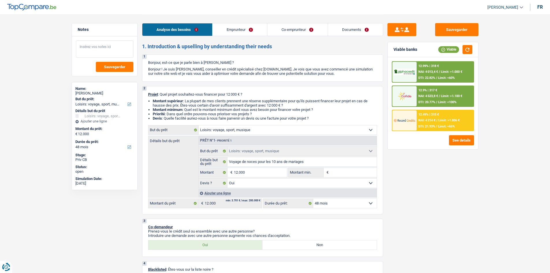
click at [99, 41] on textarea at bounding box center [104, 48] width 57 height 17
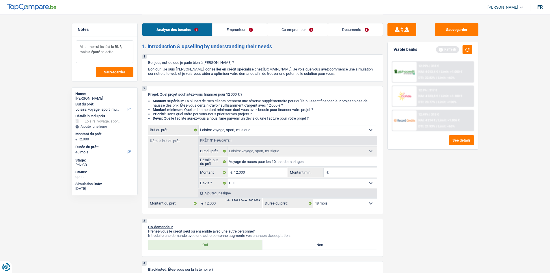
click at [79, 45] on textarea "Madame est fiché à la BNB, mais a épuré sa dette." at bounding box center [104, 51] width 57 height 23
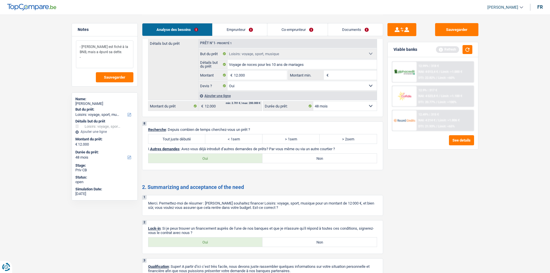
scroll to position [757, 0]
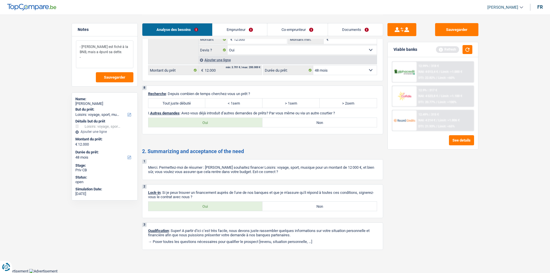
type textarea "- Madame est fiché à la BNB, mais a épuré sa dette. -"
click at [188, 103] on label "Tout juste débuté" at bounding box center [176, 102] width 57 height 9
click at [188, 103] on input "Tout juste débuté" at bounding box center [176, 102] width 57 height 9
radio input "true"
click at [289, 126] on label "Non" at bounding box center [319, 122] width 114 height 9
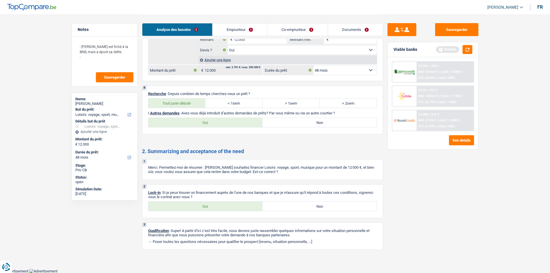
click at [289, 126] on input "Non" at bounding box center [319, 122] width 114 height 9
radio input "true"
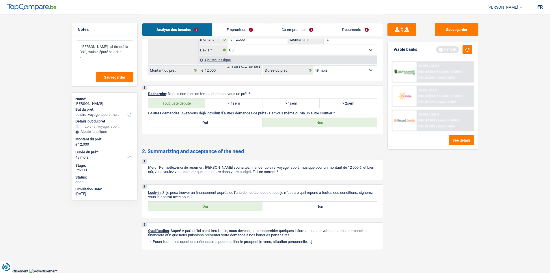
click at [84, 61] on textarea "- Madame est fiché à la BNB, mais a épuré sa dette. -" at bounding box center [104, 54] width 57 height 28
click at [86, 56] on textarea "- Madame est fiché à la BNB, mais a épuré sa dette. -" at bounding box center [104, 54] width 57 height 28
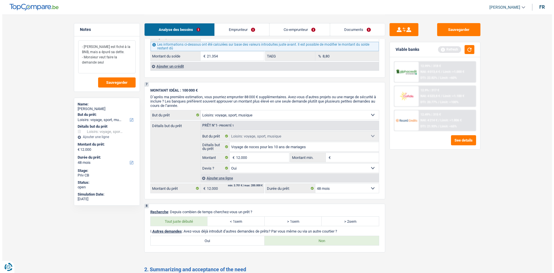
scroll to position [642, 0]
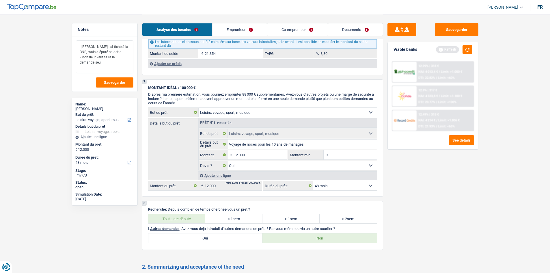
type textarea "- Madame est fiché à la BNB, mais a épuré sa dette. - Monsieur veut faire la de…"
click at [365, 186] on select "12 mois 18 mois 24 mois 30 mois 36 mois 42 mois 48 mois 60 mois Sélectionner un…" at bounding box center [344, 185] width 63 height 9
click at [313, 181] on select "12 mois 18 mois 24 mois 30 mois 36 mois 42 mois 48 mois 60 mois Sélectionner un…" at bounding box center [344, 185] width 63 height 9
click at [467, 135] on button "See details" at bounding box center [461, 140] width 25 height 10
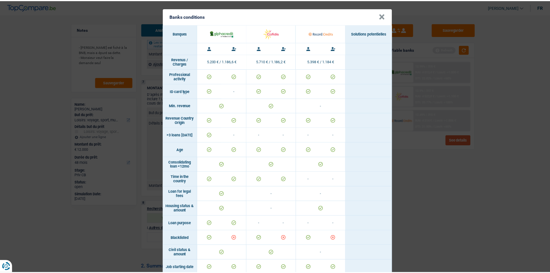
scroll to position [0, 0]
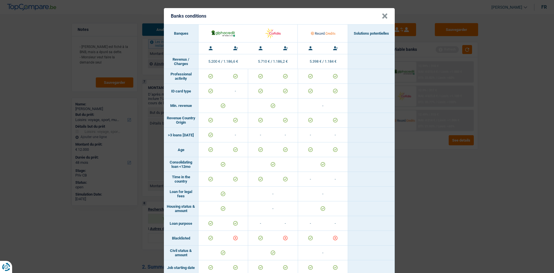
drag, startPoint x: 384, startPoint y: 15, endPoint x: 390, endPoint y: 18, distance: 6.7
click at [384, 15] on button "×" at bounding box center [385, 16] width 6 height 6
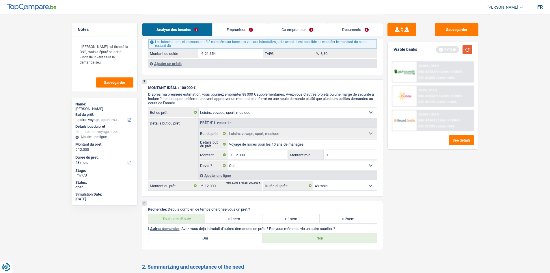
click at [467, 46] on button "button" at bounding box center [467, 49] width 10 height 9
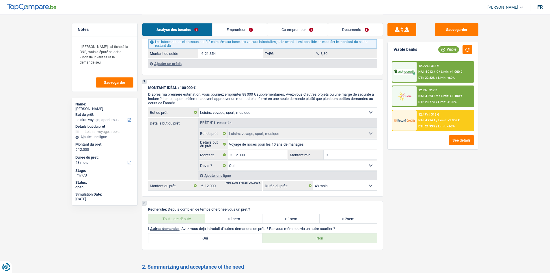
click at [444, 98] on div "12.9% | 317 € NAI: 4 523,8 € / Limit: >1.100 € DTI: 20.77% / Limit: <100%" at bounding box center [444, 96] width 57 height 20
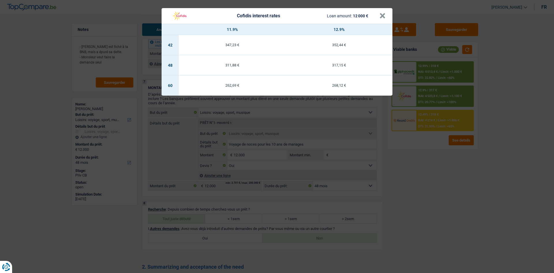
click at [386, 18] on header "Cofidis interest rates Loan amount: 12 000 € ×" at bounding box center [277, 16] width 231 height 16
click at [382, 18] on button "×" at bounding box center [383, 16] width 6 height 6
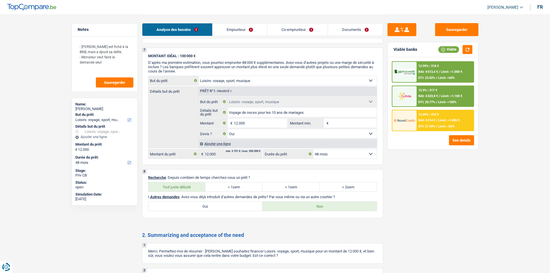
scroll to position [671, 0]
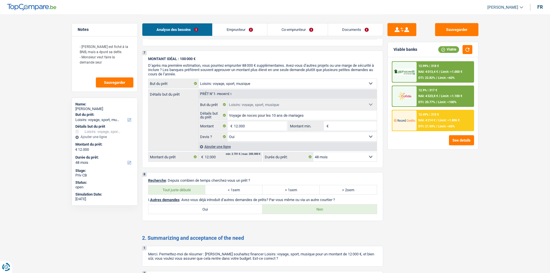
click at [440, 91] on div "12.9% | 317 € NAI: 4 523,8 € / Limit: >1.100 € DTI: 20.77% / Limit: <100%" at bounding box center [444, 96] width 57 height 20
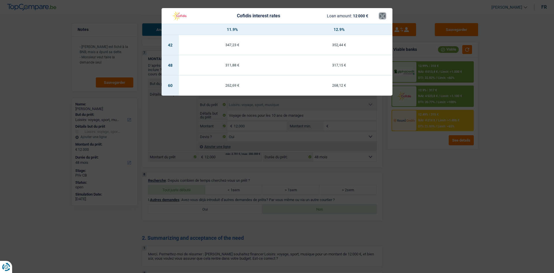
click at [384, 14] on button "×" at bounding box center [383, 16] width 6 height 6
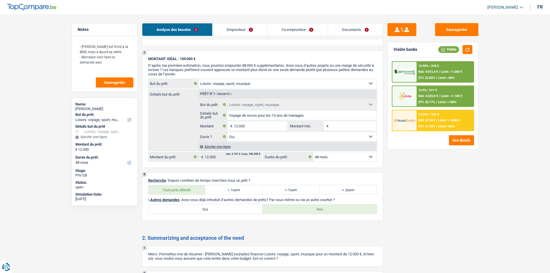
click at [427, 114] on div "12.49% | 315 €" at bounding box center [428, 115] width 20 height 4
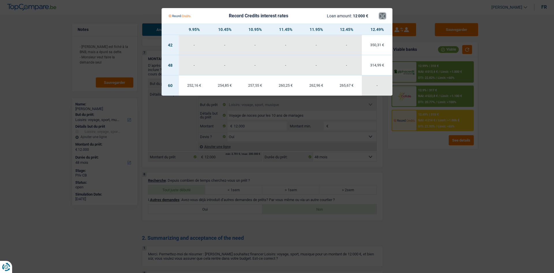
click at [384, 15] on button "×" at bounding box center [383, 16] width 6 height 6
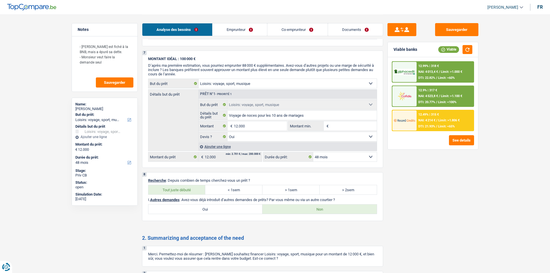
click at [440, 71] on div "NAI: 4 013,4 € / Limit: >1.000 €" at bounding box center [440, 72] width 44 height 4
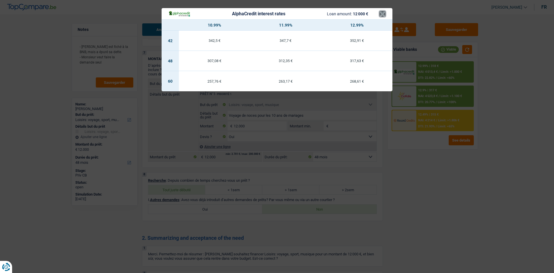
click at [383, 14] on button "×" at bounding box center [383, 14] width 6 height 6
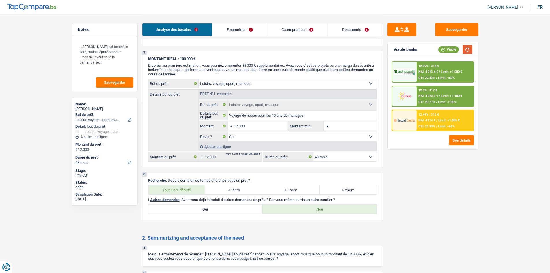
click at [469, 52] on button "button" at bounding box center [467, 49] width 10 height 9
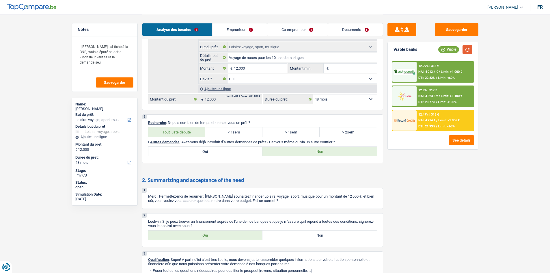
scroll to position [757, 0]
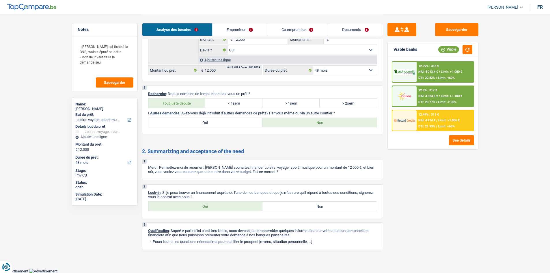
click at [205, 205] on label "Oui" at bounding box center [205, 205] width 114 height 9
click at [205, 205] on input "Oui" at bounding box center [205, 205] width 114 height 9
radio input "true"
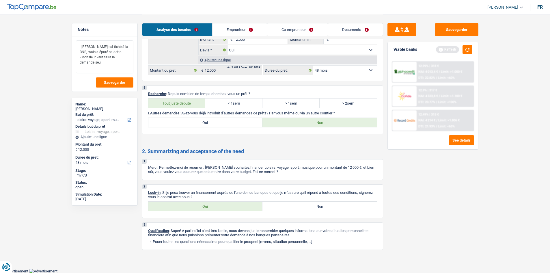
drag, startPoint x: 109, startPoint y: 61, endPoint x: 81, endPoint y: 43, distance: 33.7
click at [81, 43] on textarea "- Madame est fiché à la BNB, mais a épuré sa dette. - Monsieur veut faire la de…" at bounding box center [104, 56] width 57 height 33
type textarea "-"
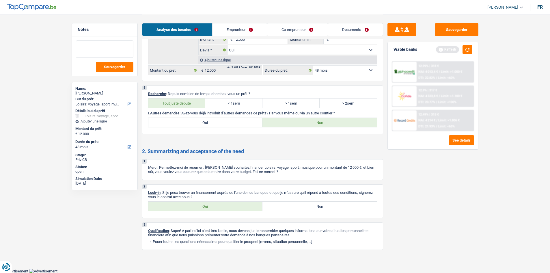
paste textarea "- Madame est fiché à la BNB, mais a épuré sa dette. - Monsieur veut faire la de…"
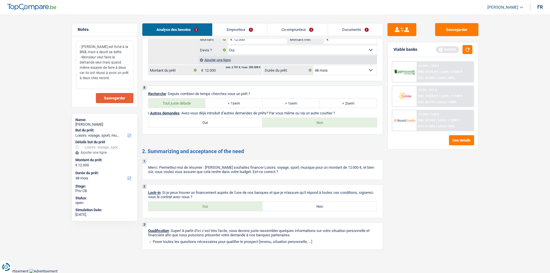
type textarea "- Madame est fiché à la BNB, mais a épuré sa dette. - Monsieur veut faire la de…"
click at [116, 96] on span "Sauvegarder" at bounding box center [114, 98] width 21 height 4
click at [468, 44] on div "Viable banks Refresh" at bounding box center [433, 49] width 90 height 15
click at [469, 50] on button "button" at bounding box center [467, 49] width 10 height 9
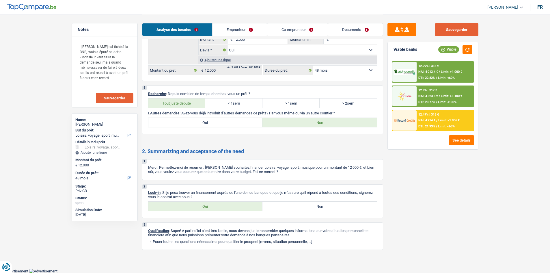
click at [457, 27] on button "Sauvegarder" at bounding box center [456, 29] width 43 height 13
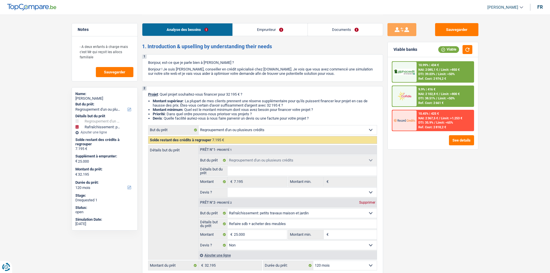
select select "refinancing"
select select "houseOrGarden"
select select "120"
select select "refinancing"
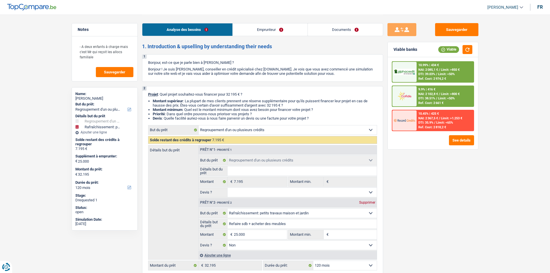
select select "refinancing"
select select "houseOrGarden"
select select "false"
select select "120"
select select "publicEmployee"
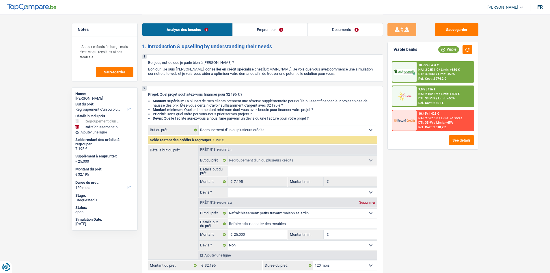
select select "netSalary"
select select "familyAllowances"
select select "mealVouchers"
select select "rents"
select select "personalSale"
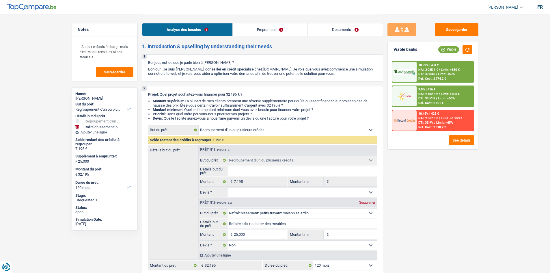
select select "48"
select select "cardOrCredit"
select select "refinancing"
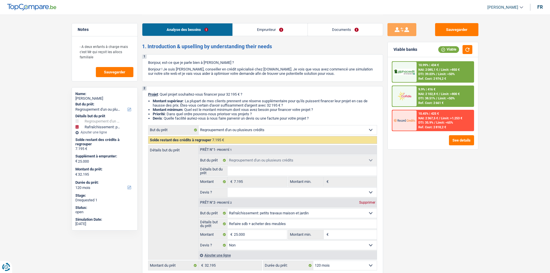
select select "houseOrGarden"
select select "false"
select select "120"
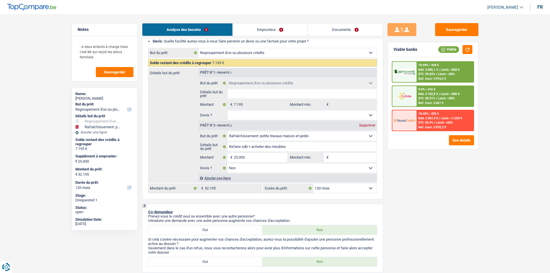
scroll to position [87, 0]
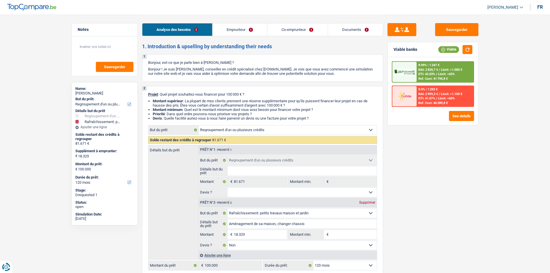
select select "refinancing"
select select "houseOrGarden"
select select "120"
select select "refinancing"
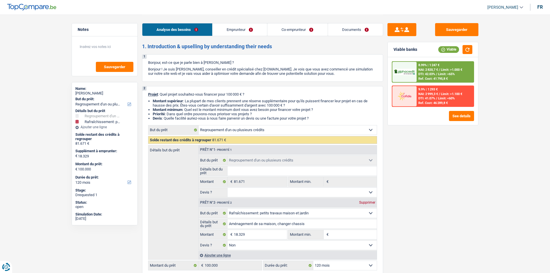
select select "refinancing"
select select "houseOrGarden"
select select "false"
select select "120"
select select "worker"
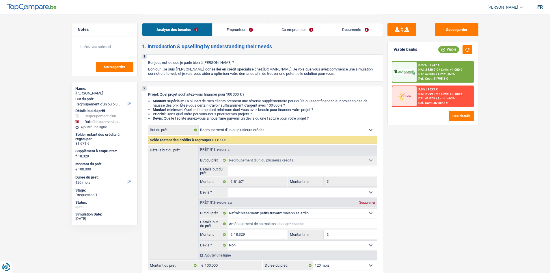
select select "privateEmployee"
select select "netSalary"
select select "rentalIncome"
select select "netSalary"
select select "mealVouchers"
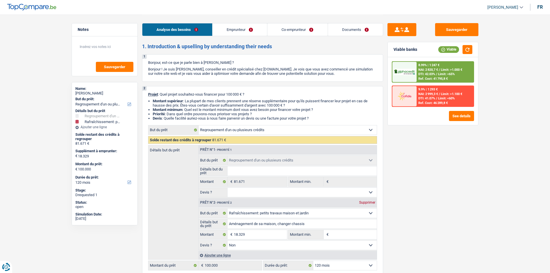
select select "mutualityIndemnity"
select select "ownerWithMortgage"
select select "personalLoan"
select select "loanRepayment"
select select "120"
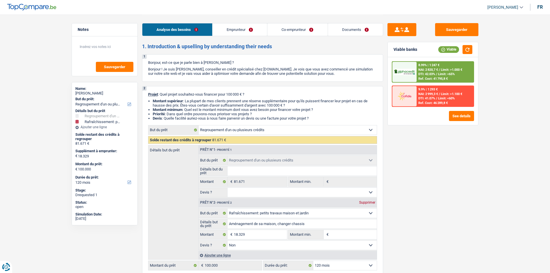
select select "personalLoan"
select select "homeFurnishingOrRelocation"
select select "120"
select select "personalLoan"
select select "loanRepayment"
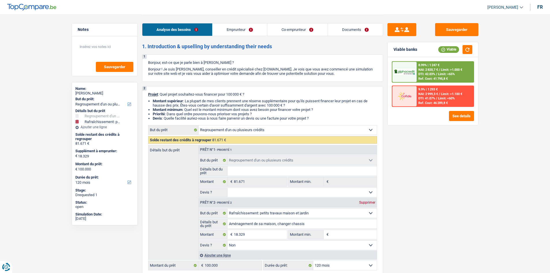
select select "84"
select select "mortgage"
select select "360"
select select "mortgage"
select select "300"
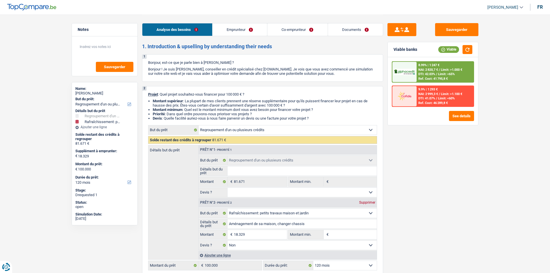
select select "refinancing"
select select "houseOrGarden"
select select "false"
select select "120"
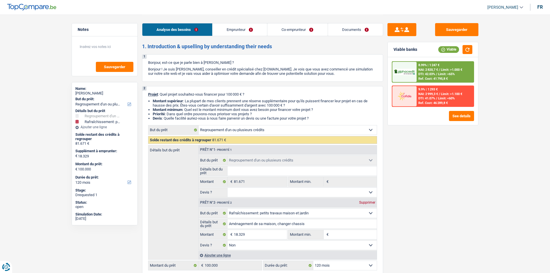
select select "32"
select select "divorced"
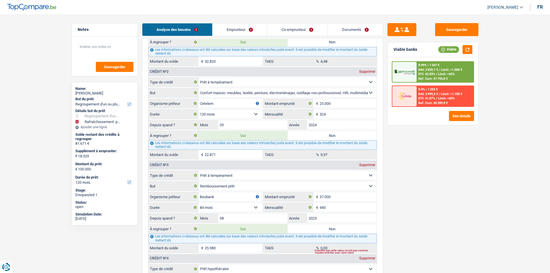
click at [353, 28] on link "Documents" at bounding box center [355, 29] width 55 height 12
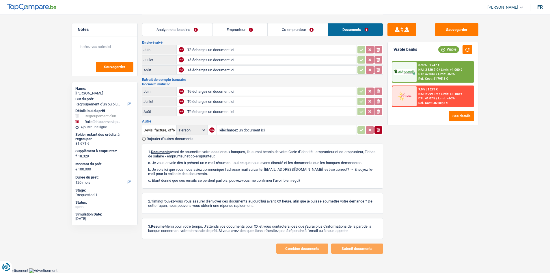
scroll to position [162, 0]
click at [297, 31] on link "Co-emprunteur" at bounding box center [298, 29] width 60 height 12
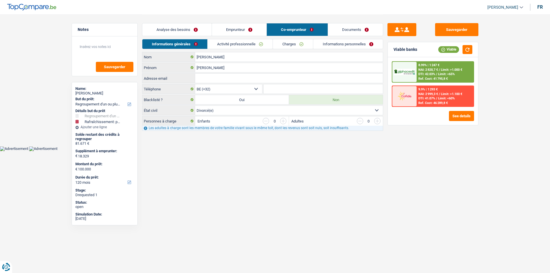
scroll to position [0, 0]
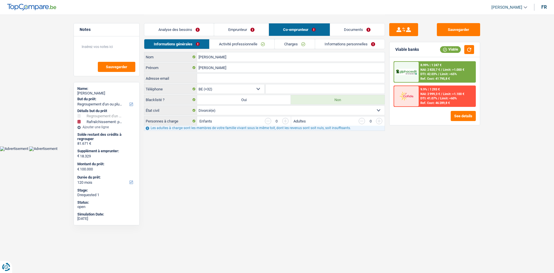
click at [246, 31] on link "Emprunteur" at bounding box center [241, 29] width 55 height 12
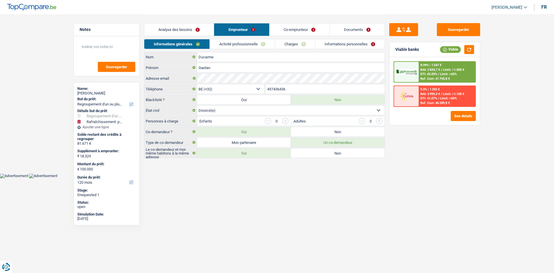
click at [243, 45] on link "Activité professionnelle" at bounding box center [242, 44] width 65 height 10
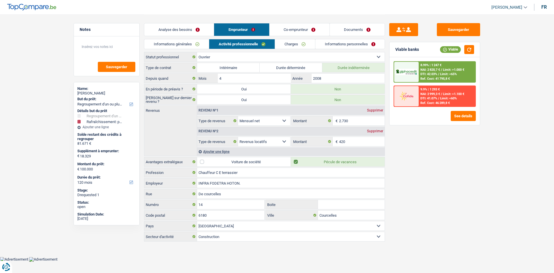
click at [287, 26] on link "Co-emprunteur" at bounding box center [300, 29] width 60 height 12
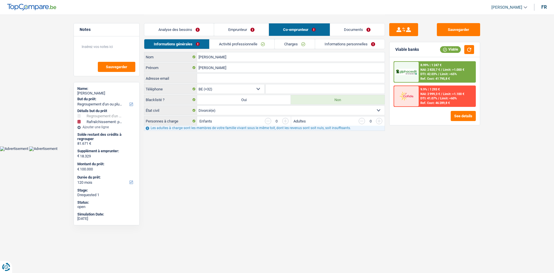
click at [259, 45] on link "Activité professionnelle" at bounding box center [242, 44] width 65 height 10
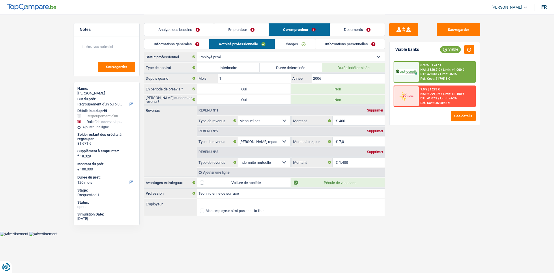
click at [293, 46] on link "Charges" at bounding box center [295, 44] width 40 height 10
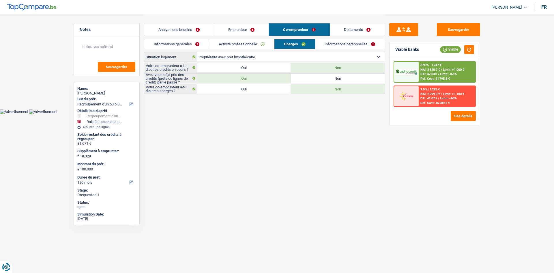
click at [347, 46] on link "Informations personnelles" at bounding box center [350, 44] width 70 height 10
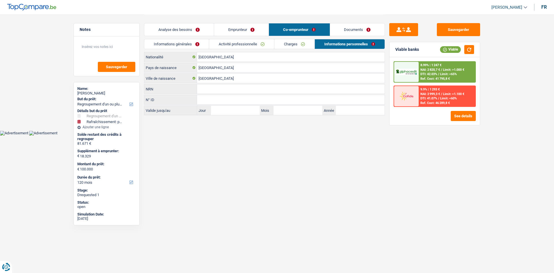
click at [356, 27] on link "Documents" at bounding box center [357, 29] width 55 height 12
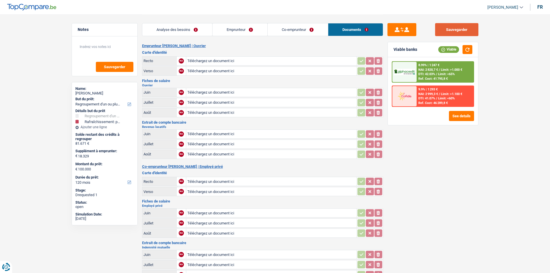
click at [467, 33] on button "Sauvegarder" at bounding box center [456, 29] width 43 height 13
